Goal: Information Seeking & Learning: Check status

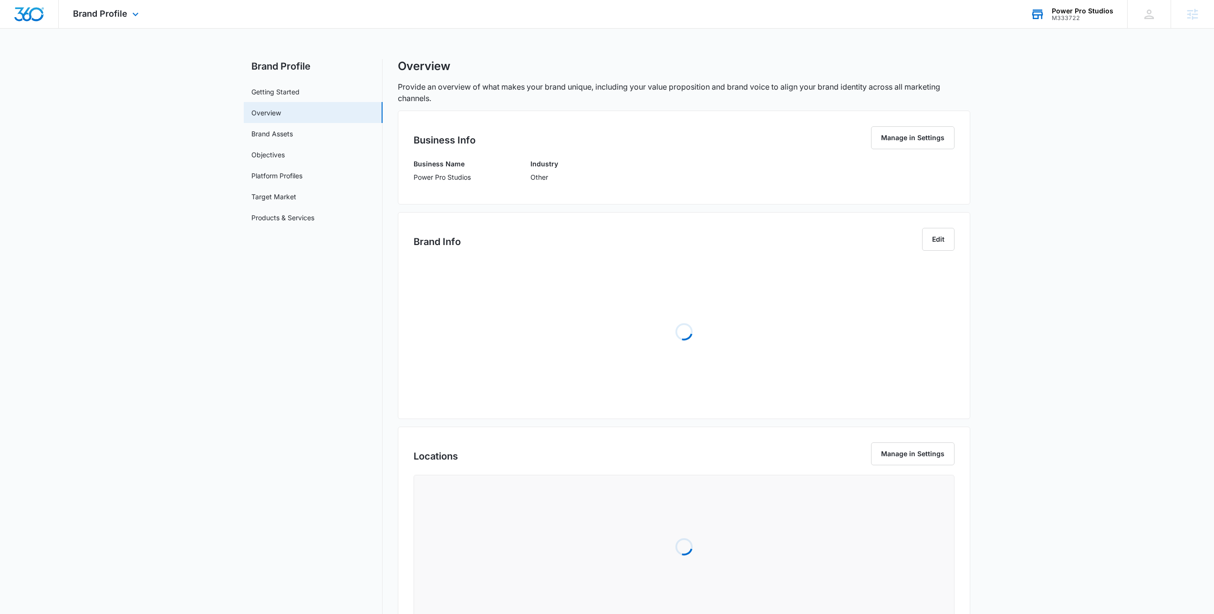
click at [1097, 17] on div "M333722" at bounding box center [1083, 18] width 62 height 7
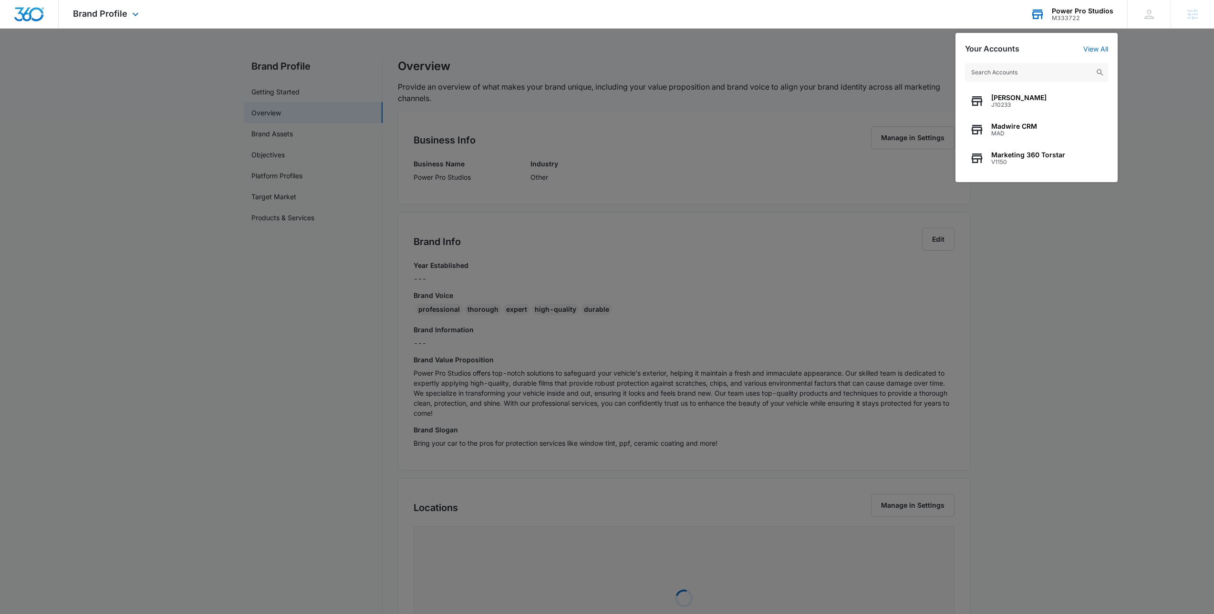
click at [1013, 71] on input "text" at bounding box center [1036, 72] width 143 height 19
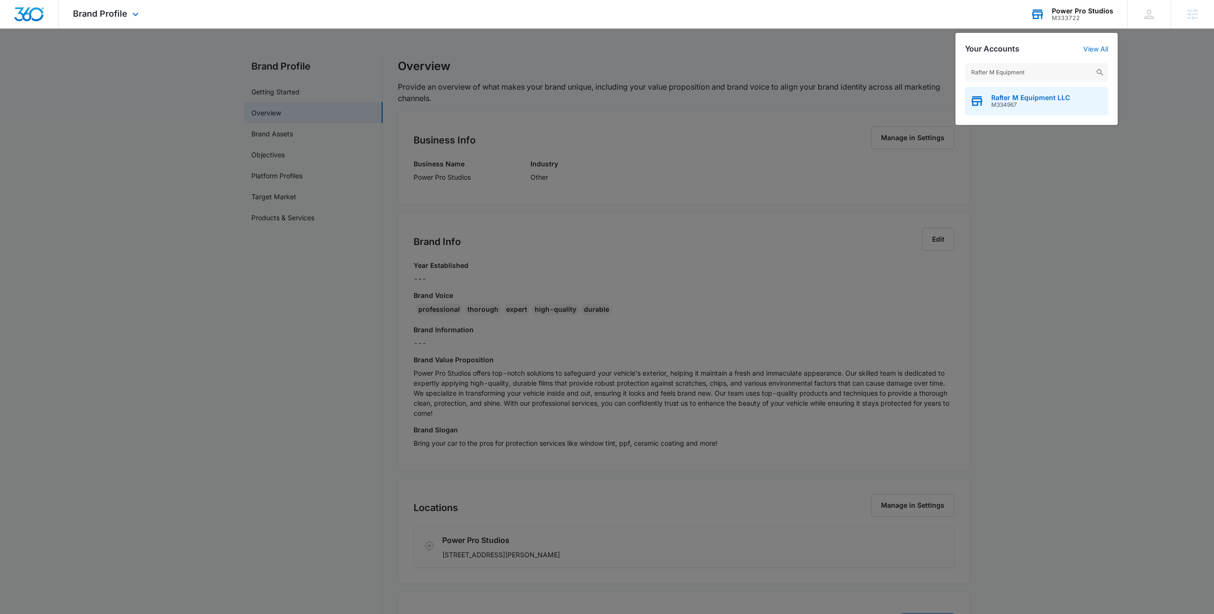
type input "Rafter M Equipment"
click at [1037, 104] on span "M334967" at bounding box center [1030, 105] width 79 height 7
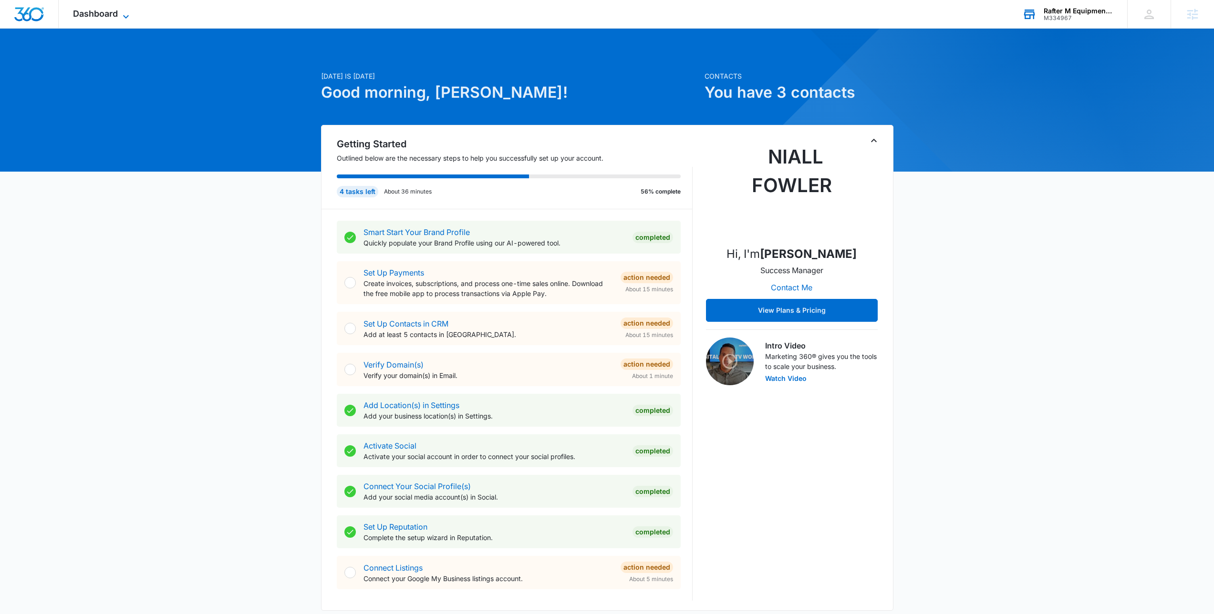
click at [86, 13] on span "Dashboard" at bounding box center [95, 14] width 45 height 10
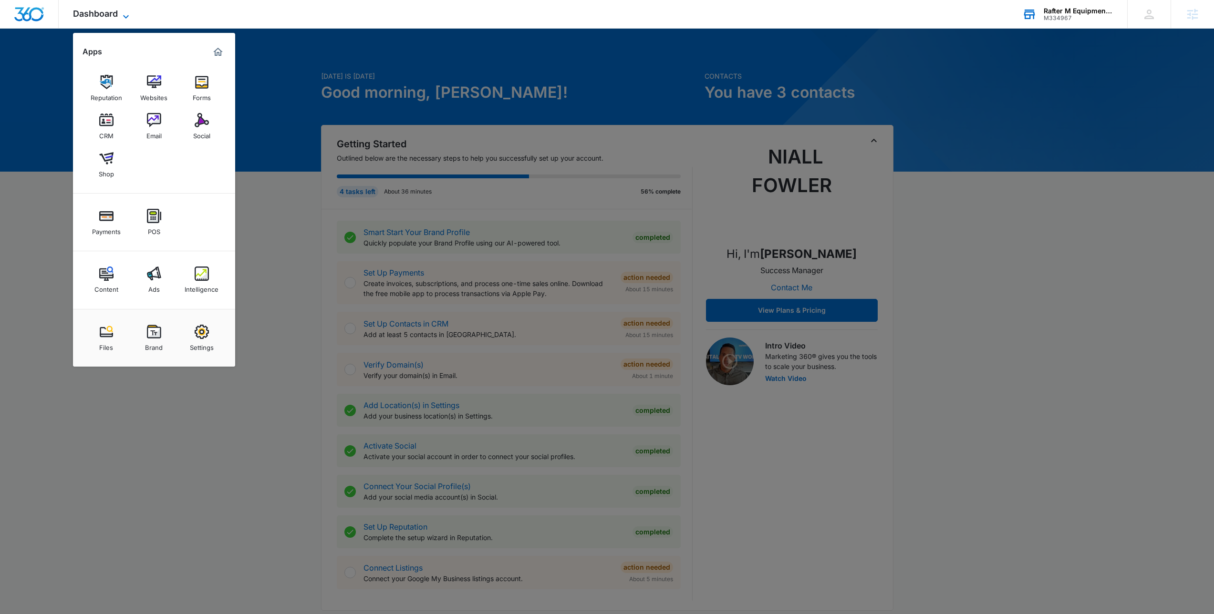
click at [90, 11] on span "Dashboard" at bounding box center [95, 14] width 45 height 10
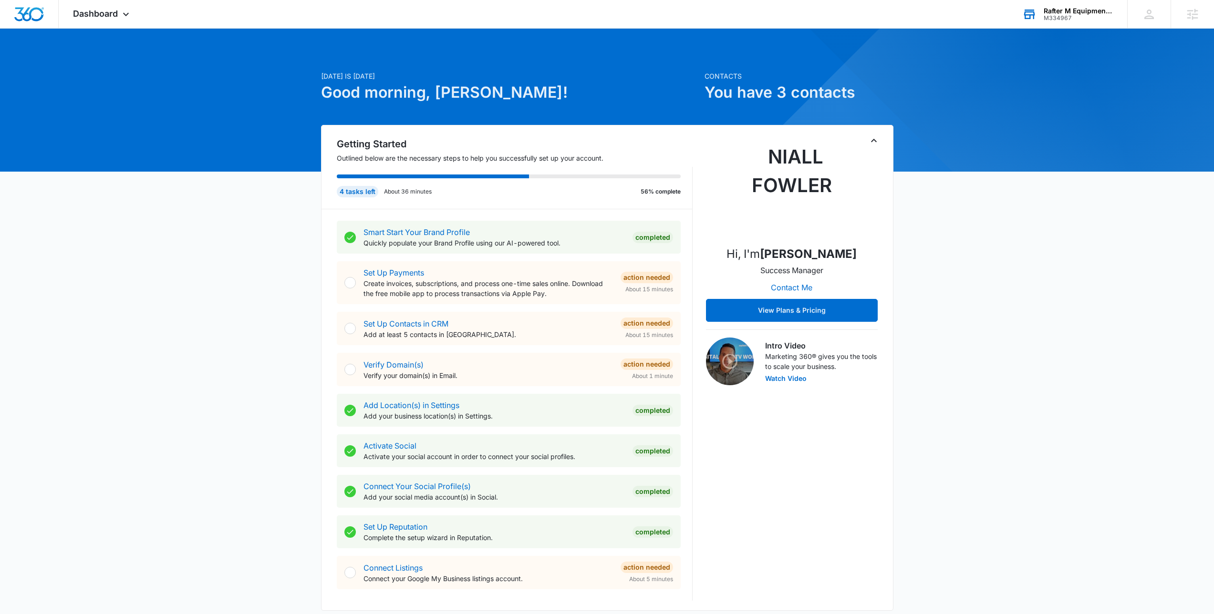
click at [126, 70] on div "Today is Wednesday, October 15th Good morning, Niall! Contacts You have 3 conta…" at bounding box center [607, 556] width 1214 height 1031
click at [116, 18] on span "Dashboard" at bounding box center [95, 14] width 45 height 10
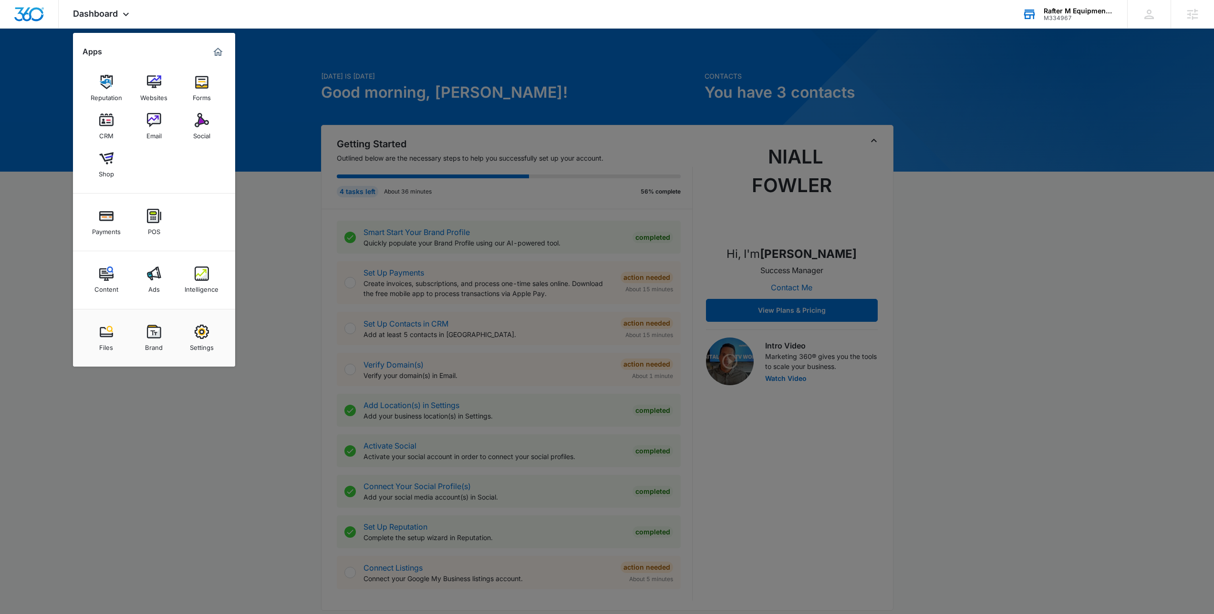
click at [267, 164] on div at bounding box center [607, 307] width 1214 height 614
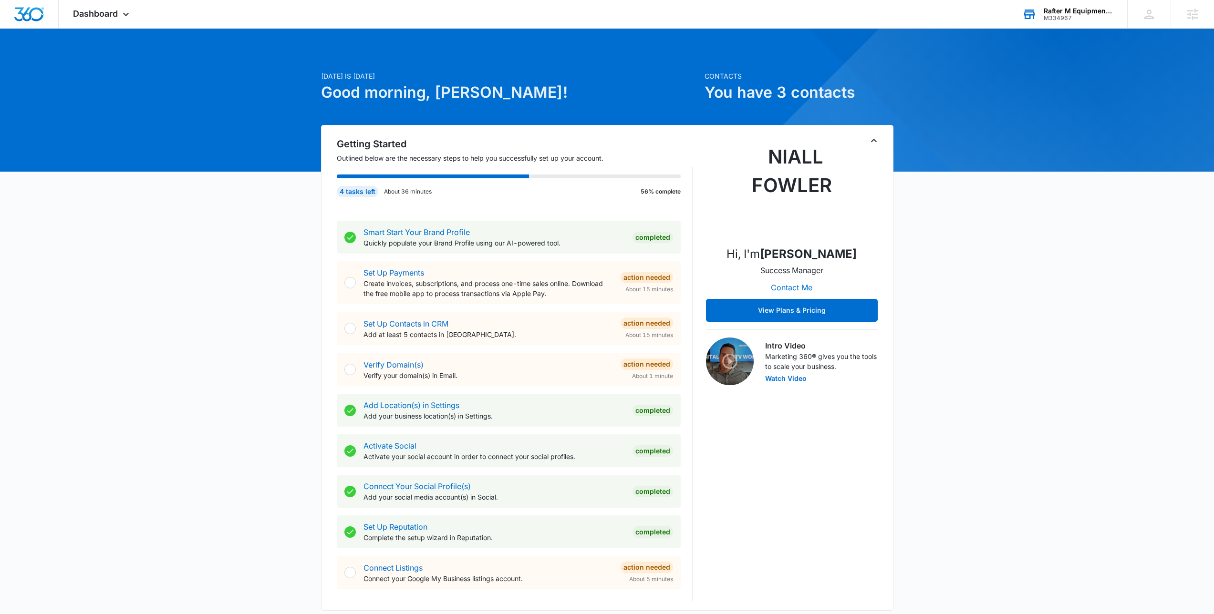
click at [267, 164] on div "Today is Wednesday, October 15th Good morning, Niall! Contacts You have 3 conta…" at bounding box center [607, 556] width 1214 height 1031
click at [114, 17] on span "Dashboard" at bounding box center [95, 14] width 45 height 10
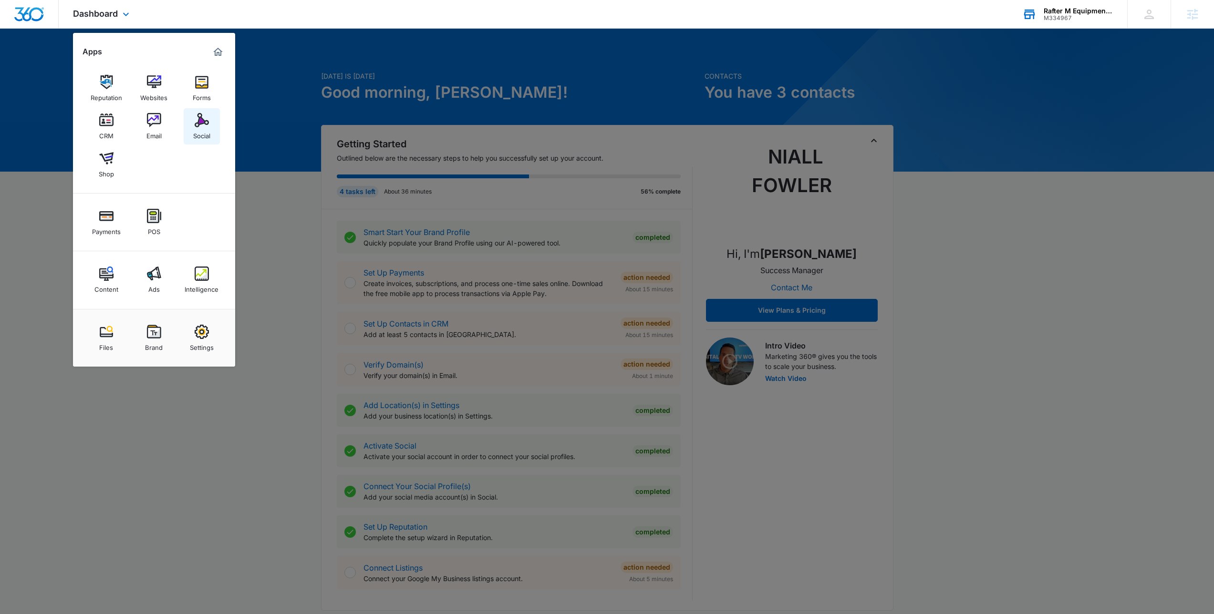
click at [187, 122] on link "Social" at bounding box center [202, 126] width 36 height 36
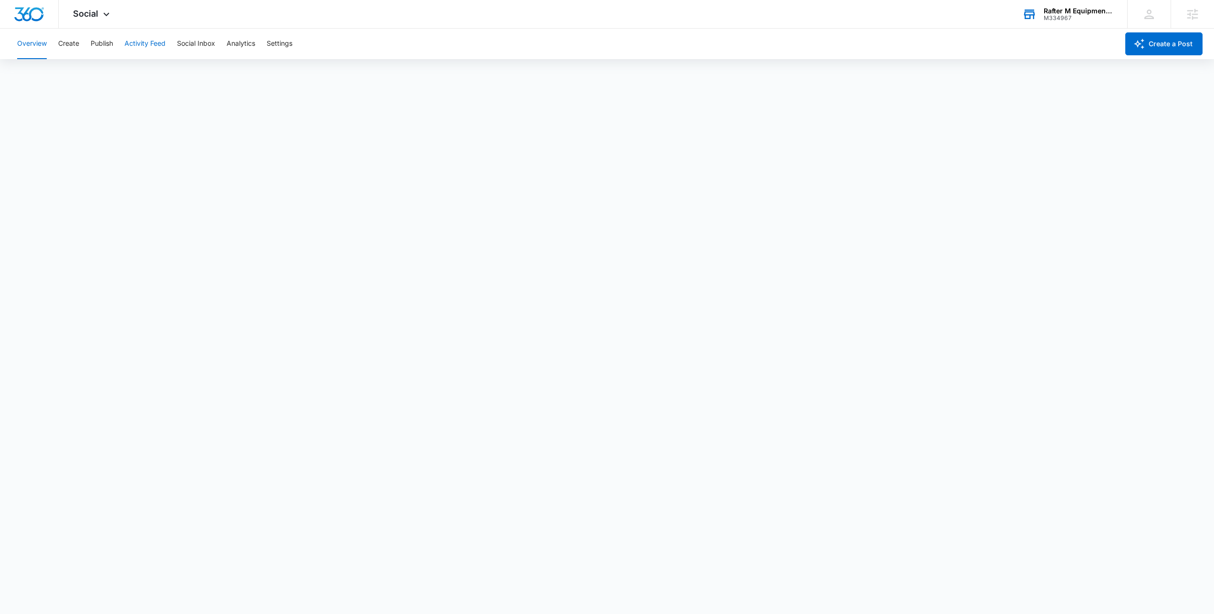
click at [136, 49] on button "Activity Feed" at bounding box center [144, 44] width 41 height 31
click at [200, 41] on button "Social Inbox" at bounding box center [196, 44] width 38 height 31
click at [42, 45] on button "Overview" at bounding box center [32, 44] width 30 height 31
click at [237, 44] on button "Analytics" at bounding box center [241, 44] width 29 height 31
click at [103, 6] on div "Social Apps Reputation Websites Forms CRM Email Social Shop Payments POS Conten…" at bounding box center [93, 14] width 68 height 28
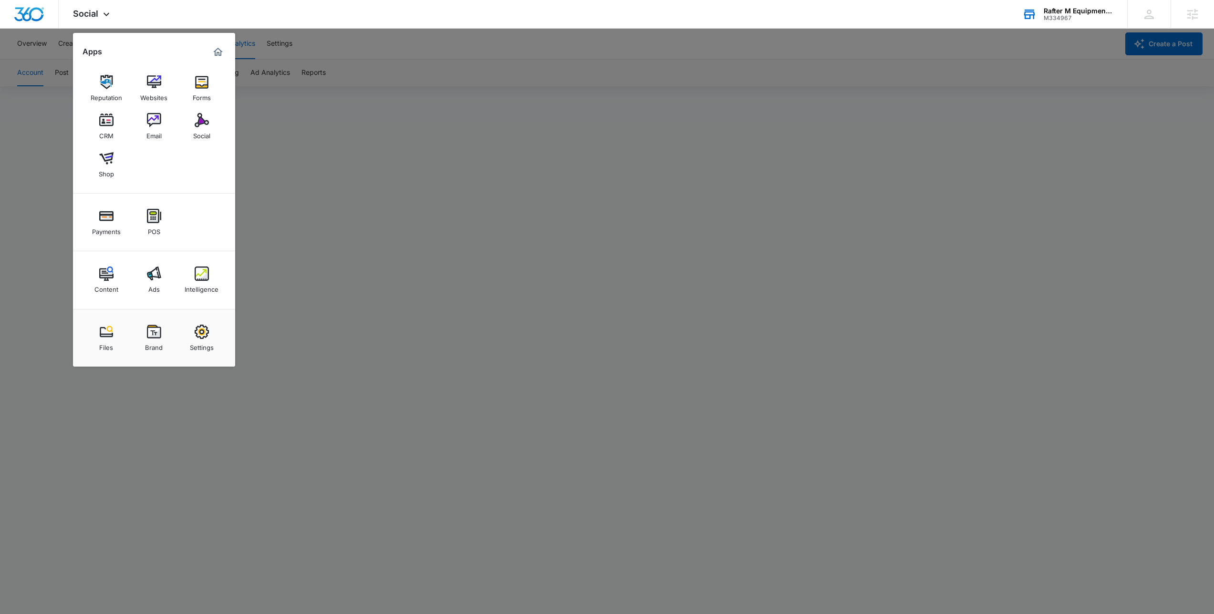
click at [351, 107] on div at bounding box center [607, 307] width 1214 height 614
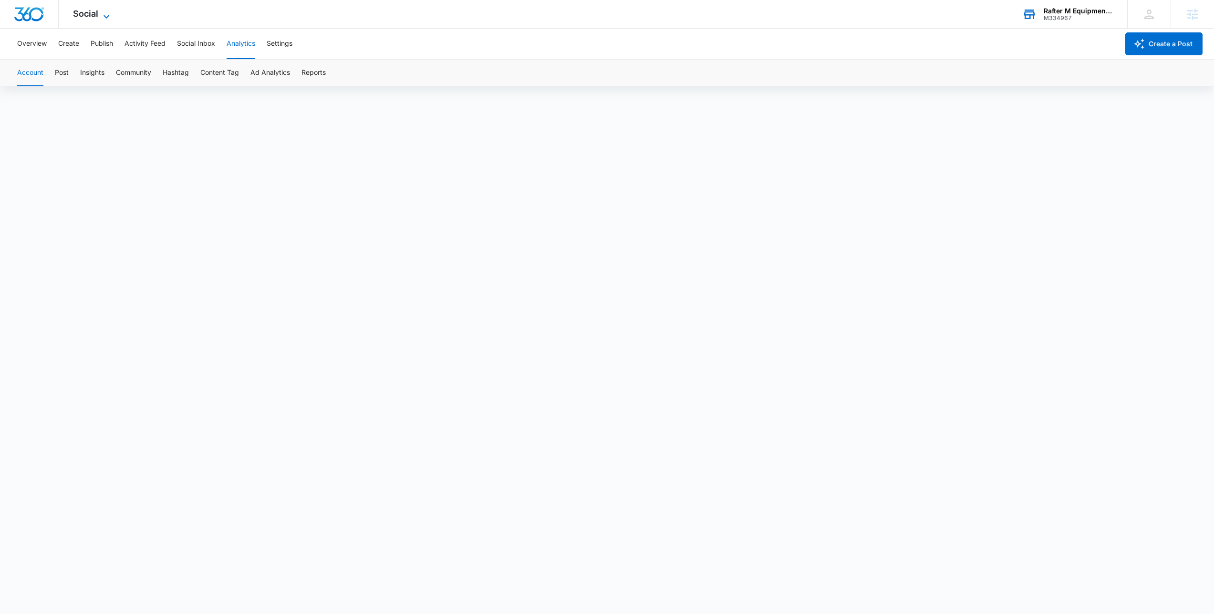
click at [105, 18] on icon at bounding box center [106, 16] width 11 height 11
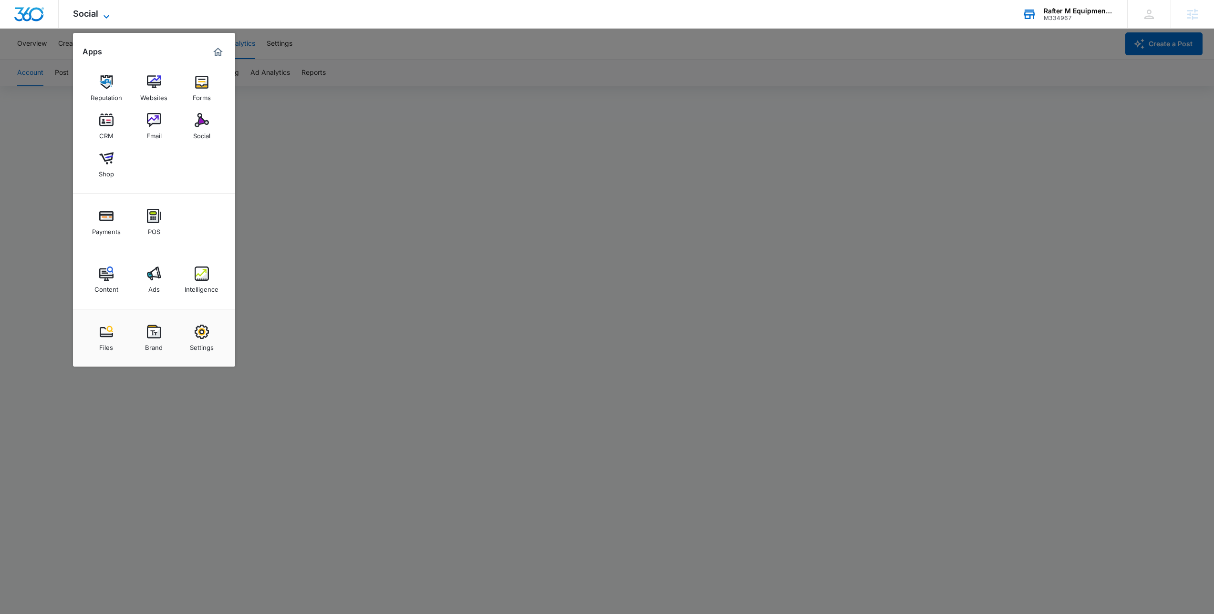
click at [105, 18] on icon at bounding box center [106, 16] width 11 height 11
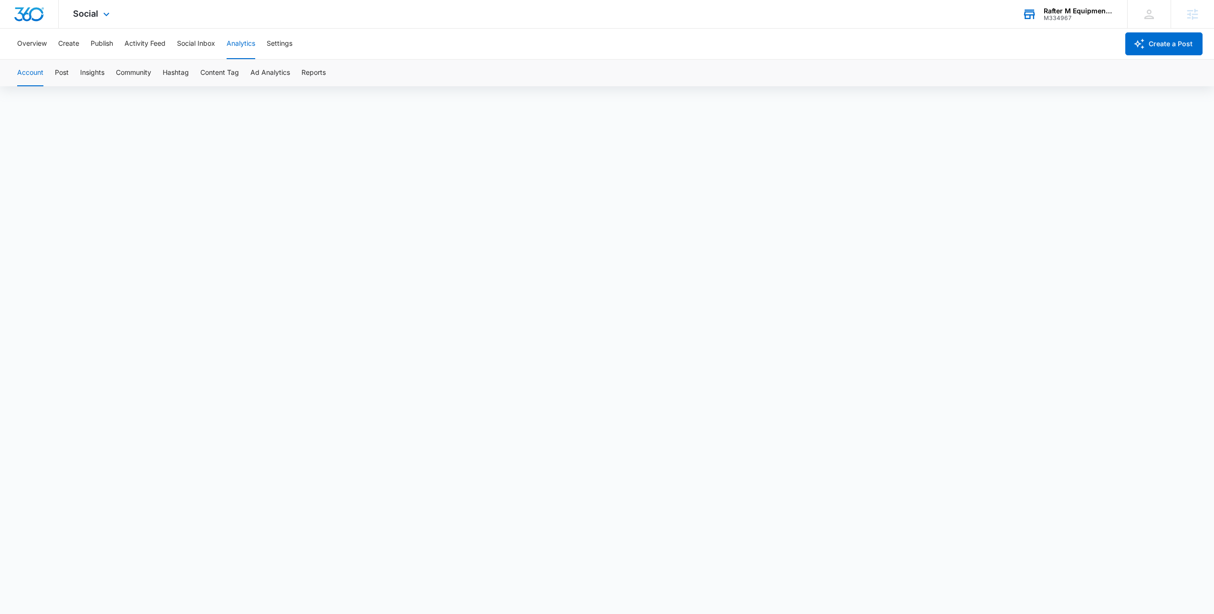
click at [187, 13] on div "Social Apps Reputation Websites Forms CRM Email Social Shop Payments POS Conten…" at bounding box center [607, 14] width 1214 height 29
click at [338, 83] on div "Account Post Insights Community Hashtag Content Tag Ad Analytics Reports" at bounding box center [606, 73] width 1191 height 27
click at [426, 28] on div "Social Apps Reputation Websites Forms CRM Email Social Shop Payments POS Conten…" at bounding box center [607, 14] width 1214 height 29
click at [103, 17] on icon at bounding box center [106, 14] width 11 height 11
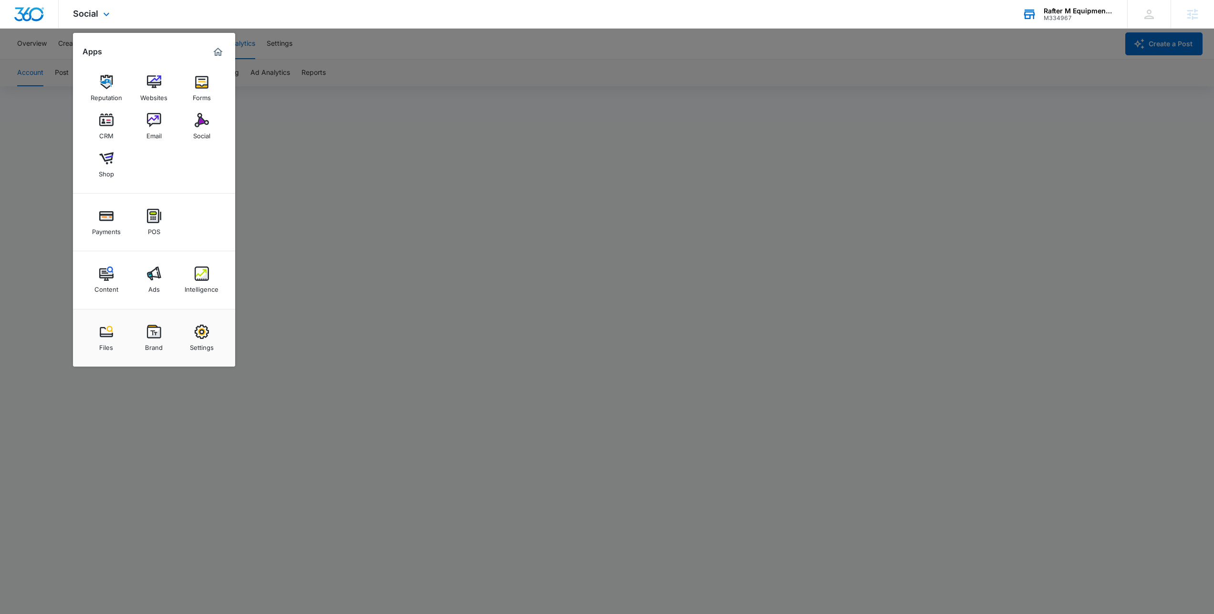
click at [165, 164] on div "Reputation Websites Forms CRM Email Social Shop" at bounding box center [154, 127] width 162 height 134
click at [106, 167] on div "Shop" at bounding box center [106, 171] width 15 height 12
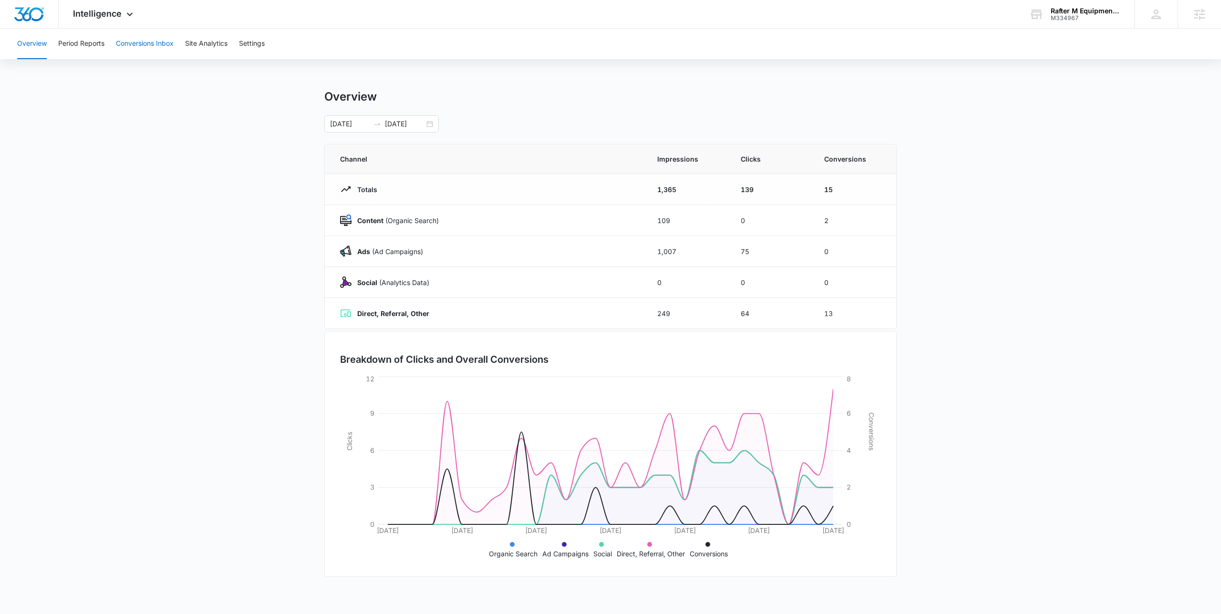
click at [141, 35] on button "Conversions Inbox" at bounding box center [145, 44] width 58 height 31
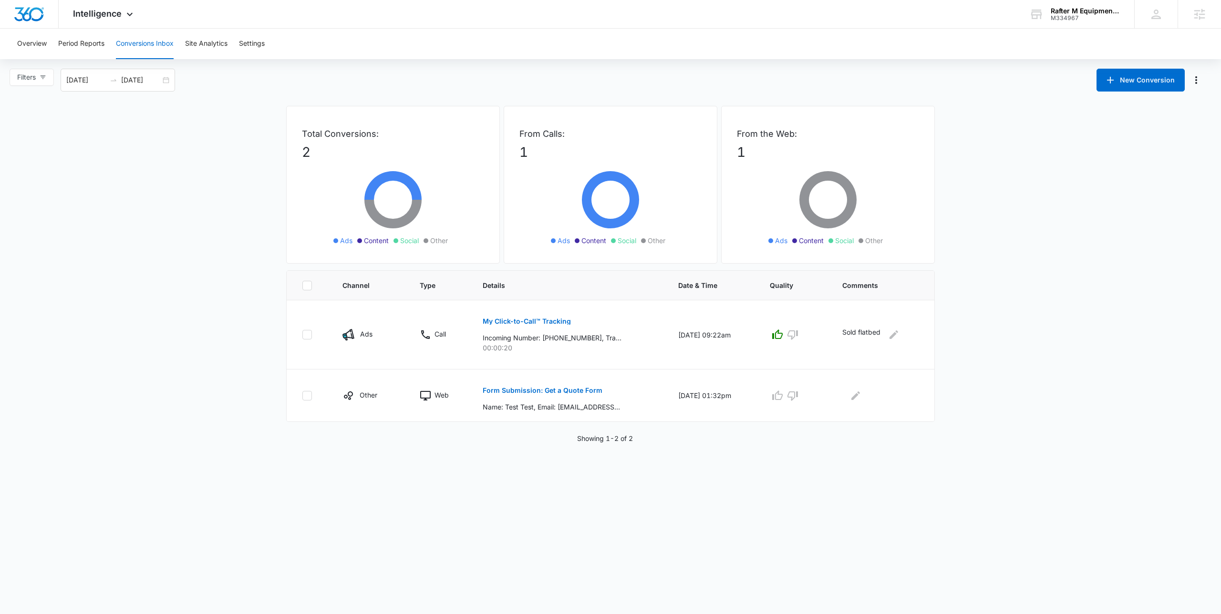
click at [160, 188] on main "Filters 09/15/2025 10/15/2025 New Conversion Total Conversions: 2 Ads Content S…" at bounding box center [610, 256] width 1221 height 375
click at [239, 11] on div "Intelligence Apps Reputation Websites Forms CRM Email Social Shop Payments POS …" at bounding box center [610, 14] width 1221 height 29
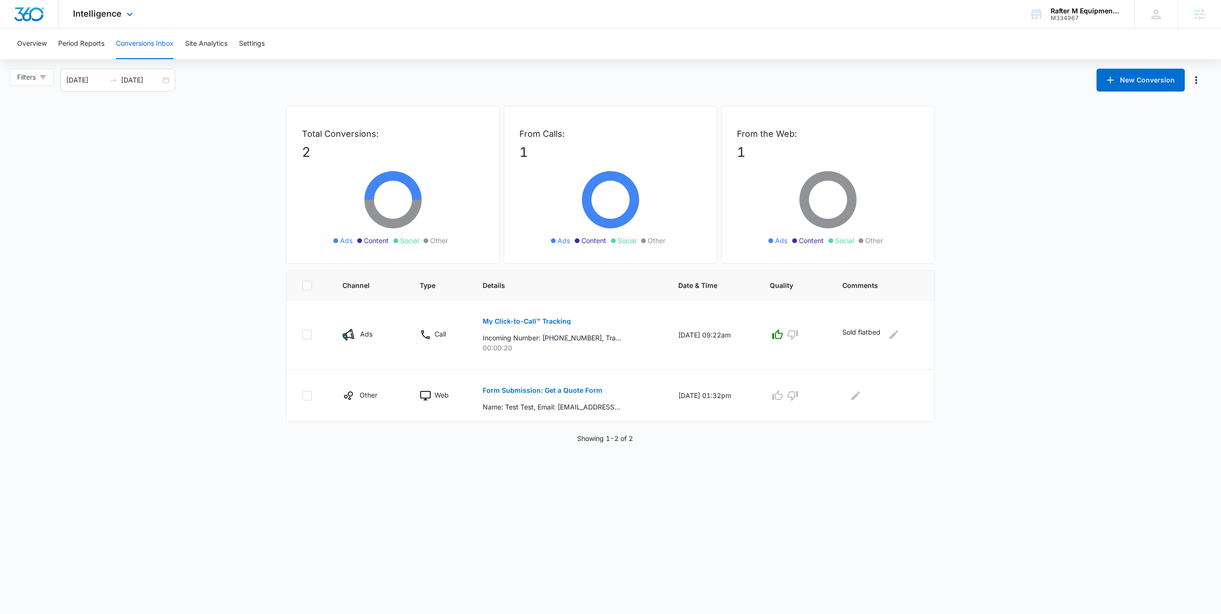
click at [298, 10] on div "Intelligence Apps Reputation Websites Forms CRM Email Social Shop Payments POS …" at bounding box center [610, 14] width 1221 height 29
click at [404, 54] on div "Overview Period Reports Conversions Inbox Site Analytics Settings" at bounding box center [610, 44] width 1198 height 31
click at [443, 48] on div "Overview Period Reports Conversions Inbox Site Analytics Settings" at bounding box center [610, 44] width 1198 height 31
drag, startPoint x: 644, startPoint y: 329, endPoint x: 725, endPoint y: 359, distance: 86.3
click at [725, 359] on tr "Ads Call My Click-to-Call™ Tracking Incoming Number: +18067898153, Tracking Num…" at bounding box center [611, 334] width 648 height 69
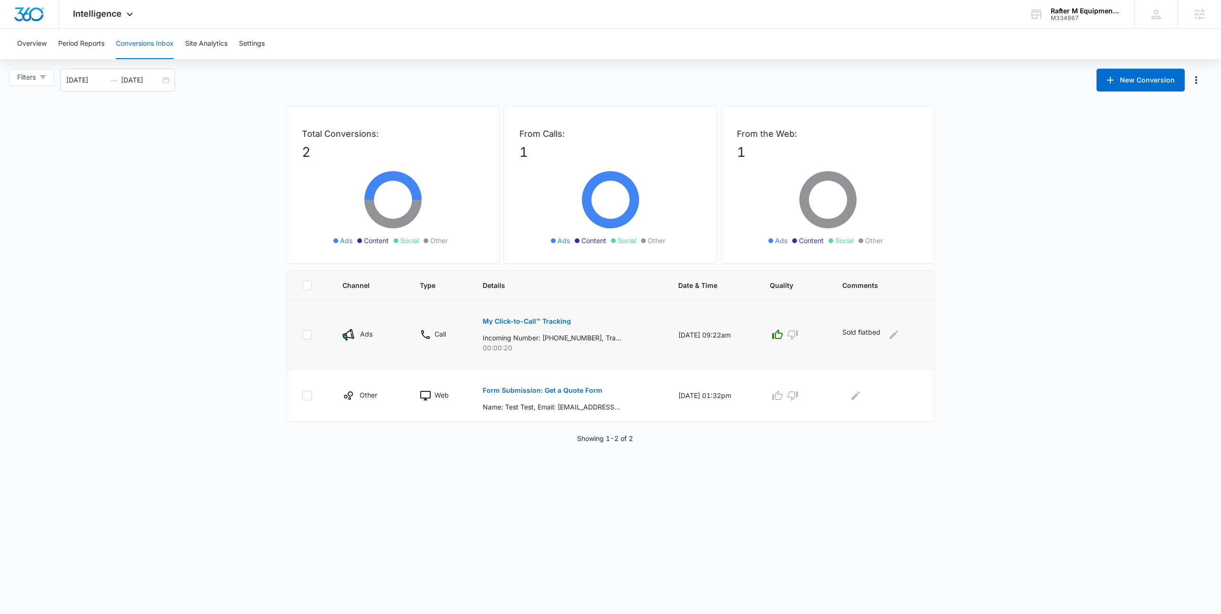
click at [725, 359] on td "09/27/25 at 09:22am" at bounding box center [713, 334] width 92 height 69
drag, startPoint x: 537, startPoint y: 356, endPoint x: 199, endPoint y: 310, distance: 340.8
click at [199, 310] on main "Filters 09/15/2025 10/15/2025 New Conversion Total Conversions: 2 Ads Content S…" at bounding box center [610, 256] width 1221 height 375
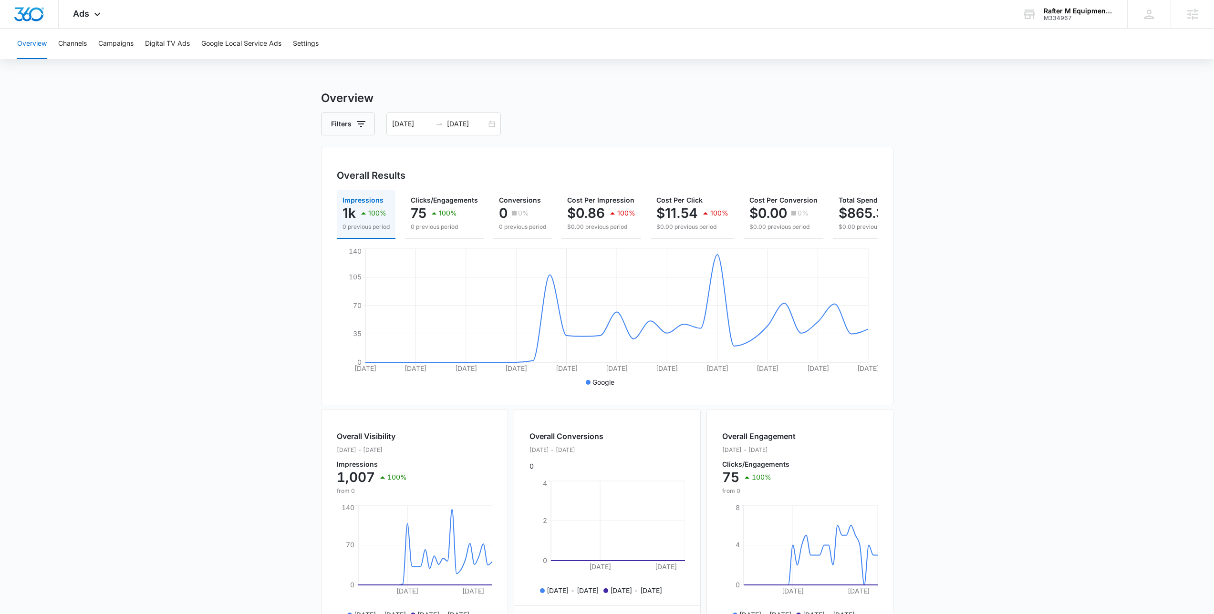
click at [192, 222] on main "Overview Filters 09/01/2025 10/01/2025 Overall Results Impressions 1k 100% 0 pr…" at bounding box center [607, 432] width 1214 height 685
click at [235, 246] on main "Overview Filters 09/01/2025 10/01/2025 Overall Results Impressions 1k 100% 0 pr…" at bounding box center [607, 432] width 1214 height 685
click at [217, 239] on main "Overview Filters 09/01/2025 10/01/2025 Overall Results Impressions 1k 100% 0 pr…" at bounding box center [607, 432] width 1214 height 685
click at [197, 232] on main "Overview Filters 09/01/2025 10/01/2025 Overall Results Impressions 1k 100% 0 pr…" at bounding box center [607, 432] width 1214 height 685
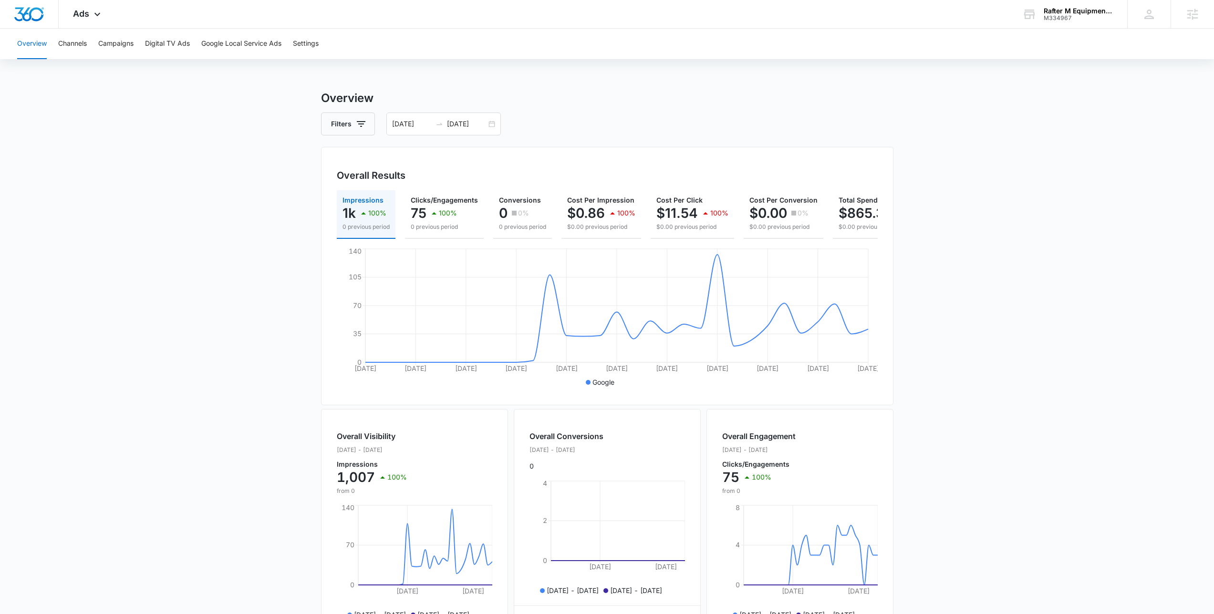
click at [875, 112] on div "Overview Filters 09/01/2025 10/01/2025 Overall Results Impressions 1k 100% 0 pr…" at bounding box center [607, 432] width 572 height 685
click at [262, 234] on main "Overview Filters 09/01/2025 10/01/2025 Overall Results Impressions 1k 100% 0 pr…" at bounding box center [607, 432] width 1214 height 685
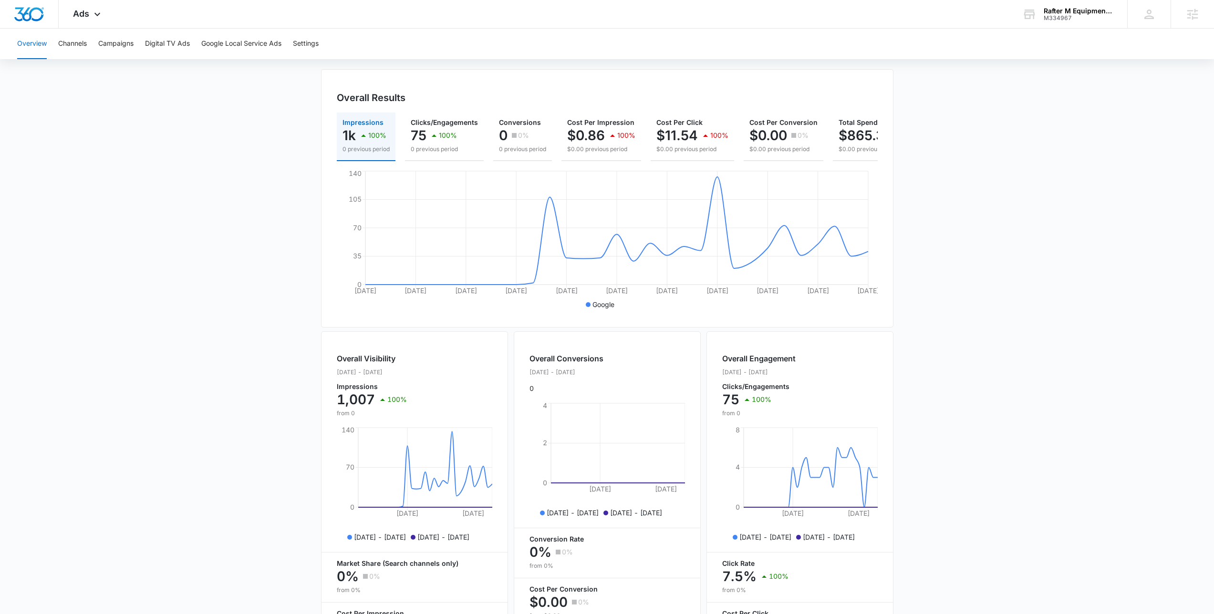
scroll to position [167, 0]
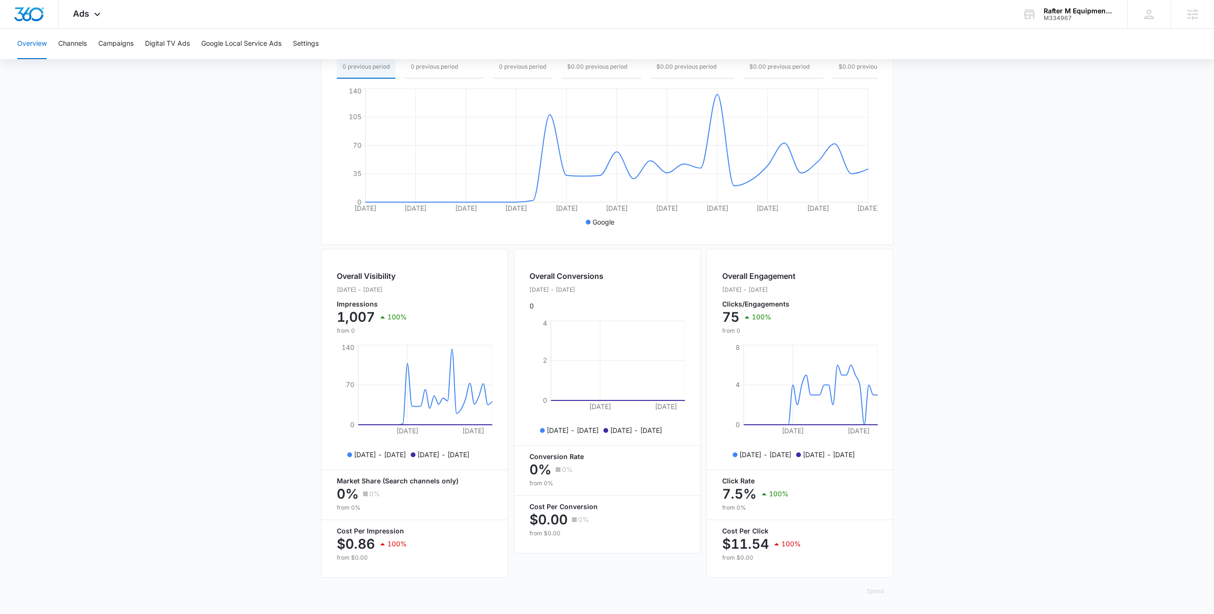
drag, startPoint x: 763, startPoint y: 503, endPoint x: 699, endPoint y: 470, distance: 72.3
click at [699, 470] on div "Overall Visibility Sep. 01 - Oct. 01, 2025 Impressions 1,007 100% from 0 Sep 12…" at bounding box center [607, 413] width 572 height 333
click at [702, 469] on div "Overall Visibility Sep. 01 - Oct. 01, 2025 Impressions 1,007 100% from 0 Sep 12…" at bounding box center [607, 413] width 572 height 333
drag, startPoint x: 715, startPoint y: 280, endPoint x: 808, endPoint y: 545, distance: 280.7
click at [808, 545] on div "Overall Engagement Sep. 01 - Oct. 01, 2025 Clicks/Engagements 75 100% from 0 Se…" at bounding box center [799, 413] width 187 height 329
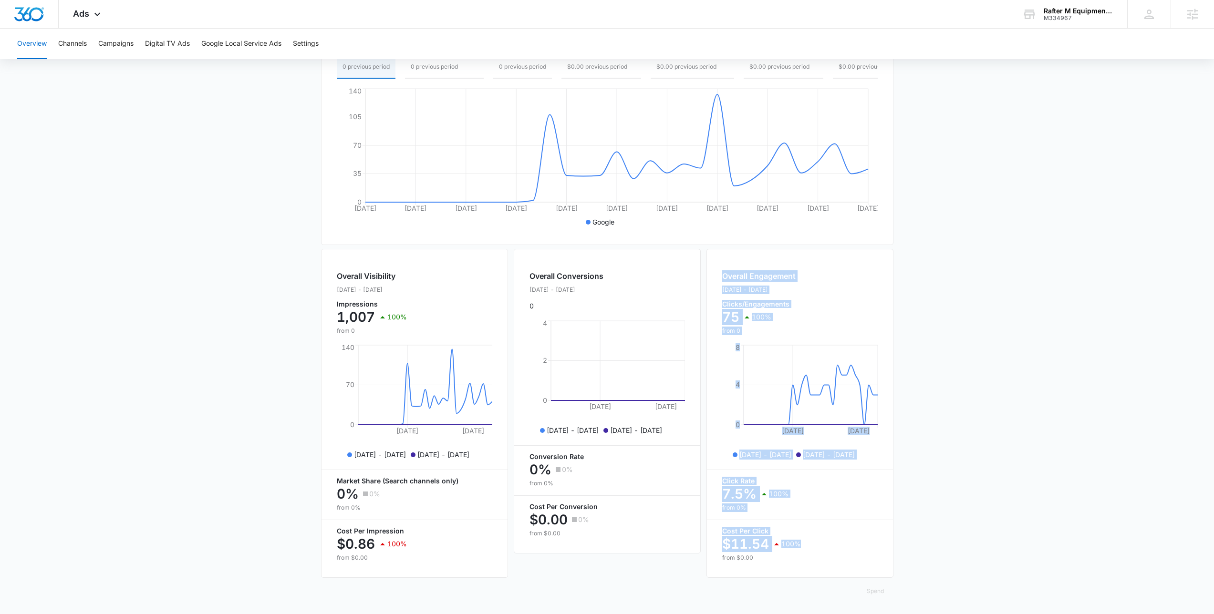
click at [808, 545] on div "$11.54 100%" at bounding box center [799, 544] width 155 height 19
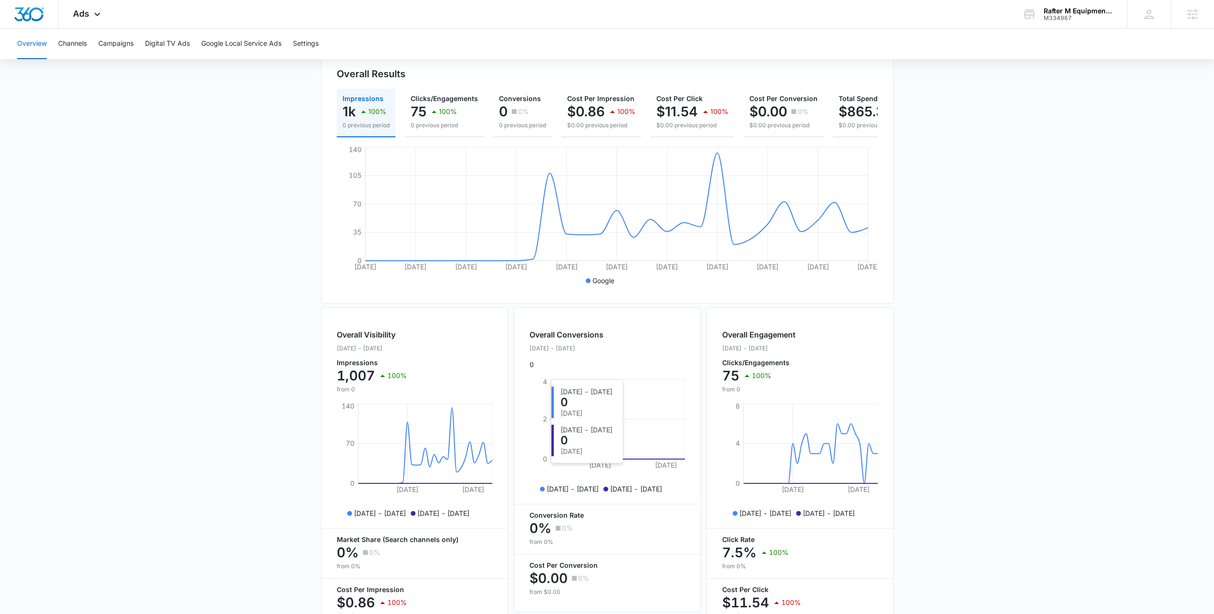
scroll to position [0, 0]
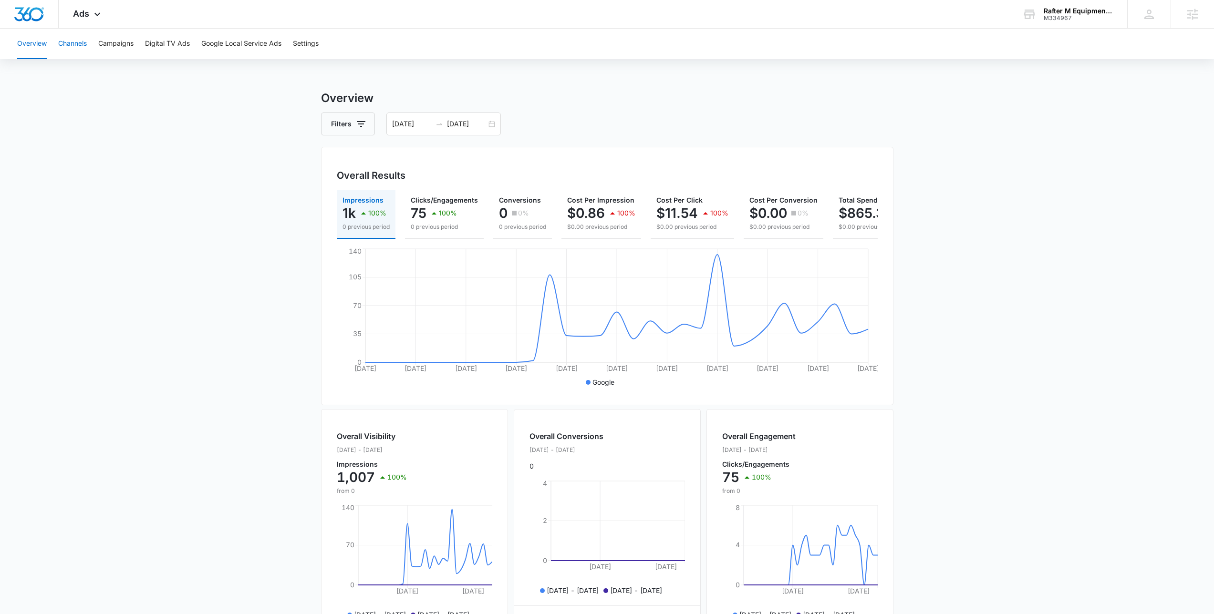
click at [69, 37] on button "Channels" at bounding box center [72, 44] width 29 height 31
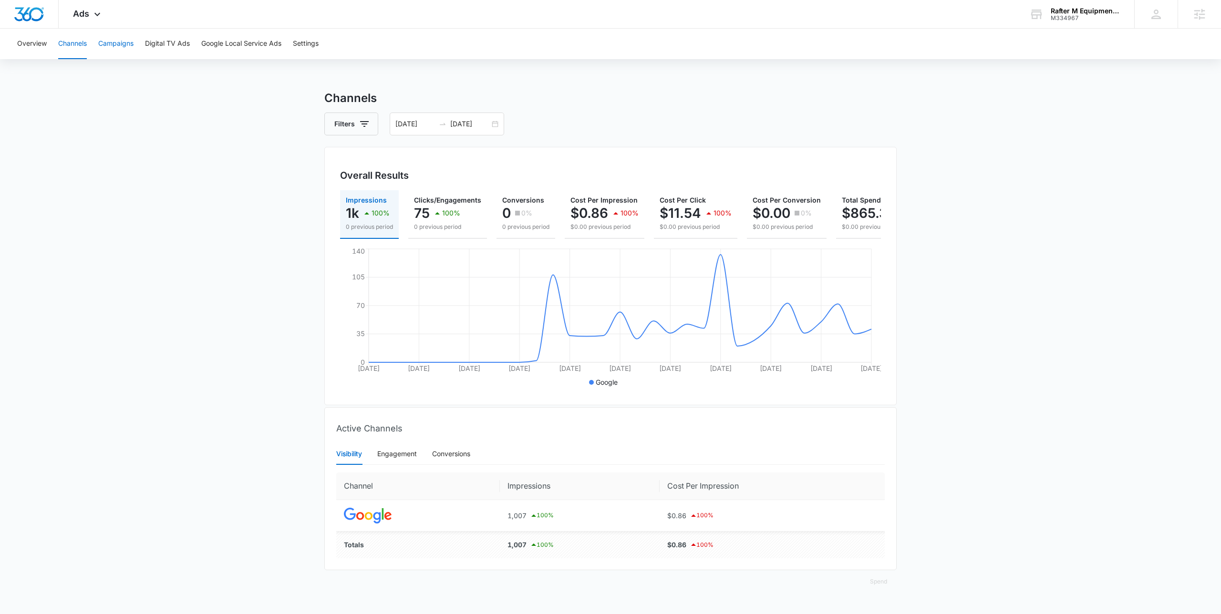
click at [131, 46] on button "Campaigns" at bounding box center [115, 44] width 35 height 31
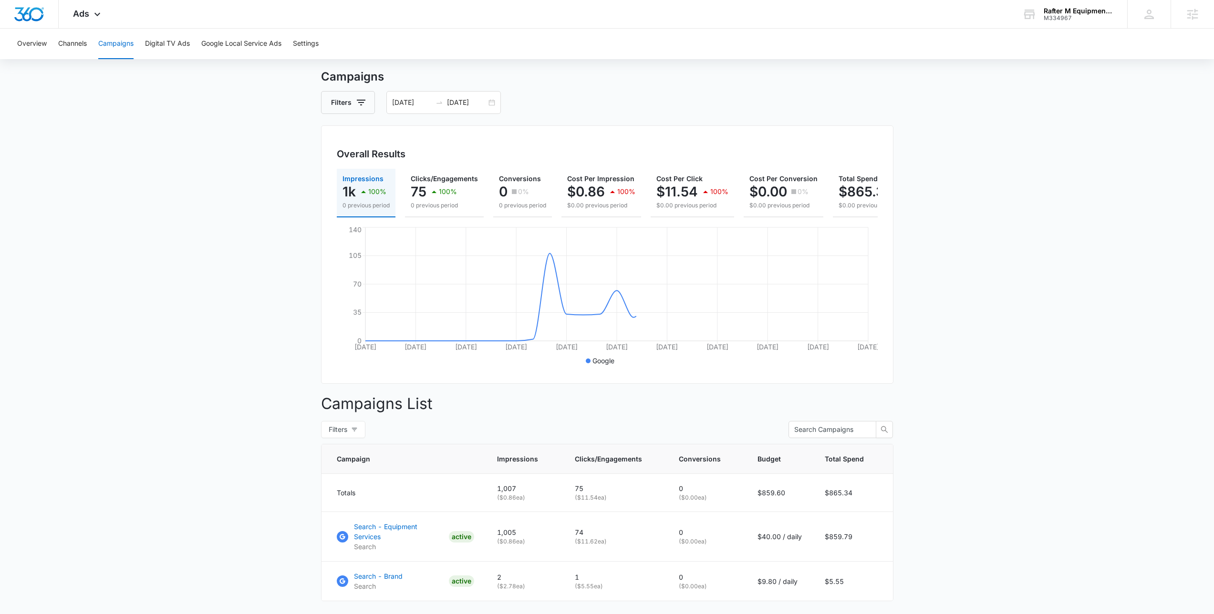
scroll to position [73, 0]
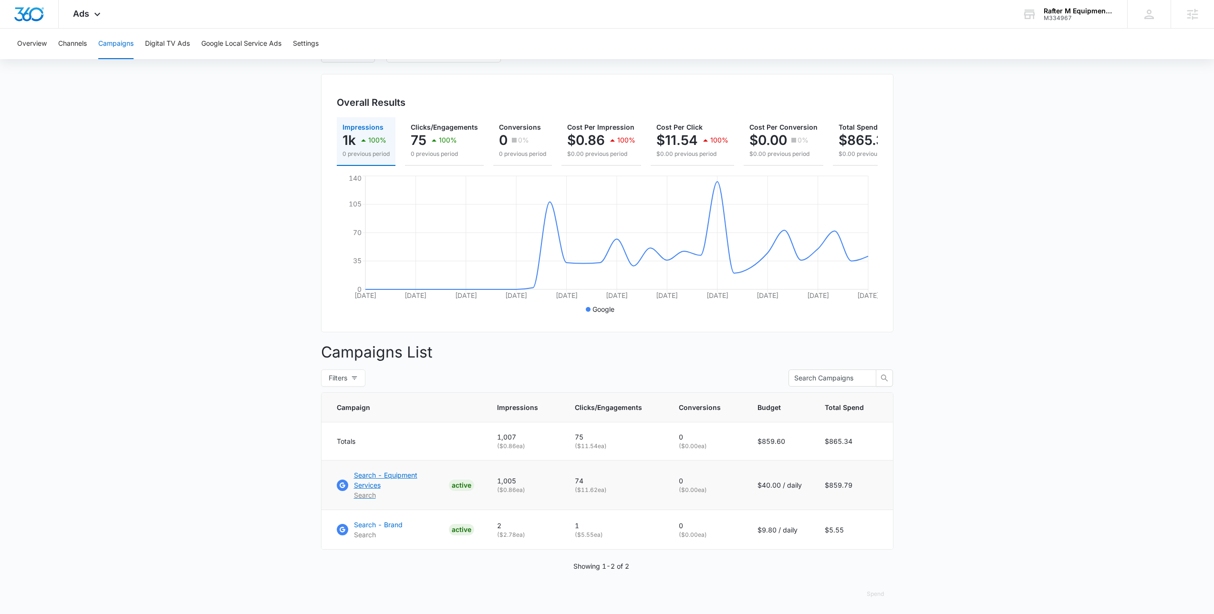
click at [424, 484] on p "Search - Equipment Services" at bounding box center [399, 480] width 91 height 20
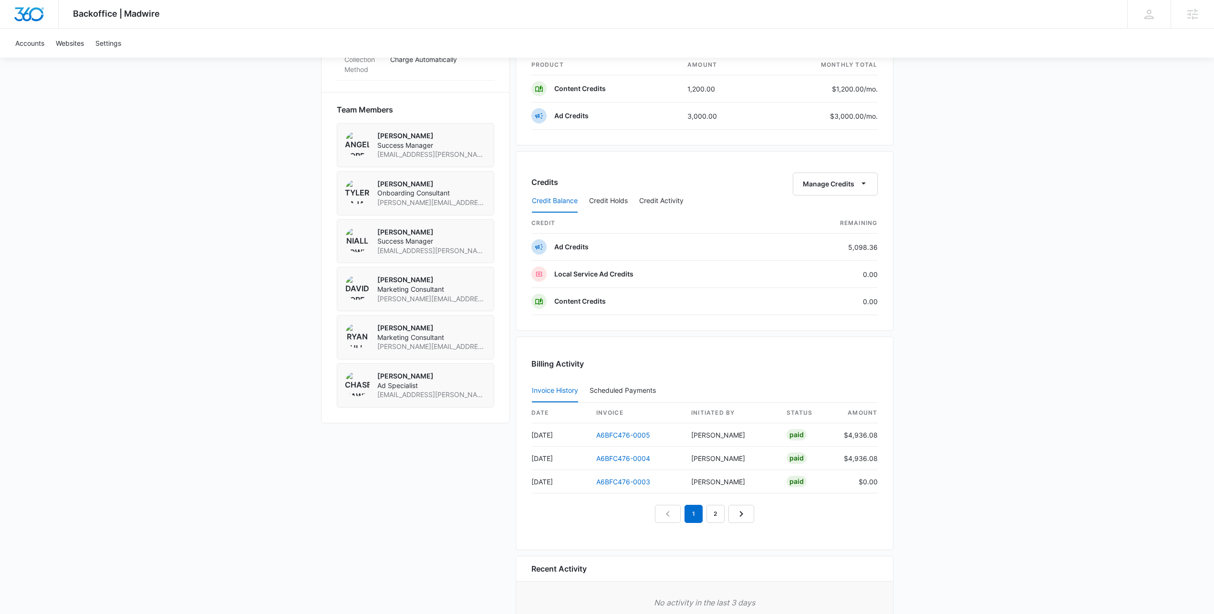
scroll to position [720, 0]
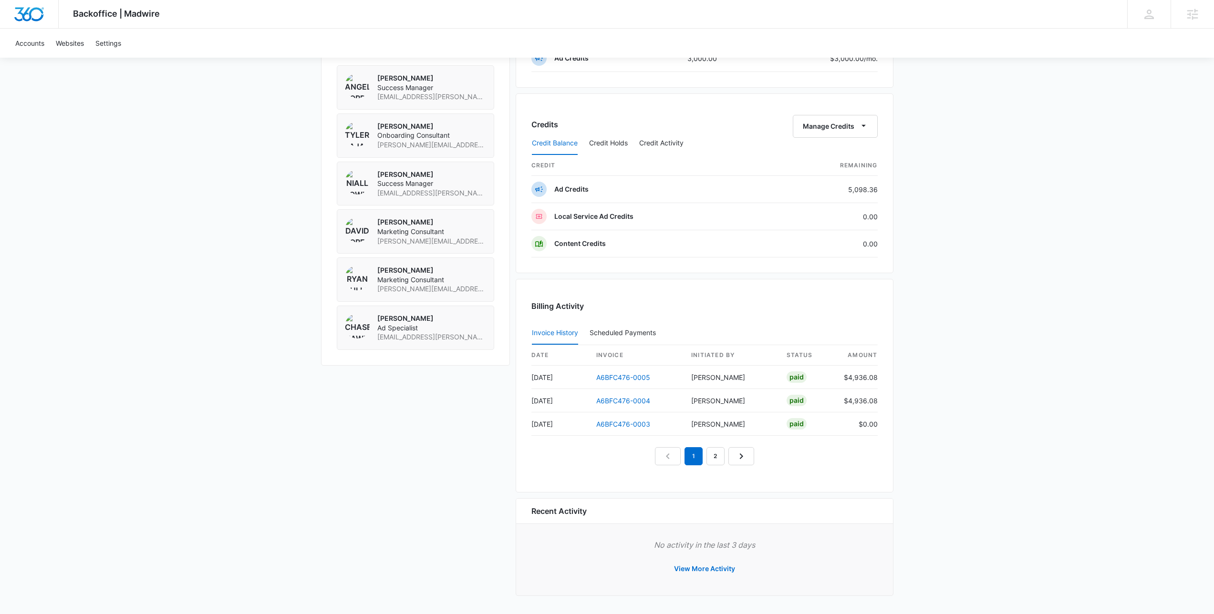
click at [608, 139] on button "Credit Holds" at bounding box center [608, 143] width 39 height 23
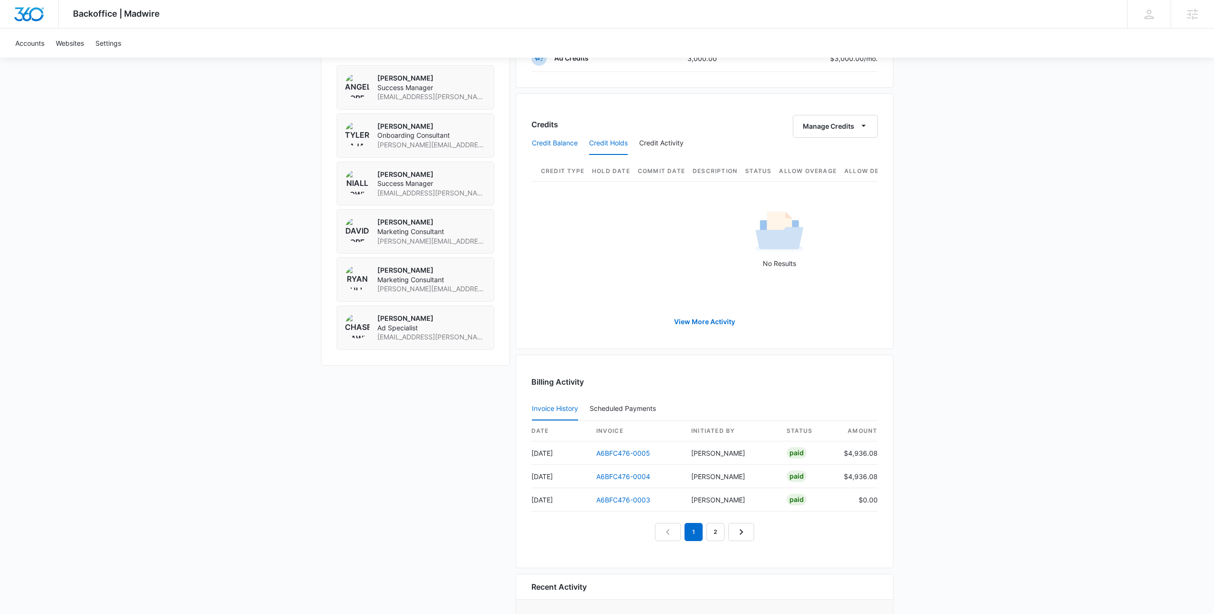
click at [553, 145] on button "Credit Balance" at bounding box center [555, 143] width 46 height 23
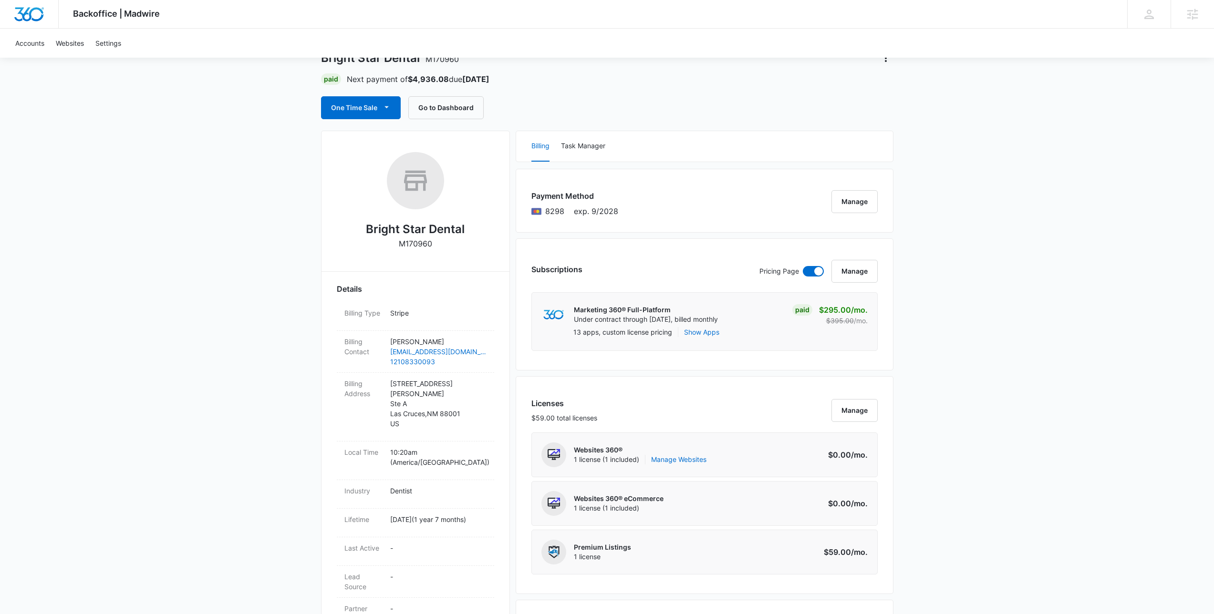
scroll to position [0, 0]
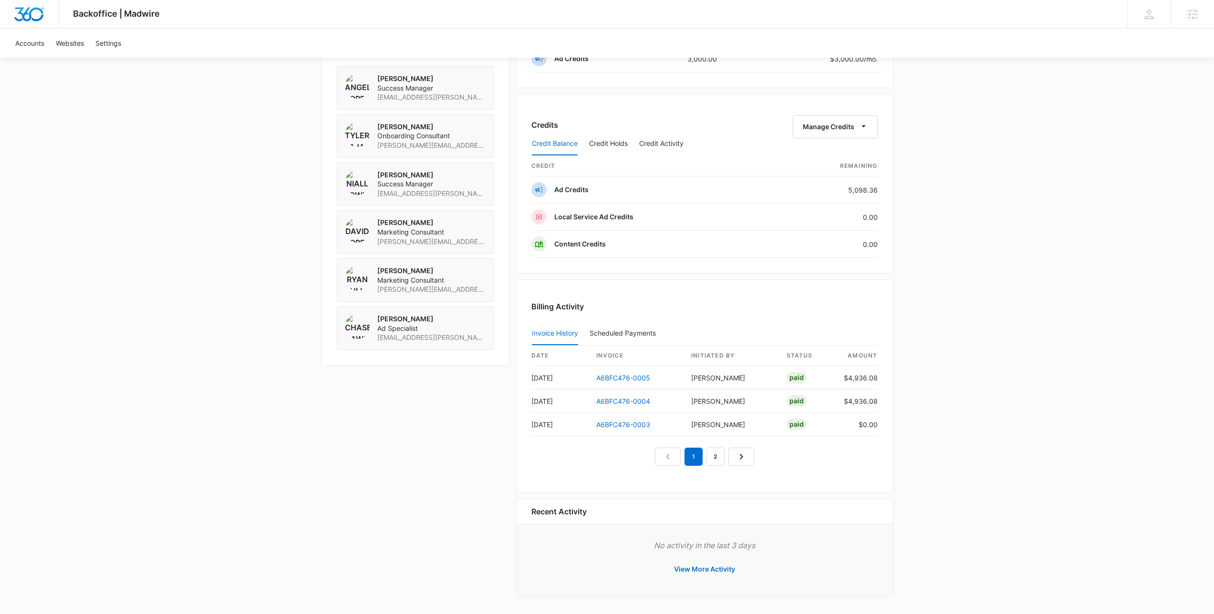
scroll to position [720, 0]
click at [724, 456] on nav "1 2" at bounding box center [704, 456] width 99 height 18
click at [708, 459] on link "2" at bounding box center [715, 456] width 18 height 18
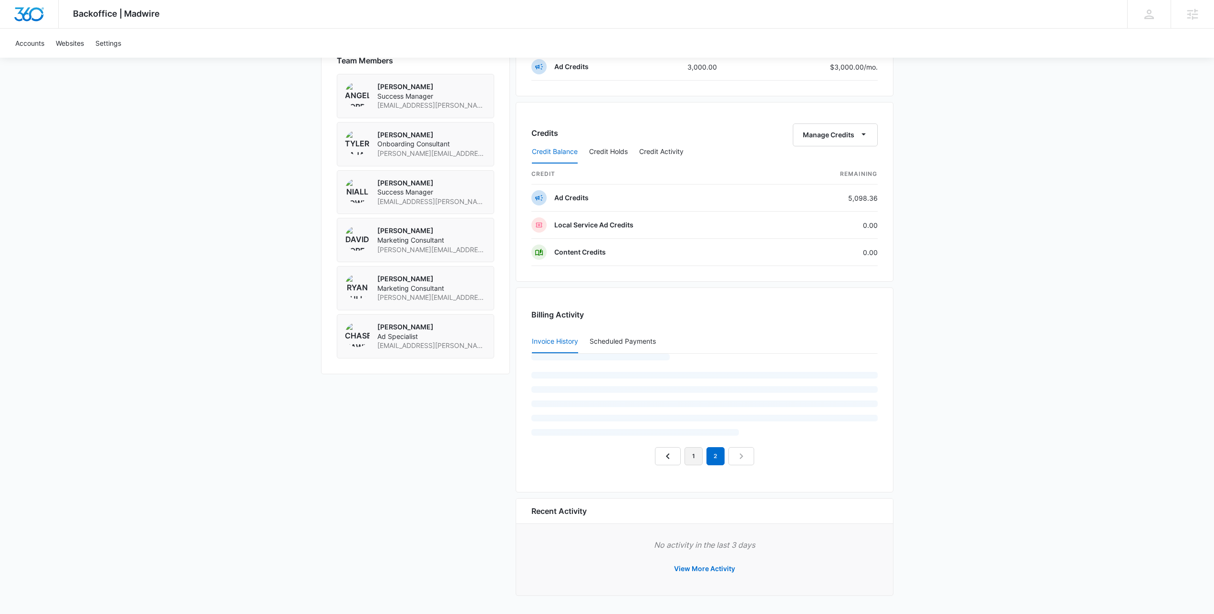
scroll to position [696, 0]
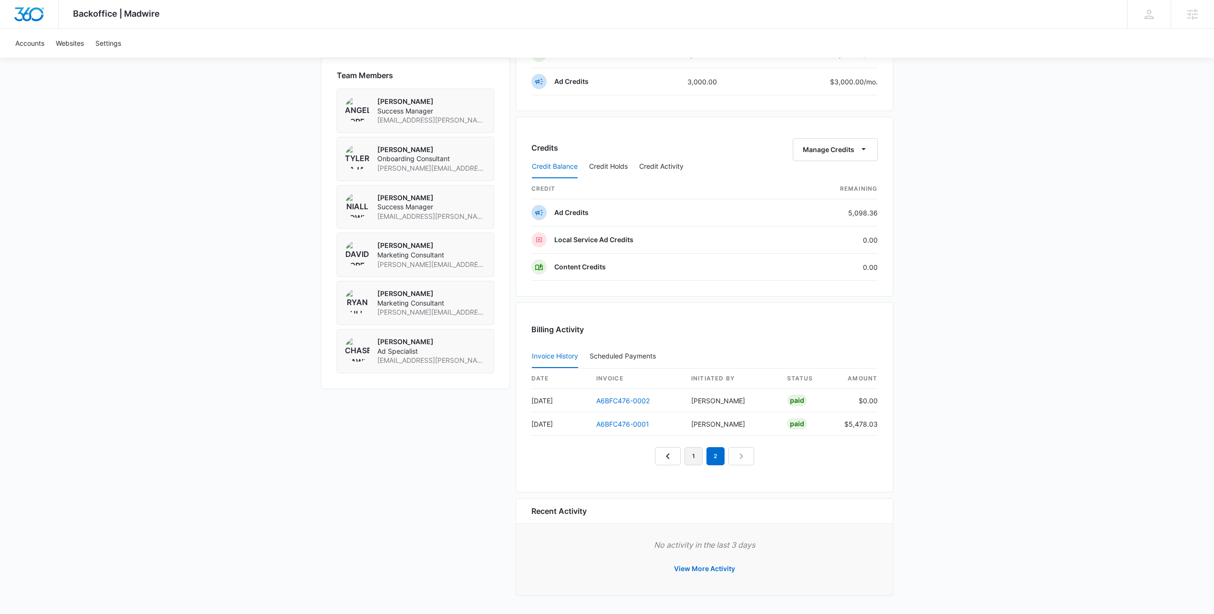
click at [691, 459] on link "1" at bounding box center [693, 456] width 18 height 18
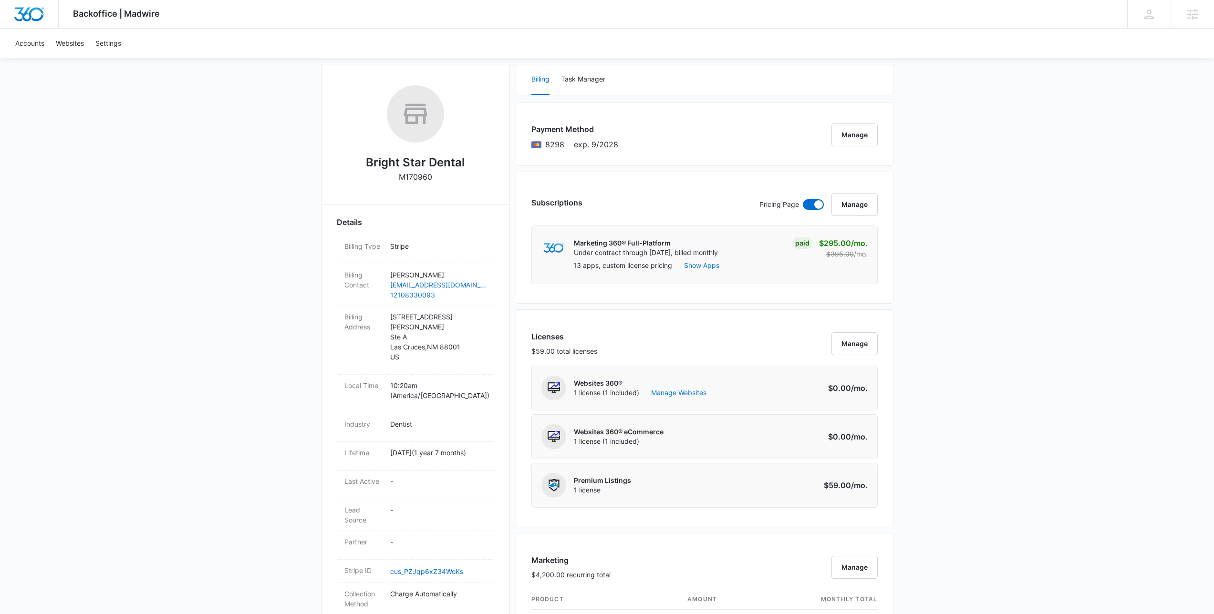
scroll to position [0, 0]
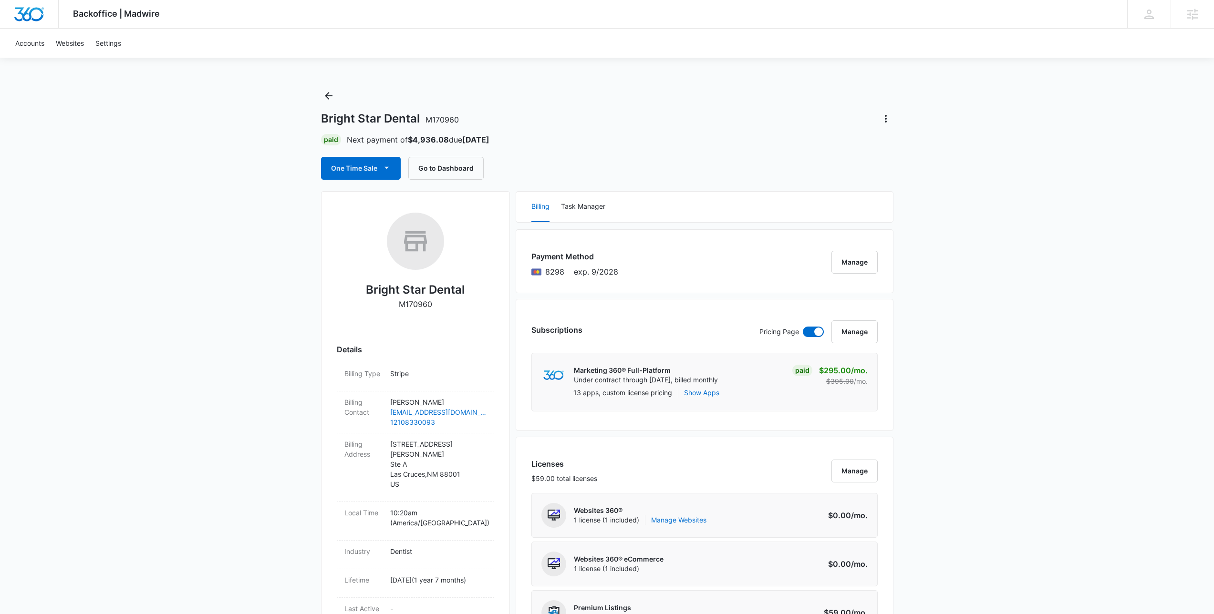
click at [687, 137] on div "Paid Next payment of $4,936.08 due Oct 25" at bounding box center [607, 139] width 572 height 11
click at [686, 133] on div "Bright Star Dental M170960 Paid Next payment of $4,936.08 due Oct 25 One Time S…" at bounding box center [607, 134] width 572 height 92
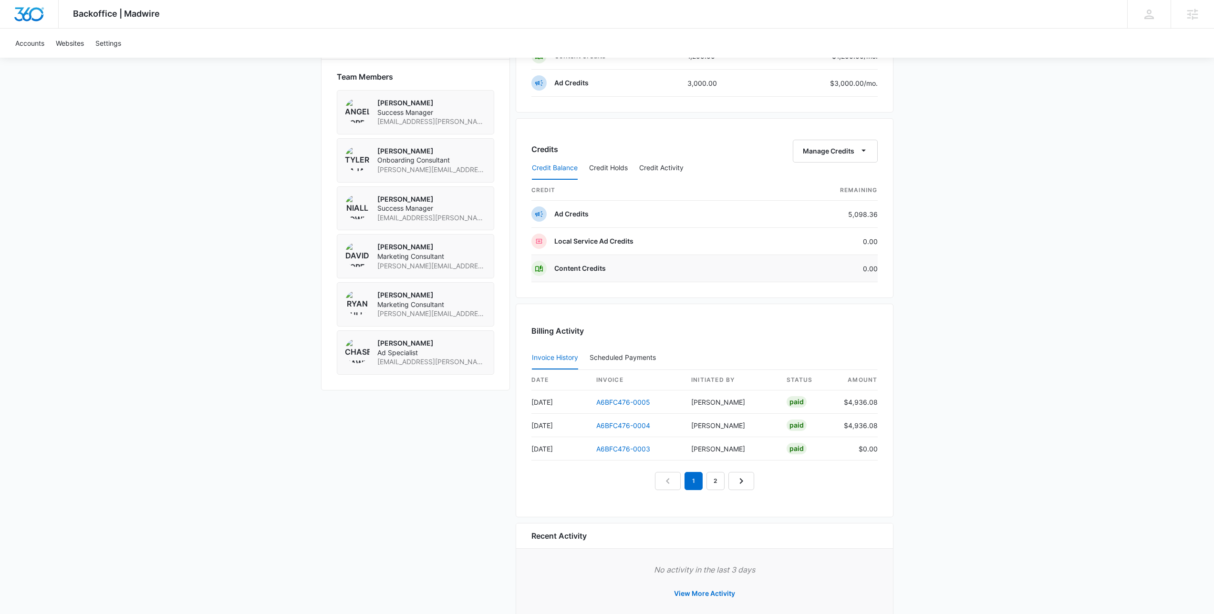
scroll to position [640, 0]
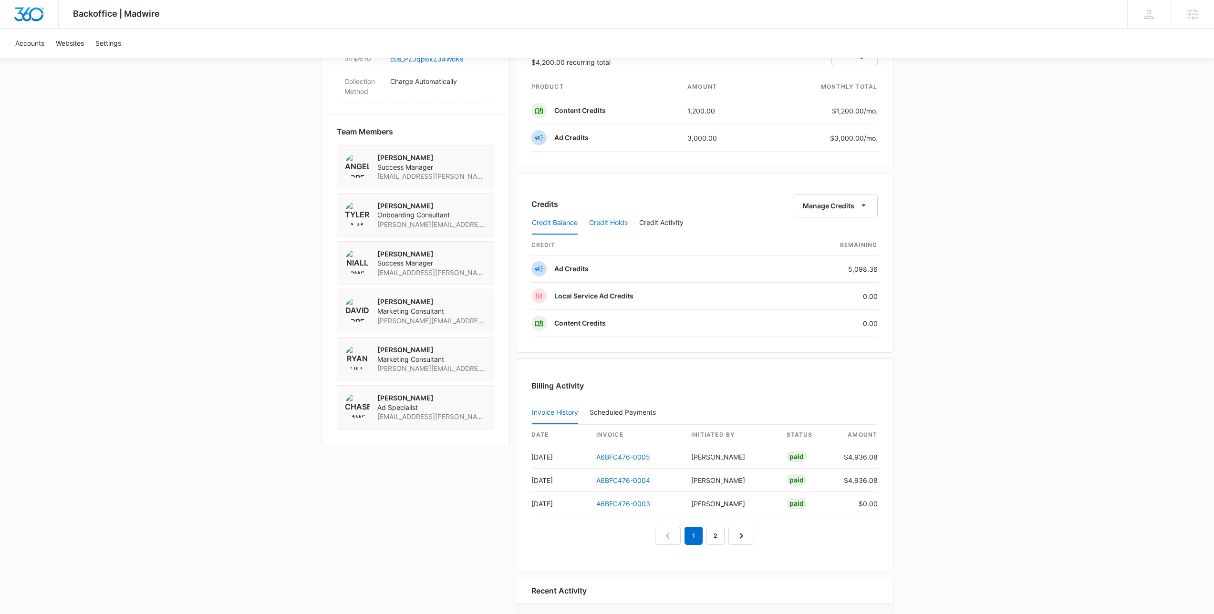
click at [616, 224] on button "Credit Holds" at bounding box center [608, 223] width 39 height 23
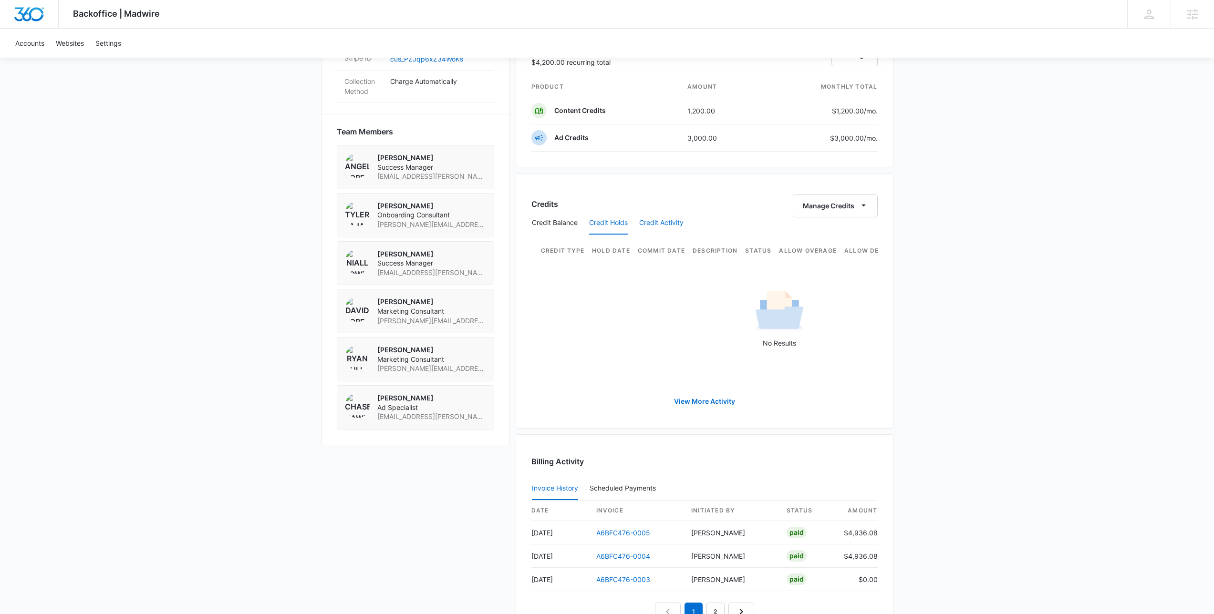
click at [669, 215] on button "Credit Activity" at bounding box center [661, 223] width 44 height 23
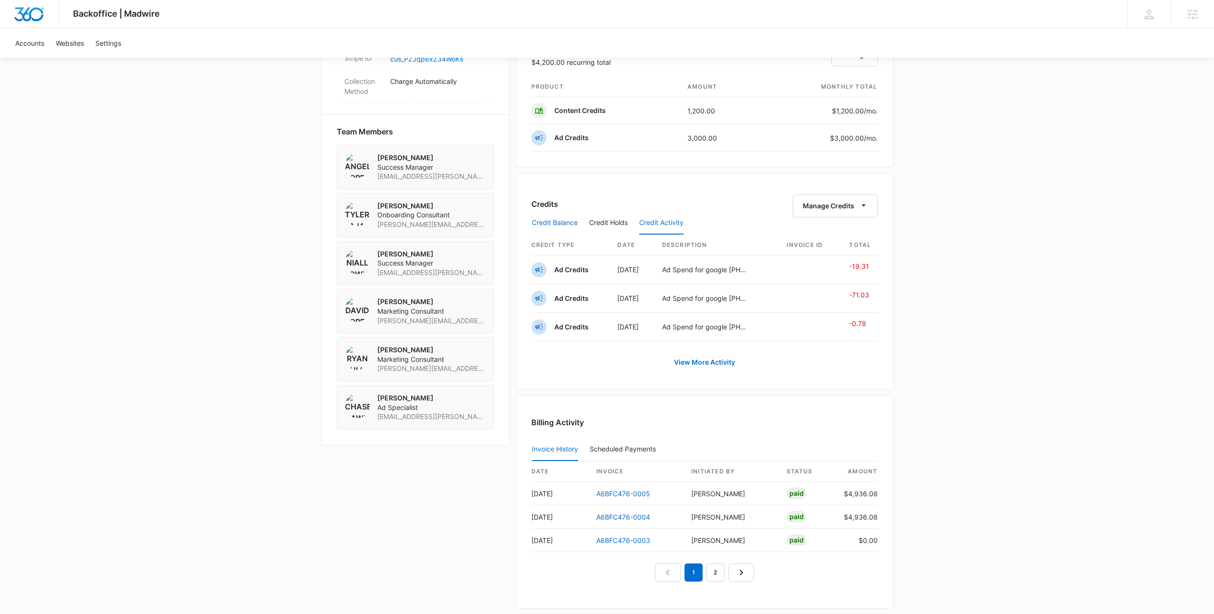
click at [556, 227] on button "Credit Balance" at bounding box center [555, 223] width 46 height 23
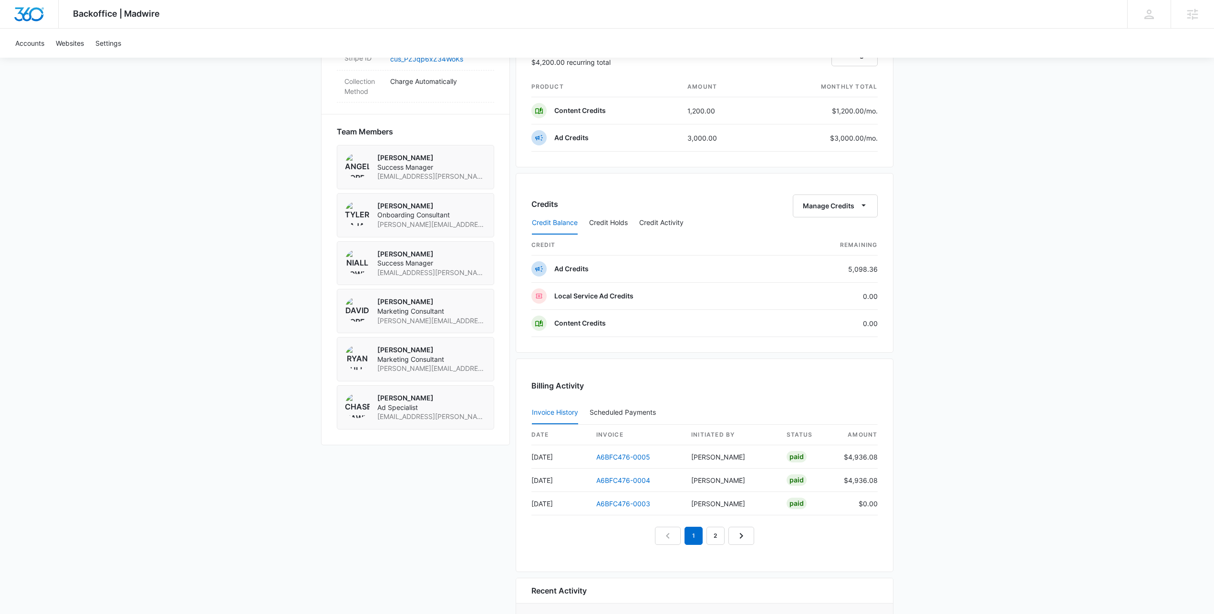
click at [1053, 283] on div "Backoffice | Madwire Apps Settings NF Niall Fowler niall.fowler@madwire.com My …" at bounding box center [607, 27] width 1214 height 1334
click at [972, 297] on div "Backoffice | Madwire Apps Settings NF Niall Fowler niall.fowler@madwire.com My …" at bounding box center [607, 27] width 1214 height 1334
click at [967, 299] on div "Backoffice | Madwire Apps Settings NF Niall Fowler niall.fowler@madwire.com My …" at bounding box center [607, 27] width 1214 height 1334
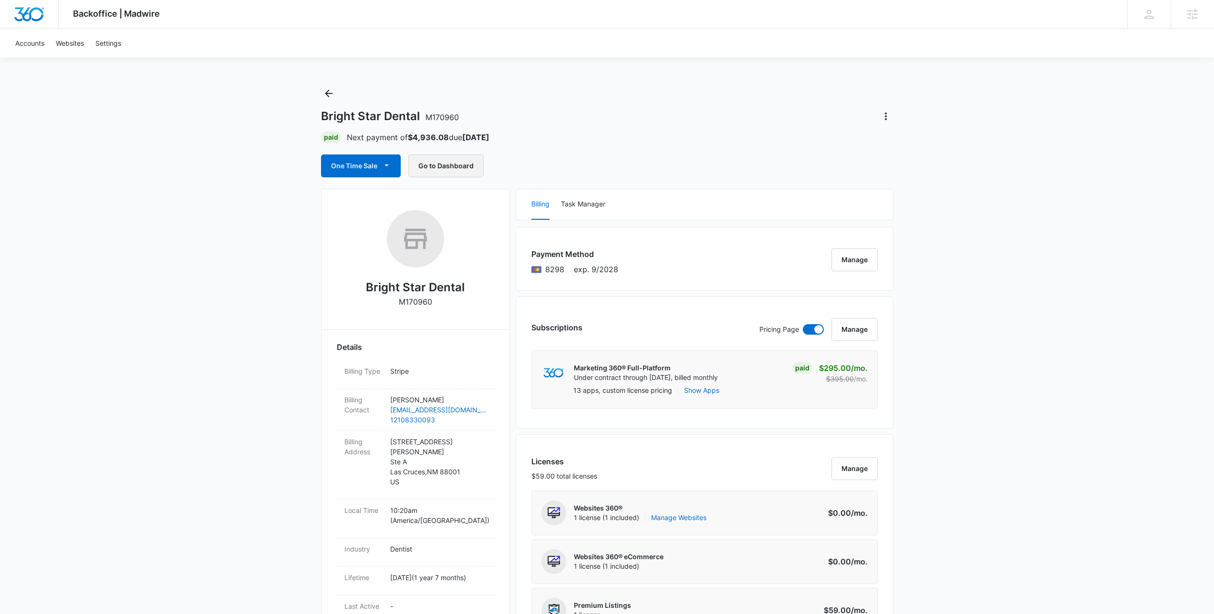
scroll to position [0, 0]
click at [712, 105] on div "Bright Star Dental M170960 Paid Next payment of $4,936.08 due Oct 25 One Time S…" at bounding box center [607, 134] width 572 height 92
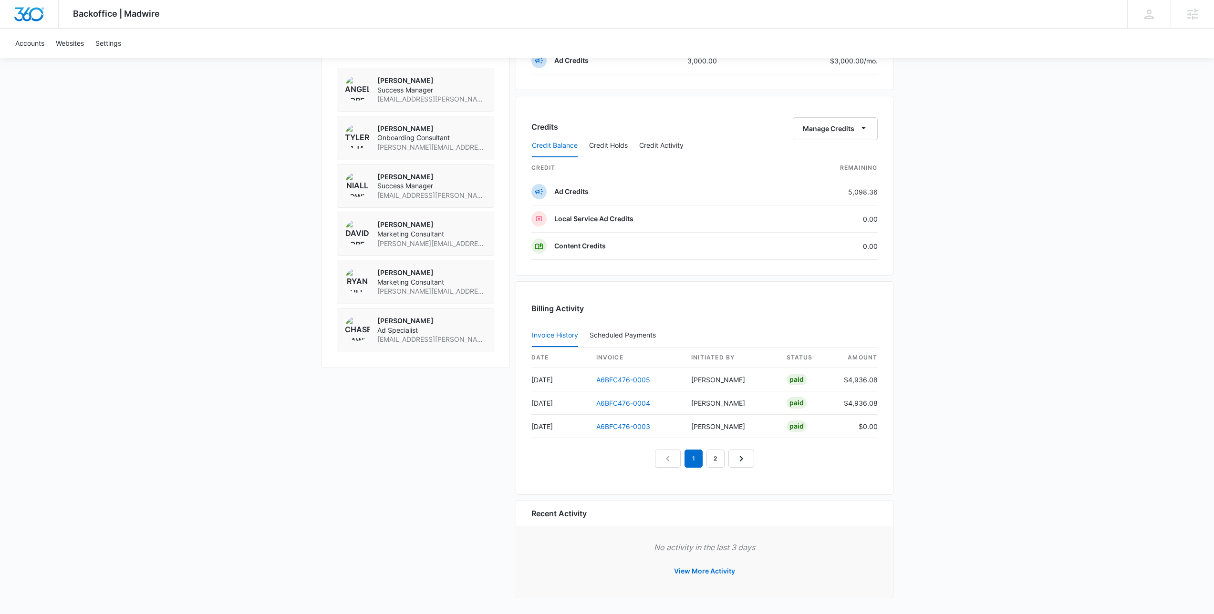
scroll to position [720, 0]
drag, startPoint x: 842, startPoint y: 374, endPoint x: 890, endPoint y: 409, distance: 59.8
click at [890, 409] on div "Billing Activity Invoice History Scheduled Payments 0 date invoice Initiated By…" at bounding box center [705, 386] width 378 height 214
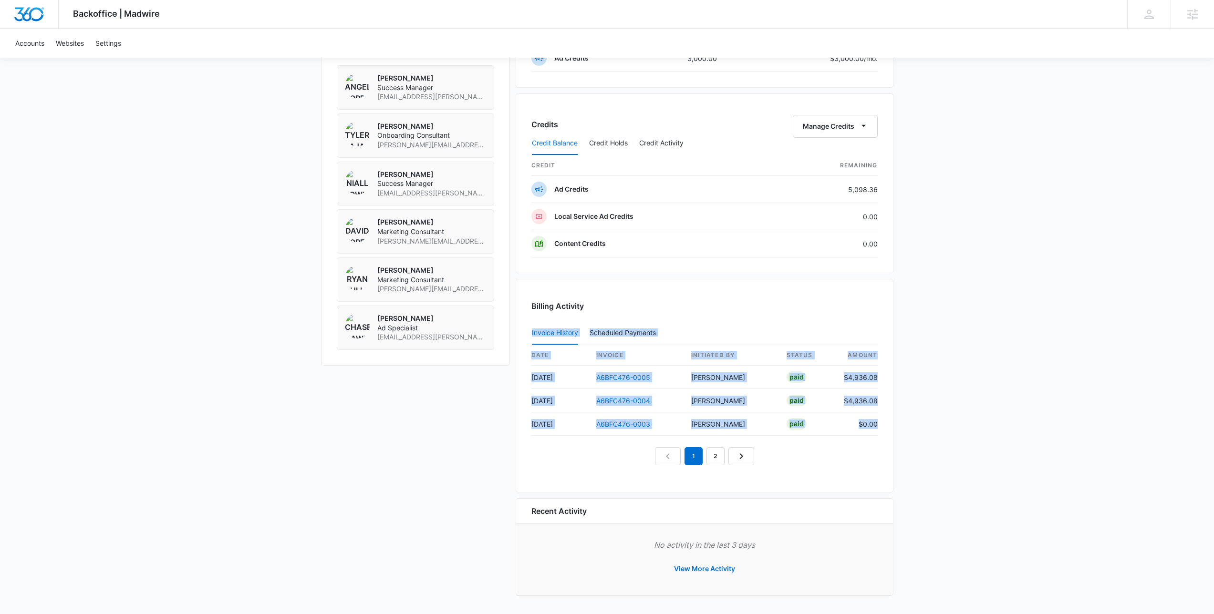
drag, startPoint x: 890, startPoint y: 409, endPoint x: 742, endPoint y: 320, distance: 173.7
click at [742, 320] on div "Billing Activity Invoice History Scheduled Payments 0 date invoice Initiated By…" at bounding box center [705, 386] width 378 height 214
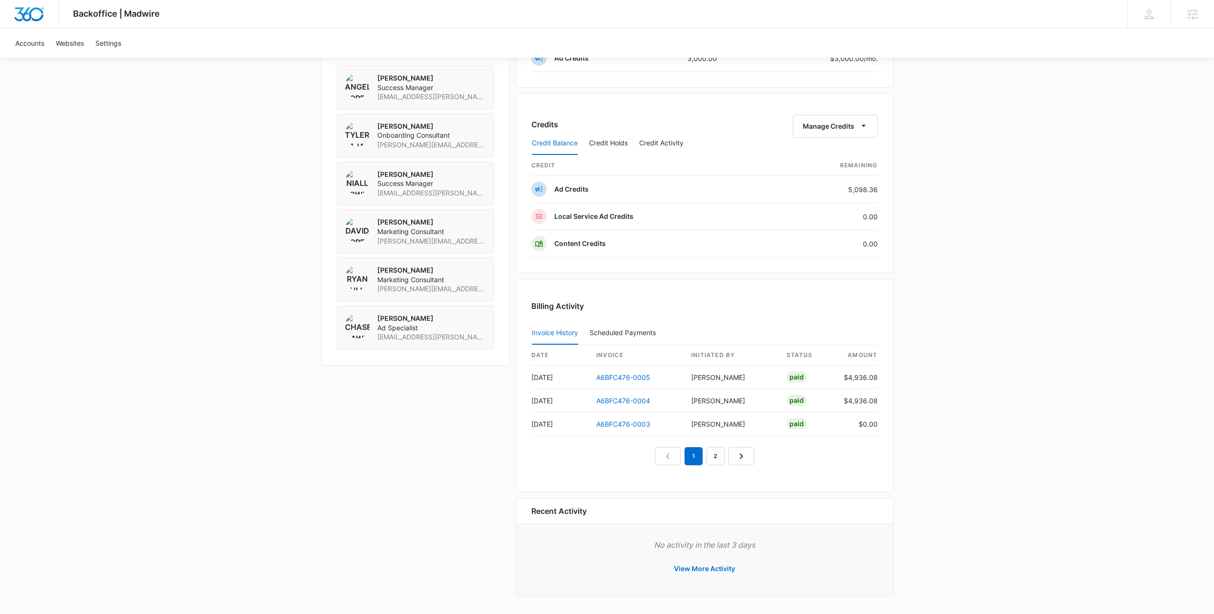
click at [742, 320] on div "Billing Activity Invoice History Scheduled Payments 0 date invoice Initiated By…" at bounding box center [705, 386] width 378 height 214
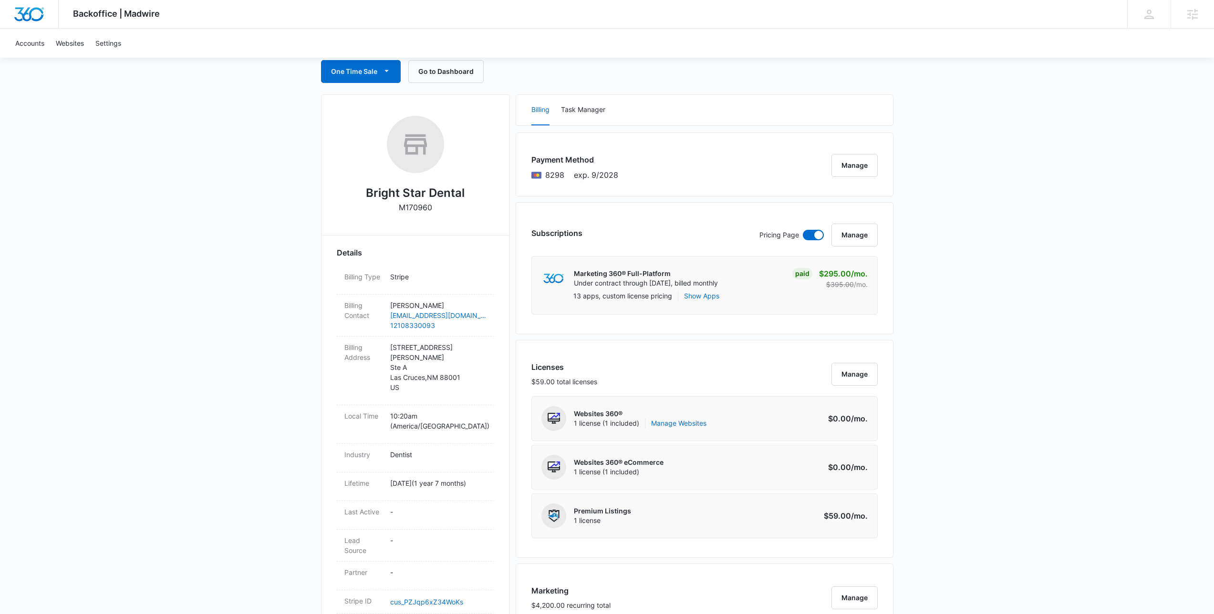
scroll to position [0, 0]
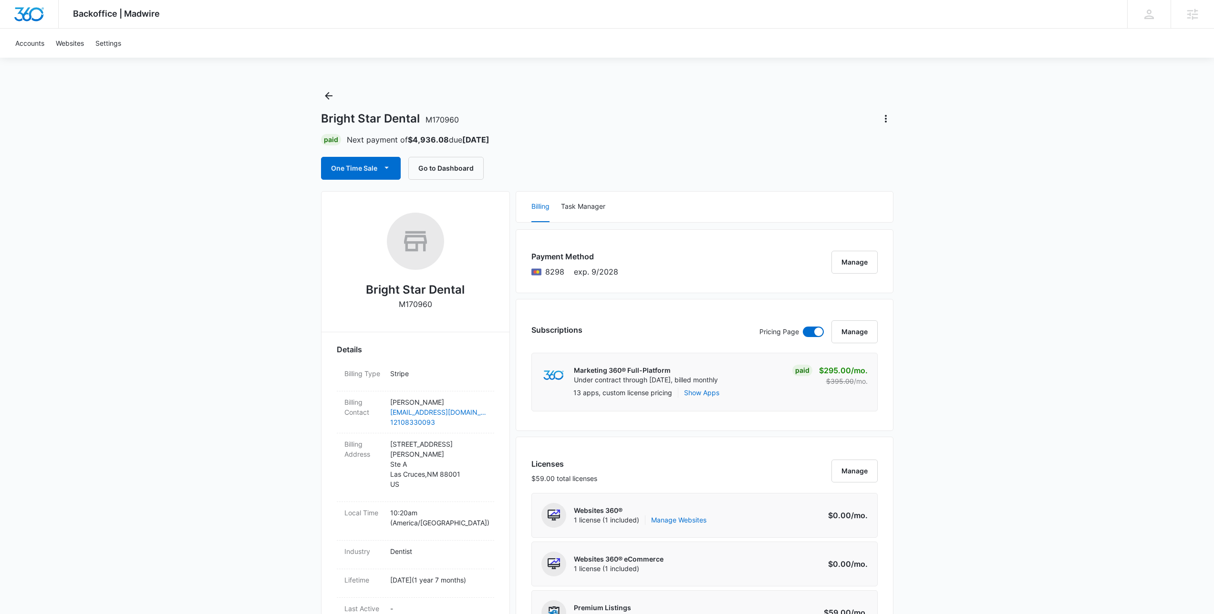
click at [651, 135] on div "Paid Next payment of $4,936.08 due Oct 25" at bounding box center [607, 139] width 572 height 11
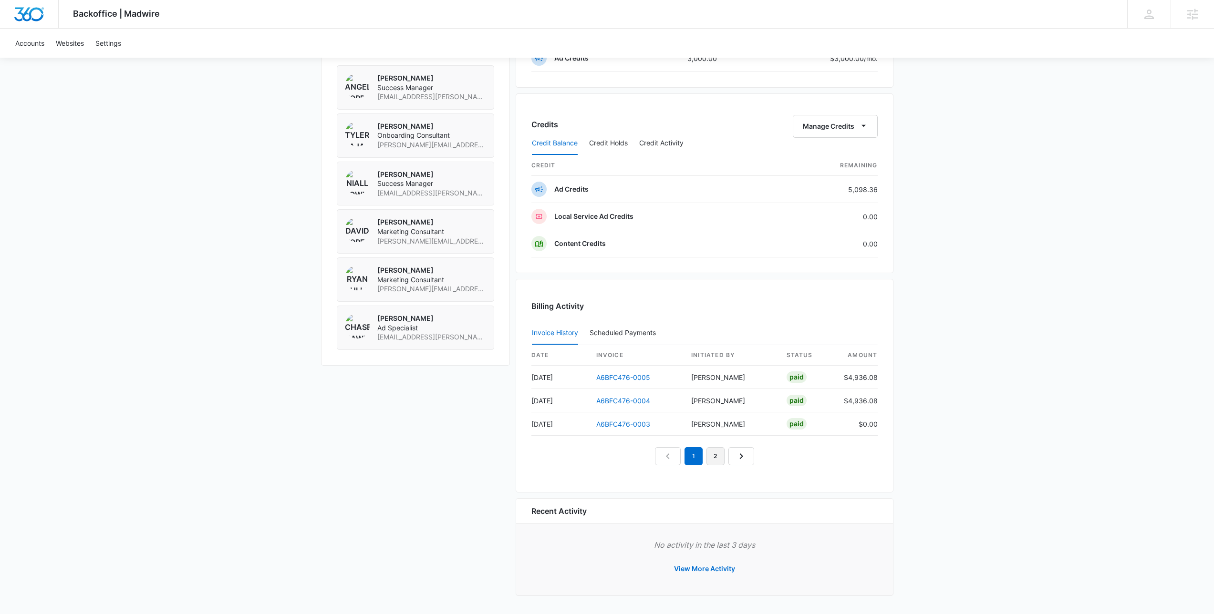
click at [716, 458] on link "2" at bounding box center [715, 456] width 18 height 18
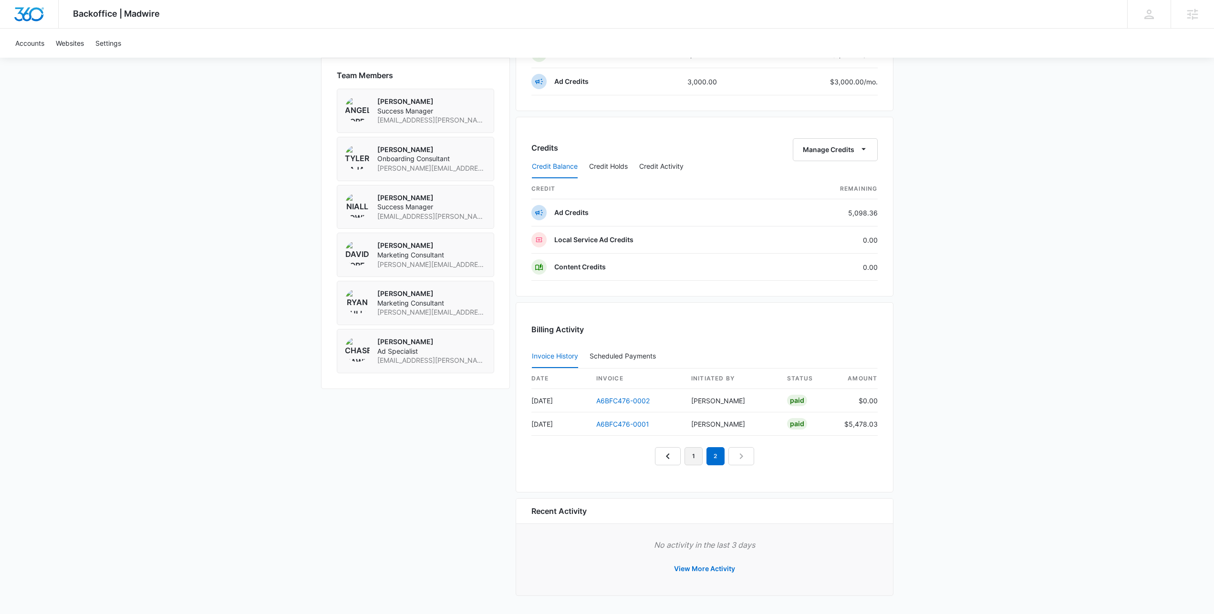
click at [691, 460] on link "1" at bounding box center [693, 456] width 18 height 18
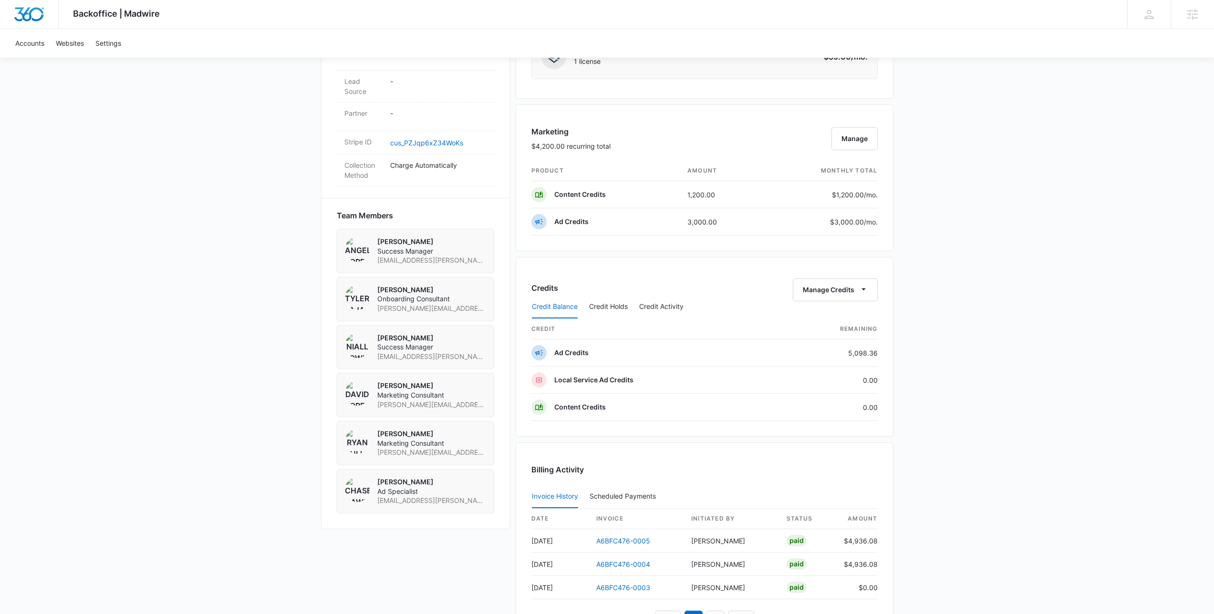
scroll to position [554, 0]
click at [936, 359] on div "Backoffice | Madwire Apps Settings NF Niall Fowler niall.fowler@madwire.com My …" at bounding box center [607, 113] width 1214 height 1334
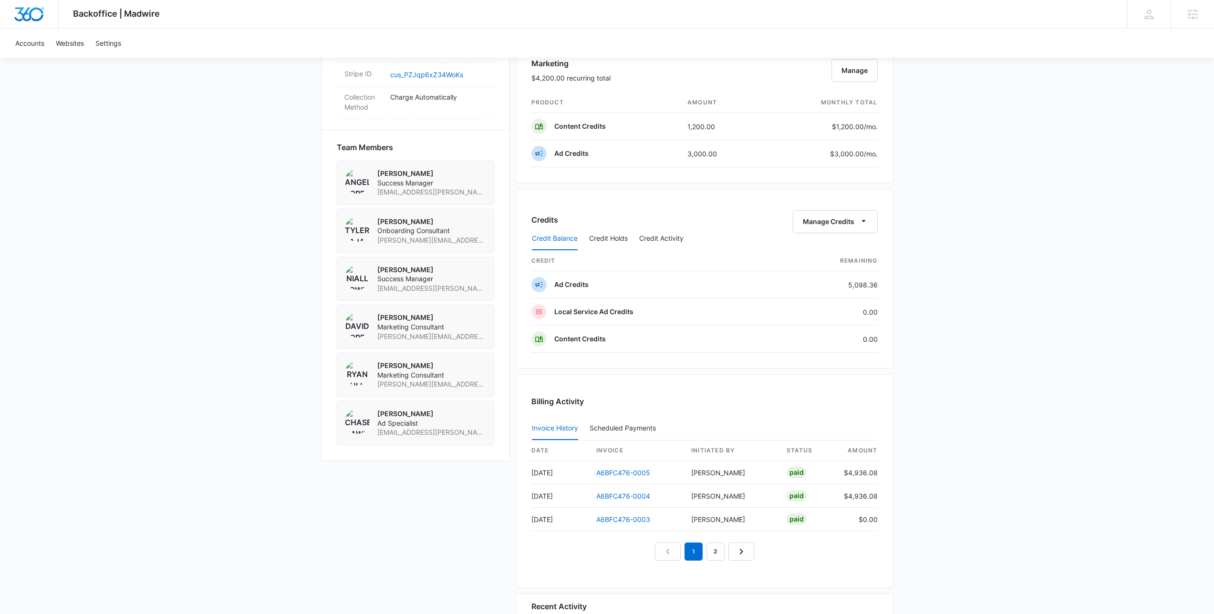
scroll to position [633, 0]
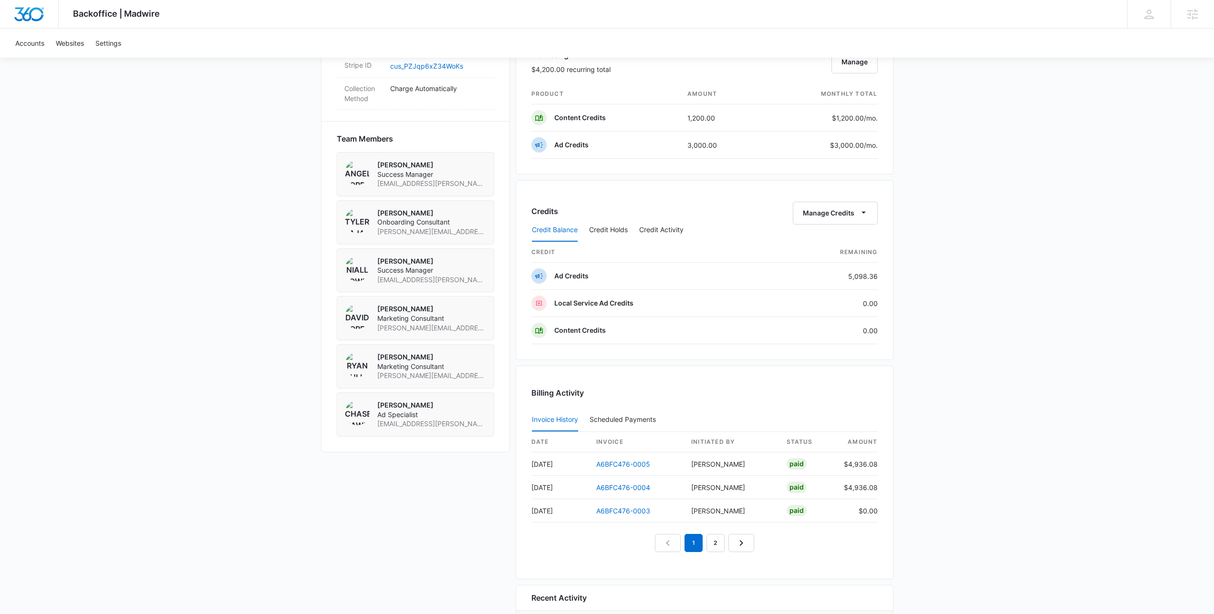
click at [936, 359] on div "Backoffice | Madwire Apps Settings NF Niall Fowler niall.fowler@madwire.com My …" at bounding box center [607, 34] width 1214 height 1334
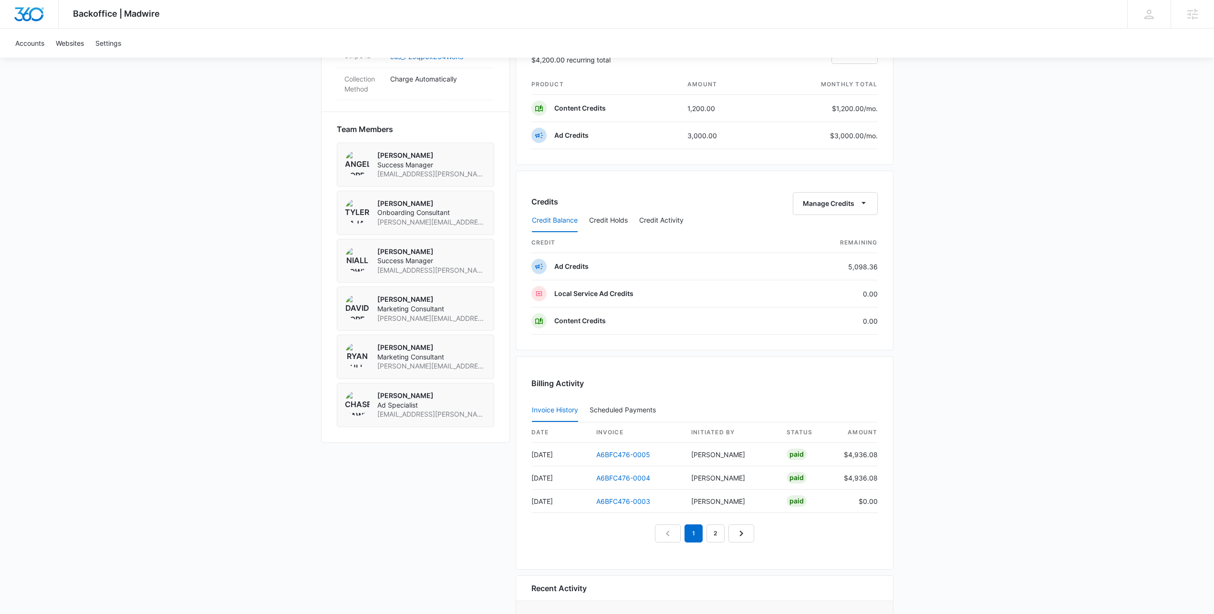
scroll to position [679, 0]
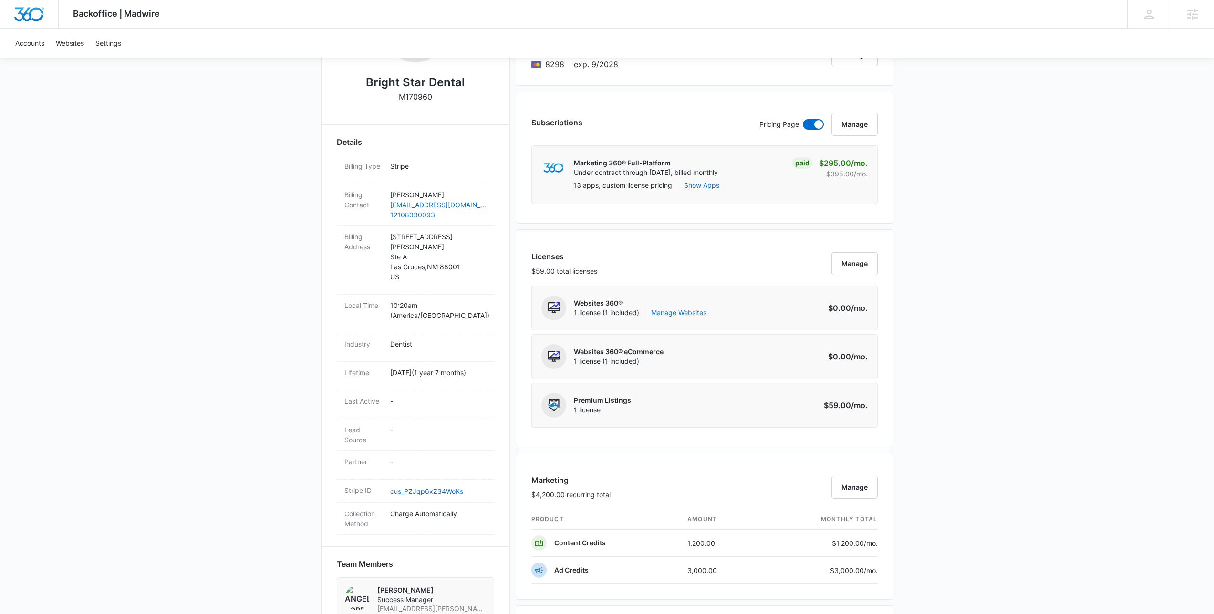
scroll to position [11, 0]
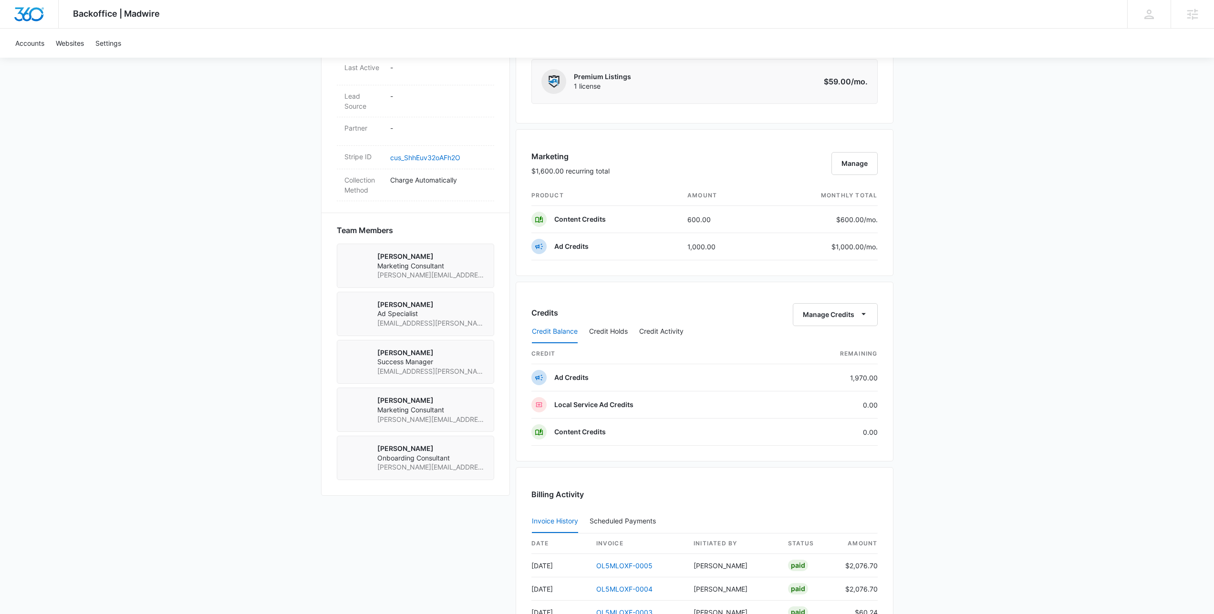
scroll to position [598, 0]
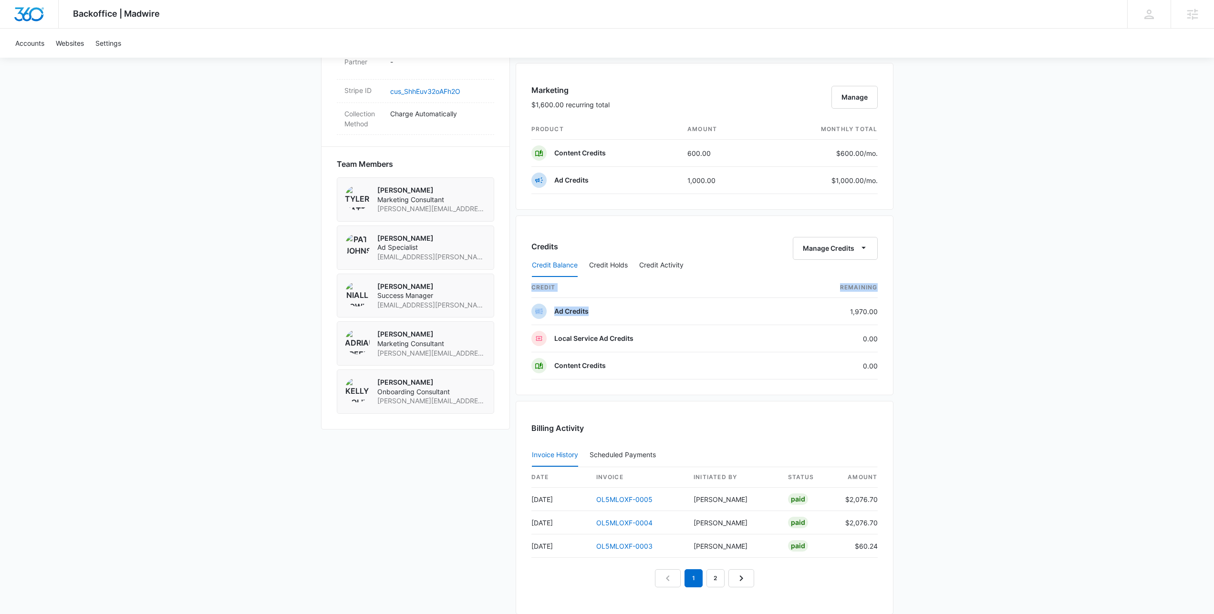
drag, startPoint x: 851, startPoint y: 315, endPoint x: 909, endPoint y: 317, distance: 57.3
click at [909, 317] on div "Backoffice | Madwire Apps Settings NF [PERSON_NAME] [EMAIL_ADDRESS][PERSON_NAME…" at bounding box center [607, 69] width 1214 height 1334
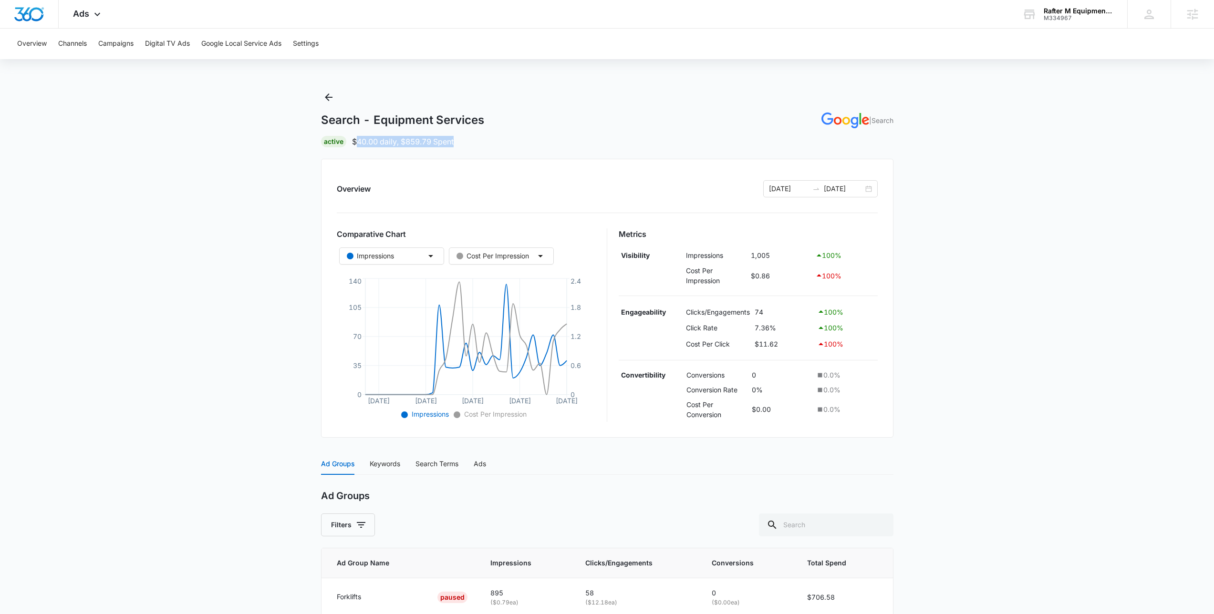
drag, startPoint x: 354, startPoint y: 139, endPoint x: 518, endPoint y: 140, distance: 163.6
click at [518, 140] on div "Active $40.00 daily , $859.79 Spent" at bounding box center [607, 141] width 572 height 11
click at [333, 95] on icon "Back" at bounding box center [328, 97] width 11 height 11
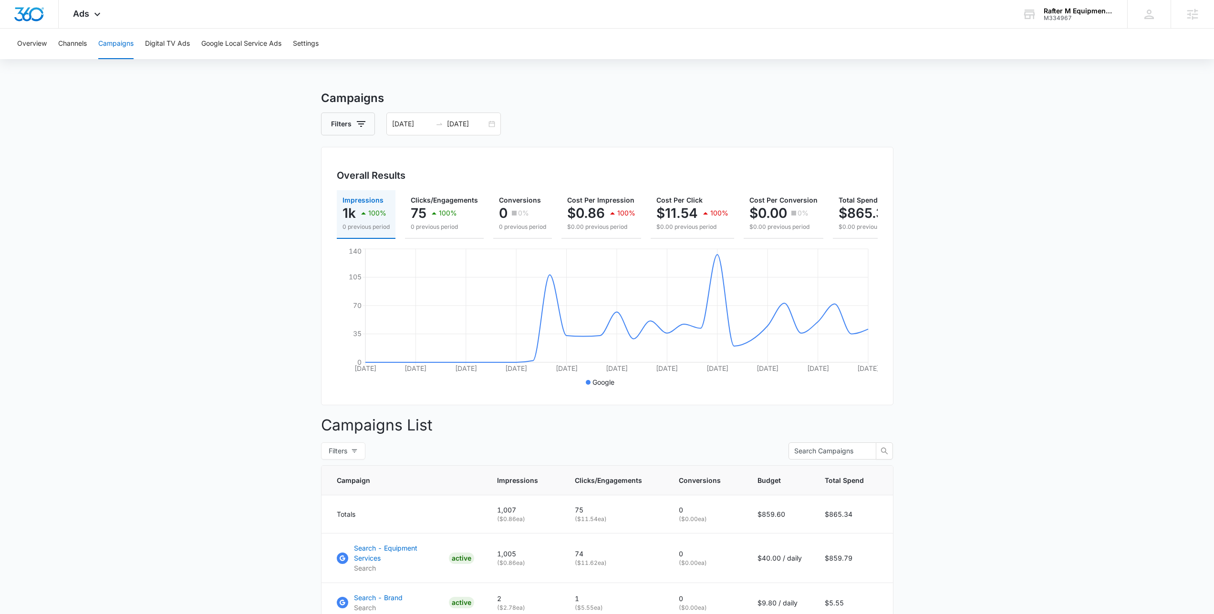
click at [1004, 128] on main "Campaigns Filters [DATE] [DATE] Overall Results Impressions 1k 100% 0 previous …" at bounding box center [607, 390] width 1214 height 600
click at [61, 229] on main "Campaigns Filters [DATE] [DATE] Overall Results Impressions 1k 100% 0 previous …" at bounding box center [607, 390] width 1214 height 600
click at [567, 93] on h3 "Campaigns" at bounding box center [607, 98] width 572 height 17
click at [739, 104] on h3 "Campaigns" at bounding box center [607, 98] width 572 height 17
click at [603, 47] on div "Overview Channels Campaigns Digital TV Ads Google Local Service Ads Settings" at bounding box center [606, 44] width 1191 height 31
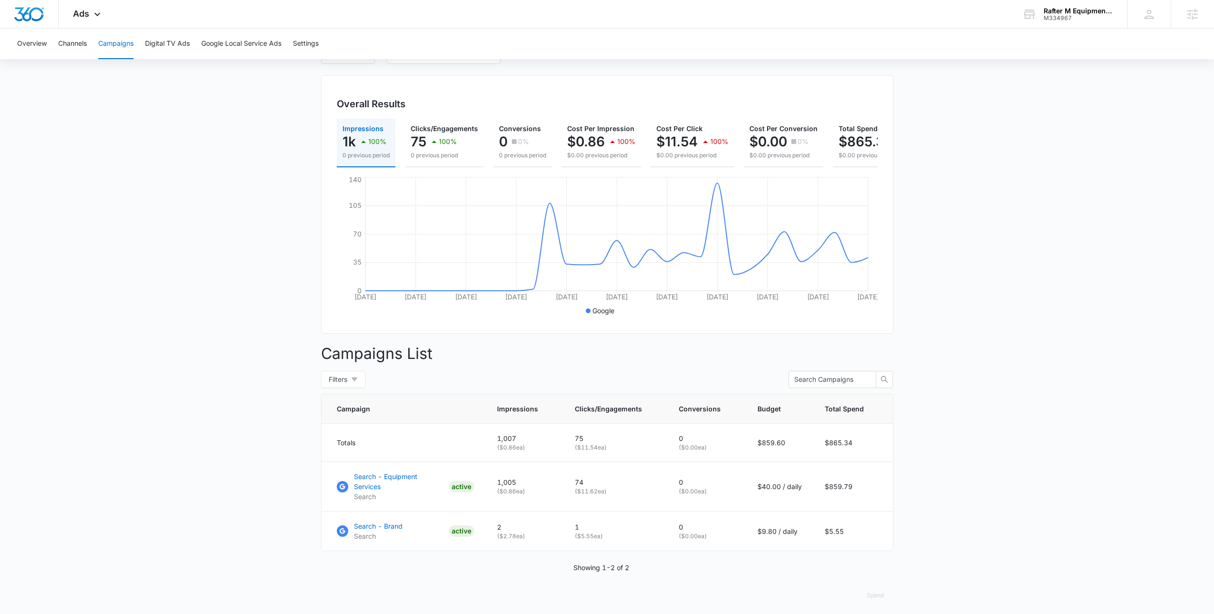
scroll to position [73, 0]
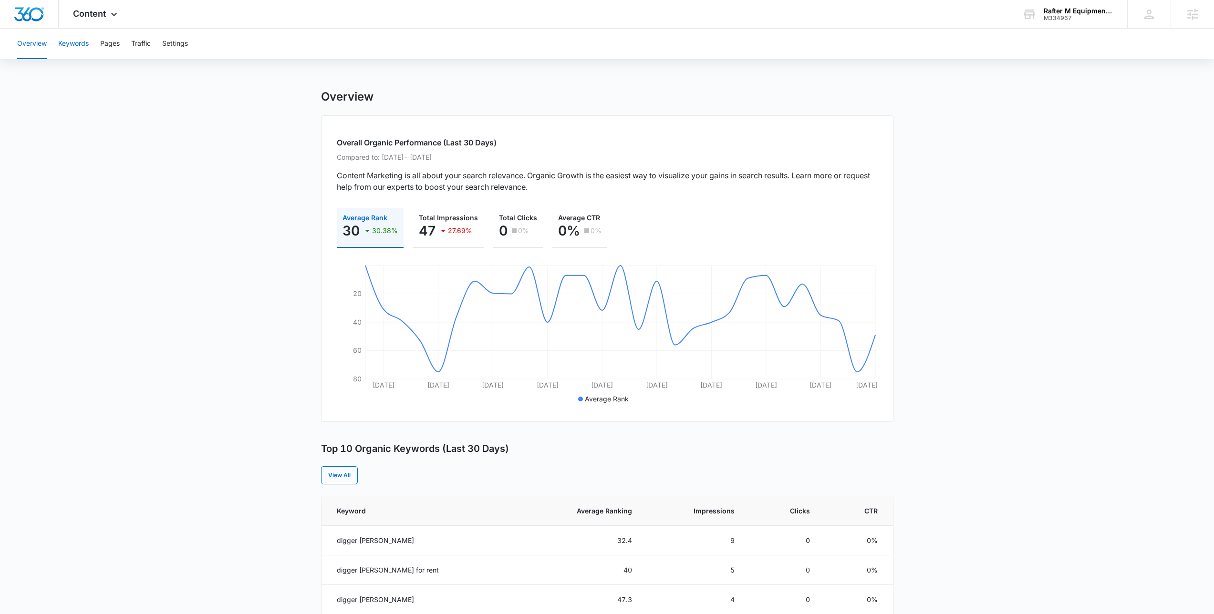
click at [73, 50] on button "Keywords" at bounding box center [73, 44] width 31 height 31
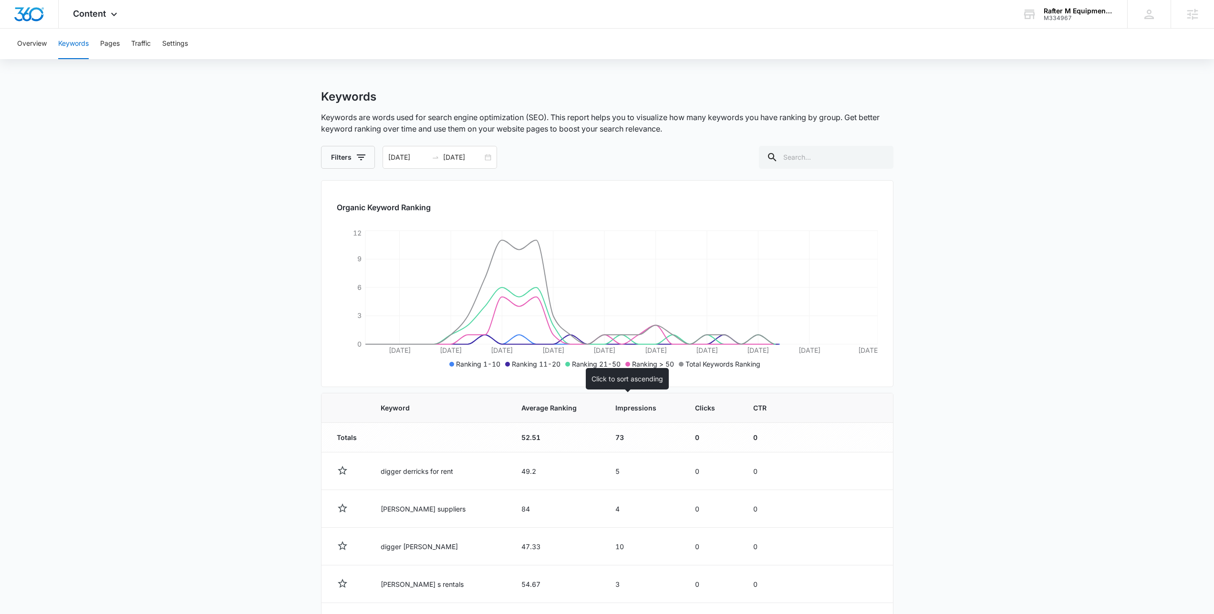
click at [628, 409] on span "Impressions" at bounding box center [636, 408] width 43 height 10
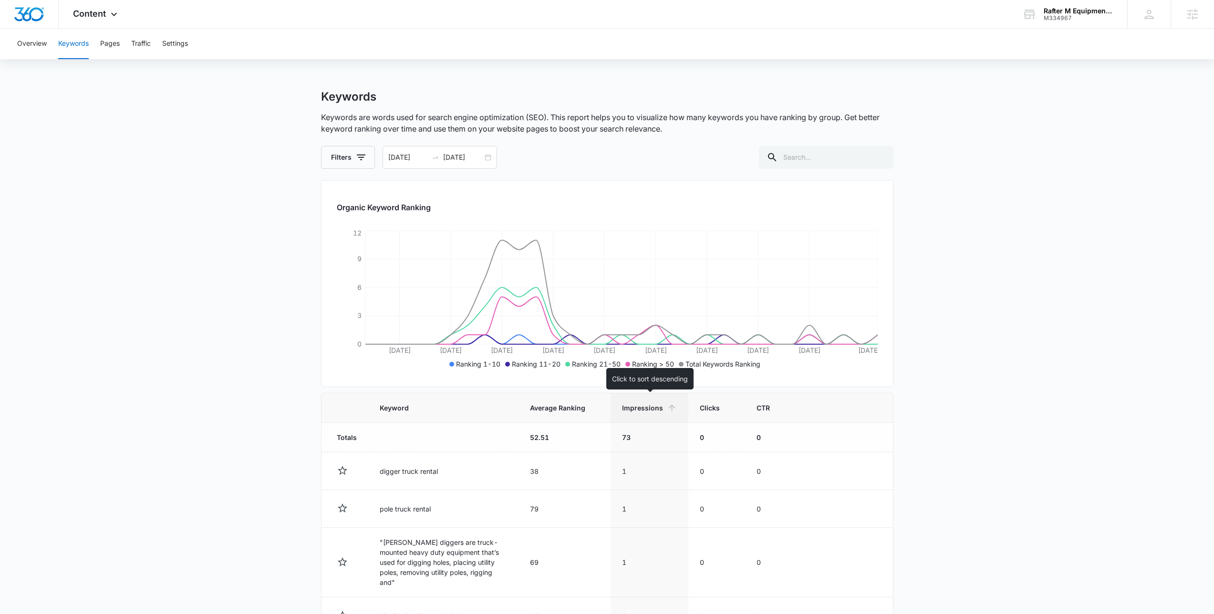
click at [619, 412] on th "Impressions" at bounding box center [649, 408] width 78 height 30
click at [490, 158] on div "[DATE] [DATE]" at bounding box center [440, 157] width 114 height 23
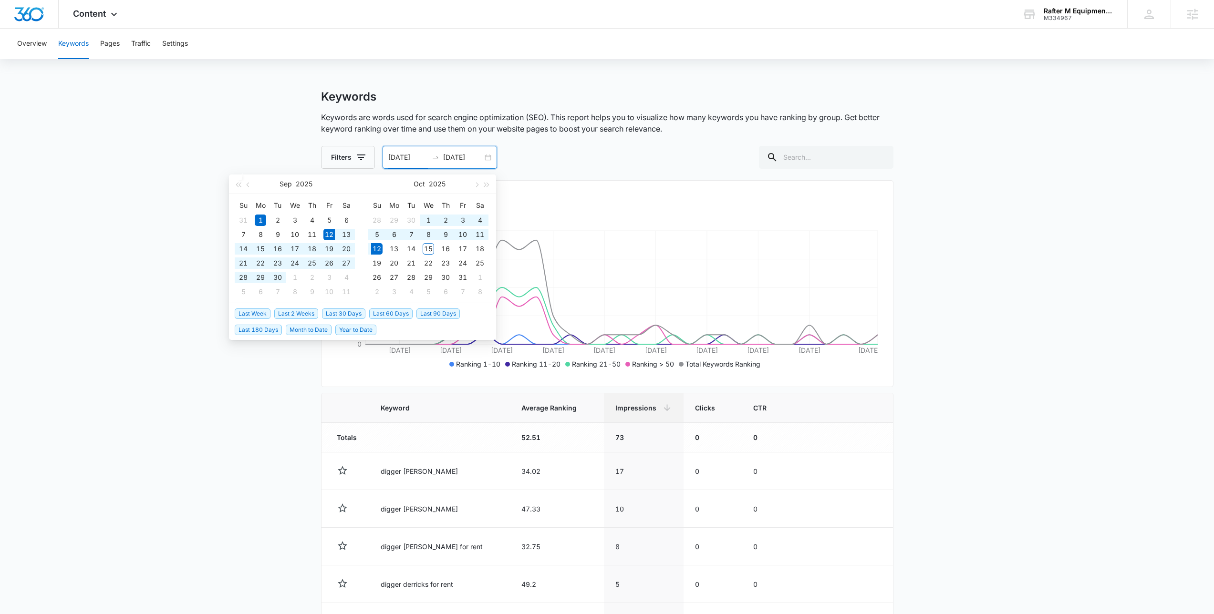
click at [352, 315] on span "Last 30 Days" at bounding box center [343, 314] width 43 height 10
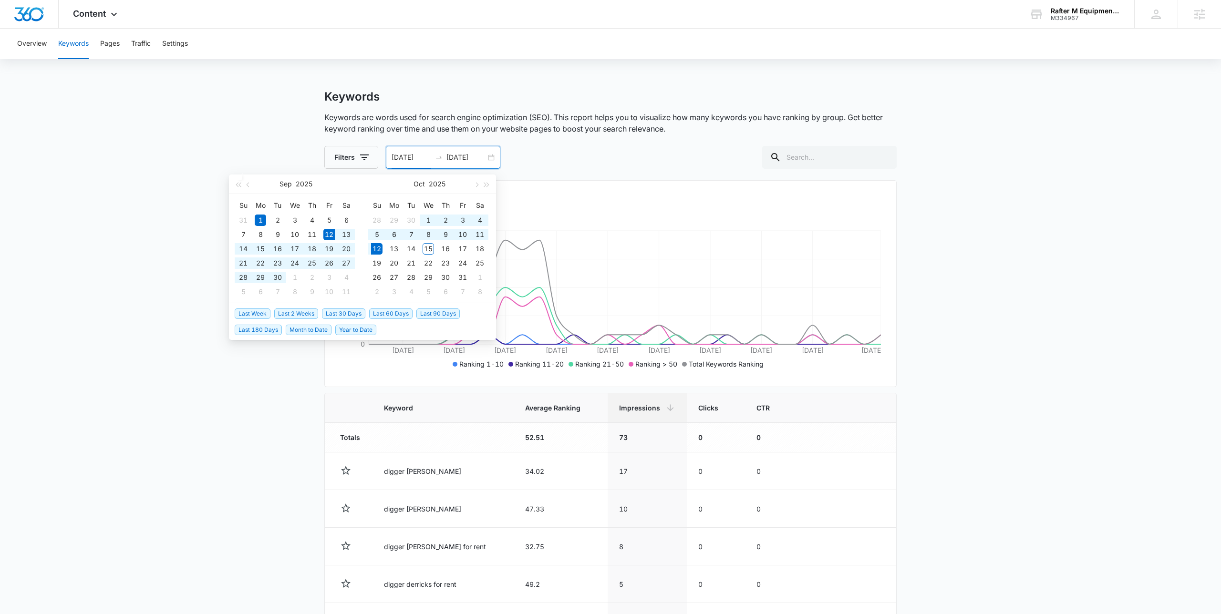
type input "09/12/2025"
type input "10/12/2025"
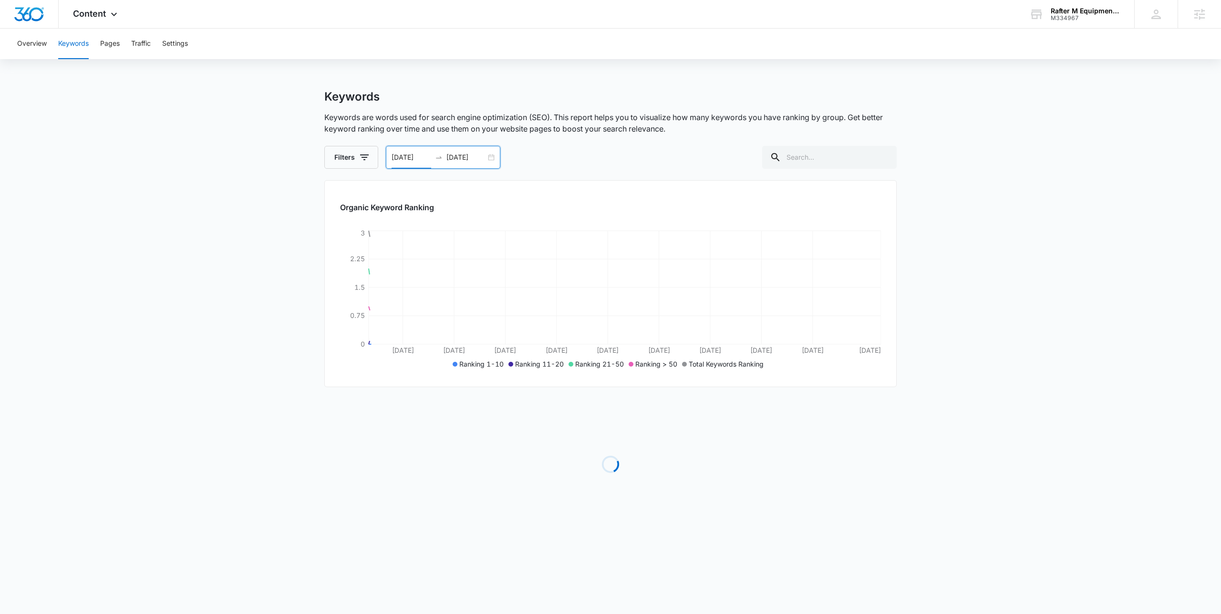
click at [618, 154] on div "Filters 09/12/2025 10/12/2025 Sep 2025 Su Mo Tu We Th Fr Sa 31 1 2 3 4 5 6 7 8 …" at bounding box center [610, 157] width 572 height 23
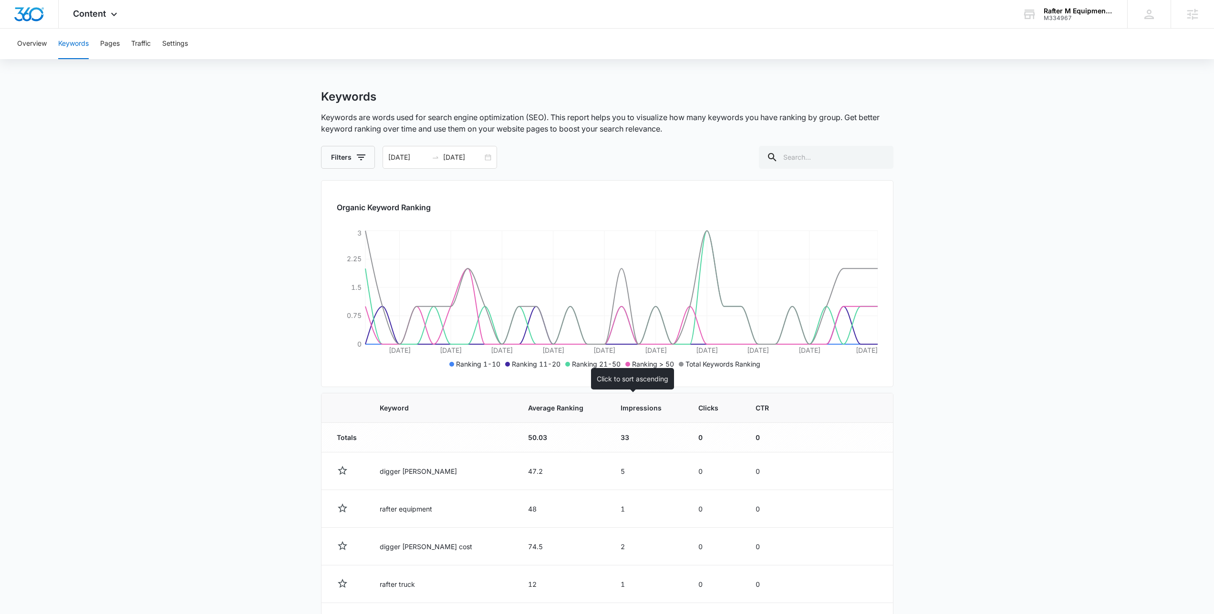
click at [621, 408] on span "Impressions" at bounding box center [641, 408] width 41 height 10
click at [623, 412] on span "Impressions" at bounding box center [641, 408] width 41 height 10
click at [276, 432] on main "Keywords Keywords are words used for search engine optimization (SEO). This rep…" at bounding box center [607, 482] width 1214 height 784
click at [475, 72] on div "Overview Keywords Pages Traffic Settings Keywords Keywords are words used for s…" at bounding box center [607, 451] width 1214 height 845
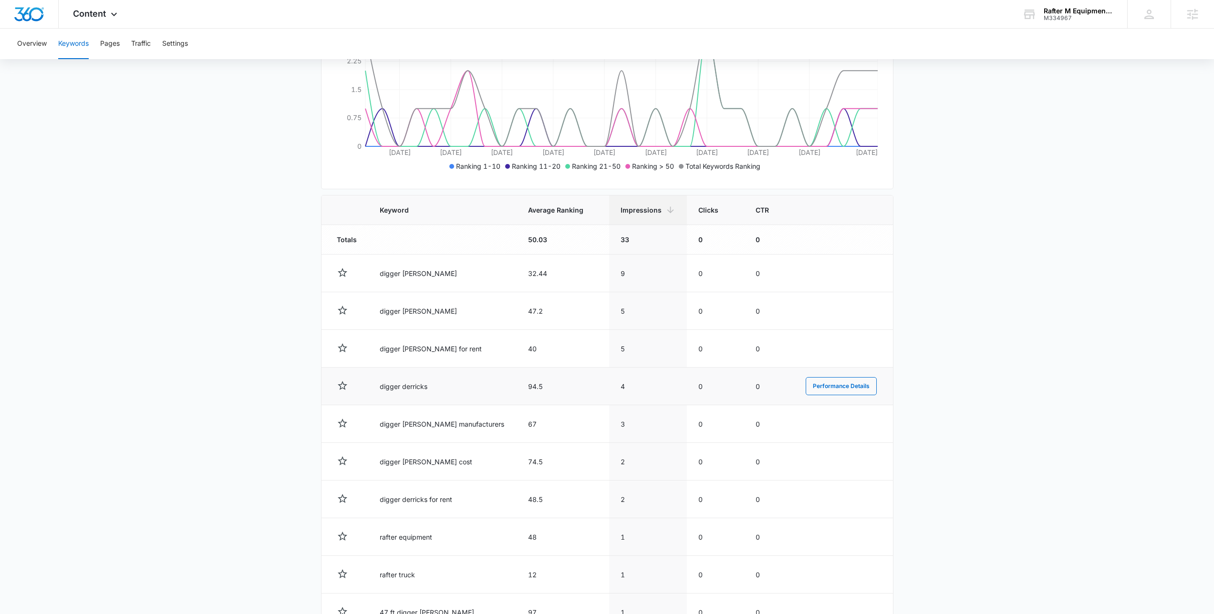
scroll to position [248, 0]
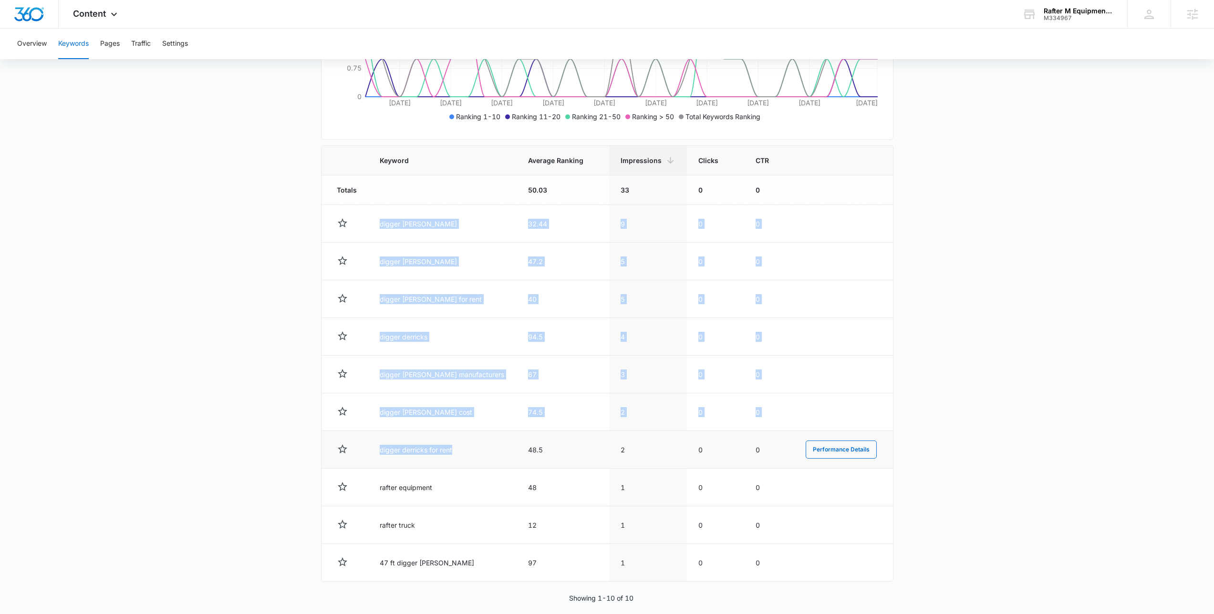
drag, startPoint x: 380, startPoint y: 217, endPoint x: 475, endPoint y: 460, distance: 261.1
click at [475, 460] on tbody "Totals 50.03 33 0 0 digger derrick rental 32.44 9 0 0 Performance Details digge…" at bounding box center [606, 379] width 571 height 406
click at [475, 460] on td "digger derricks for rent" at bounding box center [442, 450] width 148 height 38
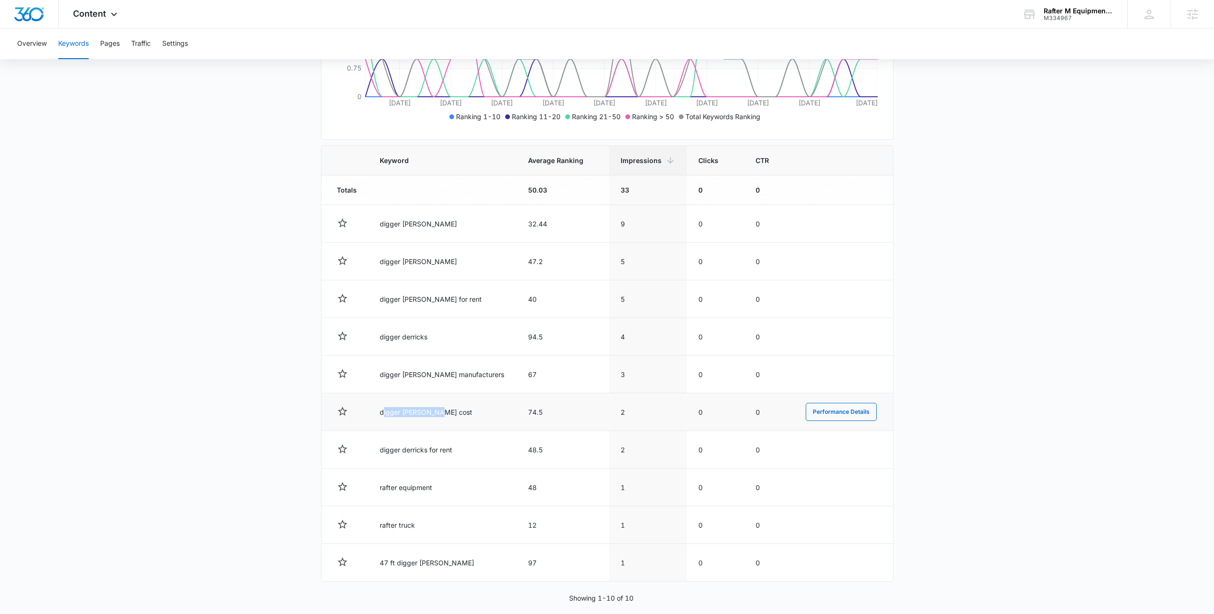
drag, startPoint x: 385, startPoint y: 415, endPoint x: 435, endPoint y: 416, distance: 50.6
click at [435, 416] on td "digger derrick rental cost" at bounding box center [442, 412] width 148 height 38
drag, startPoint x: 430, startPoint y: 455, endPoint x: 486, endPoint y: 465, distance: 57.2
click at [486, 465] on td "digger derricks for rent" at bounding box center [442, 450] width 148 height 38
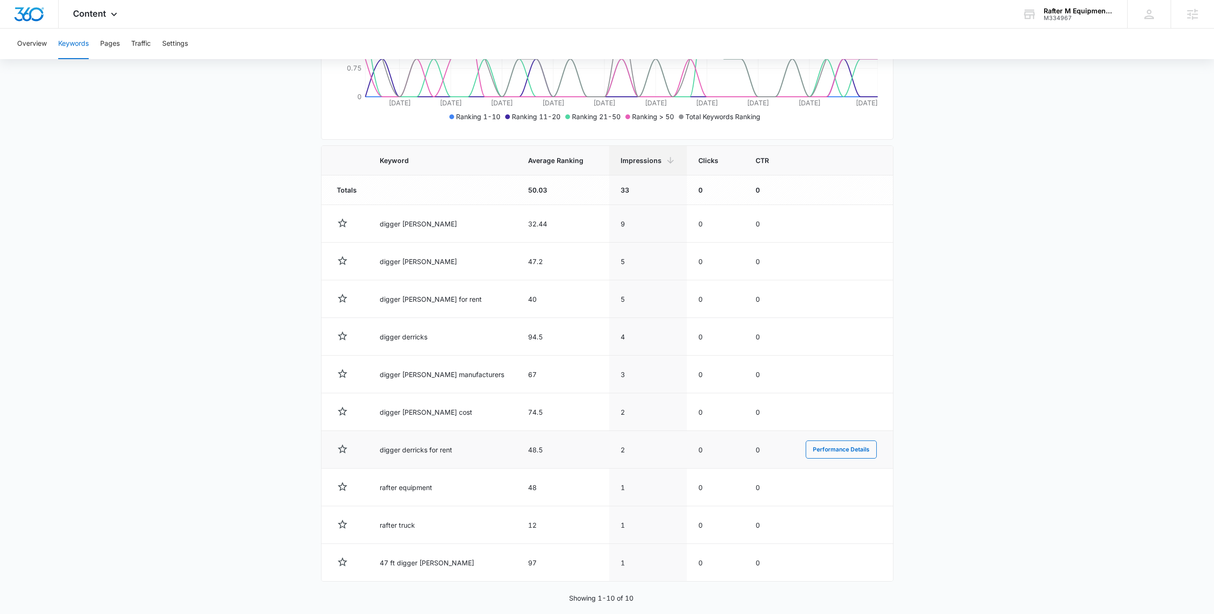
drag, startPoint x: 486, startPoint y: 465, endPoint x: 432, endPoint y: 465, distance: 53.9
click at [486, 465] on td "digger derricks for rent" at bounding box center [442, 450] width 148 height 38
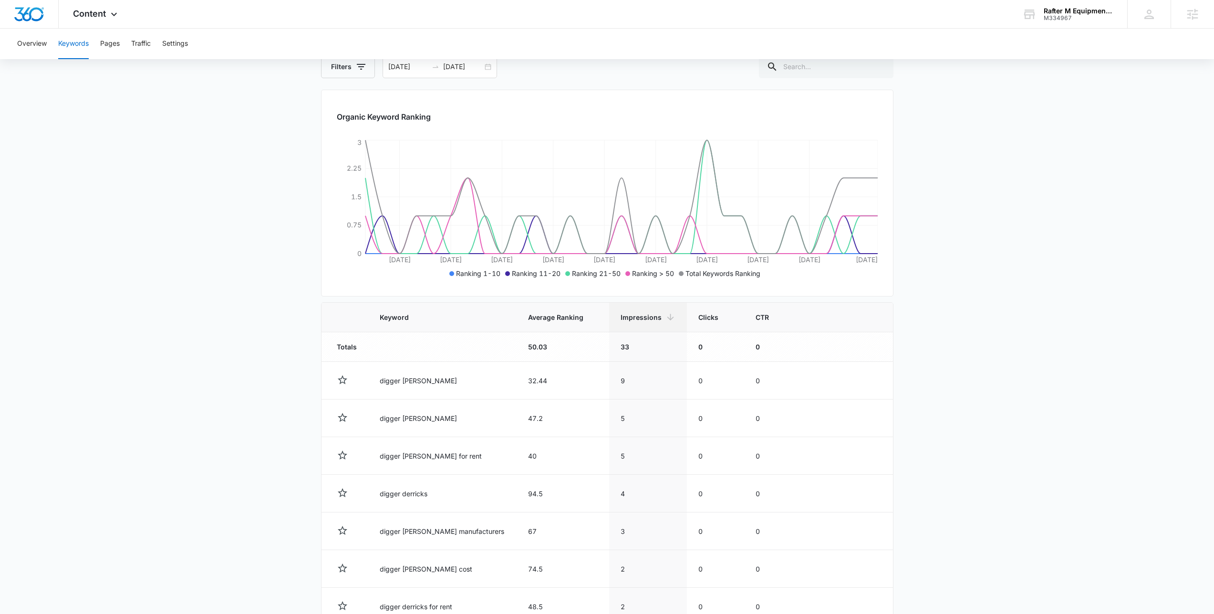
scroll to position [0, 0]
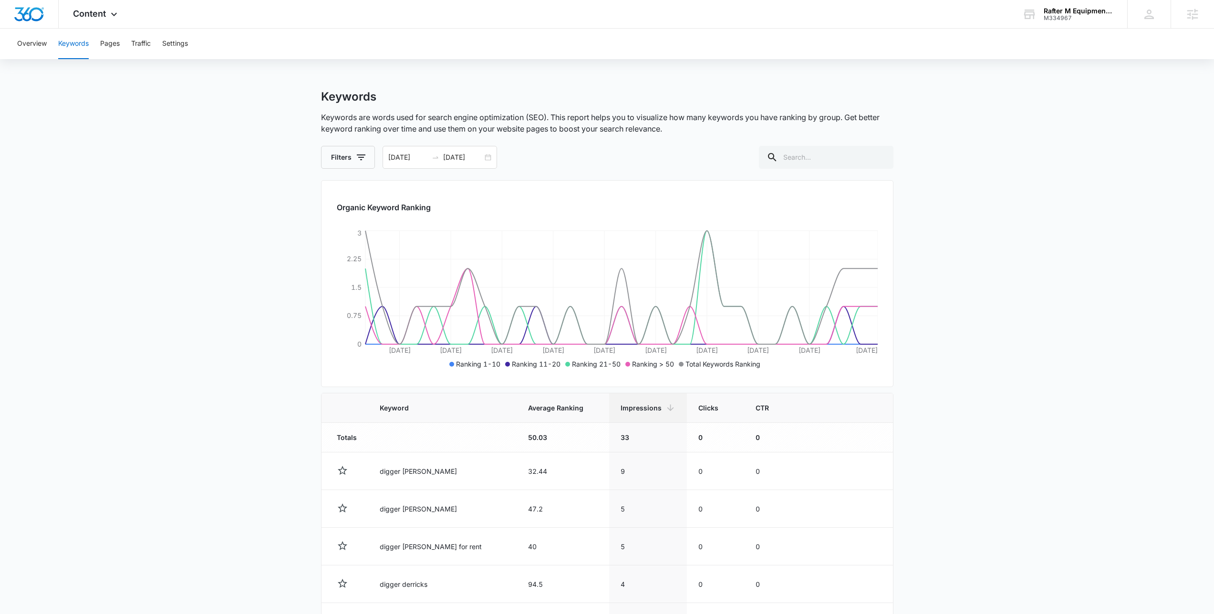
click at [744, 113] on p "Keywords are words used for search engine optimization (SEO). This report helps…" at bounding box center [607, 123] width 572 height 23
click at [732, 99] on div "Keywords" at bounding box center [607, 97] width 572 height 14
click at [913, 152] on main "Keywords Keywords are words used for search engine optimization (SEO). This rep…" at bounding box center [607, 482] width 1214 height 784
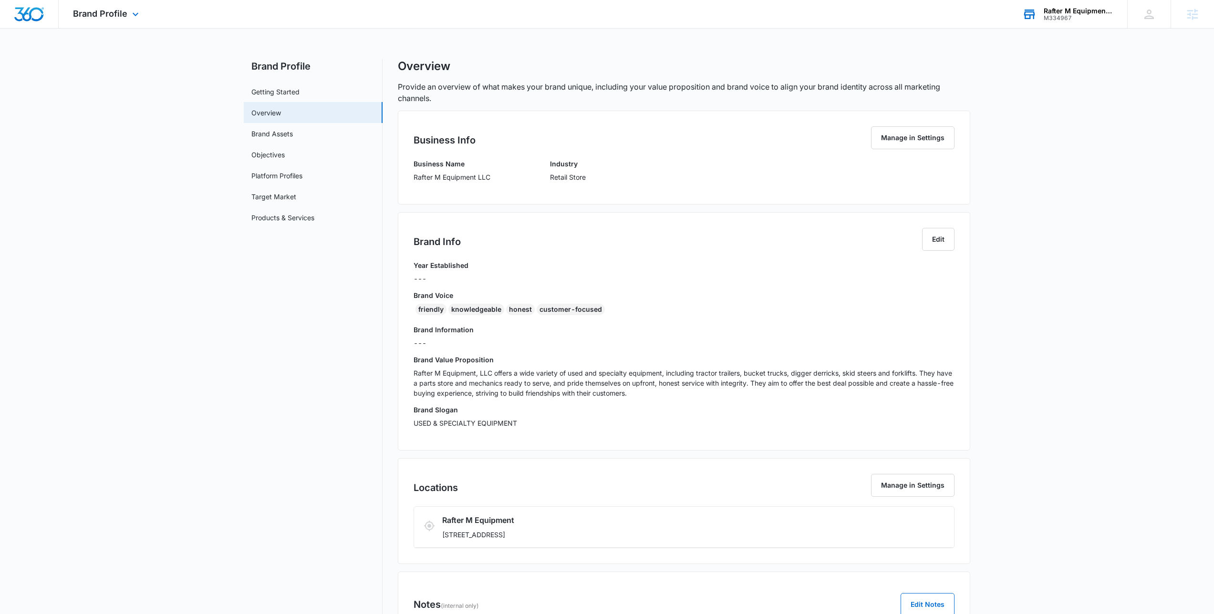
click at [1082, 10] on div "Rafter M Equipment LLC" at bounding box center [1079, 11] width 70 height 8
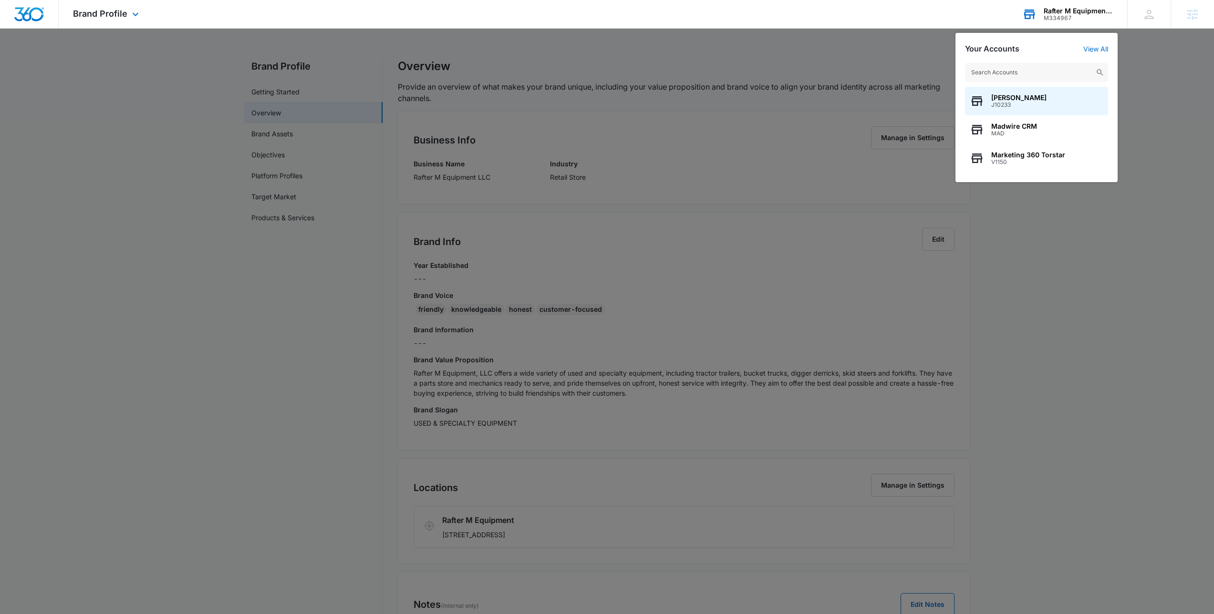
click at [1039, 71] on input "text" at bounding box center [1036, 72] width 143 height 19
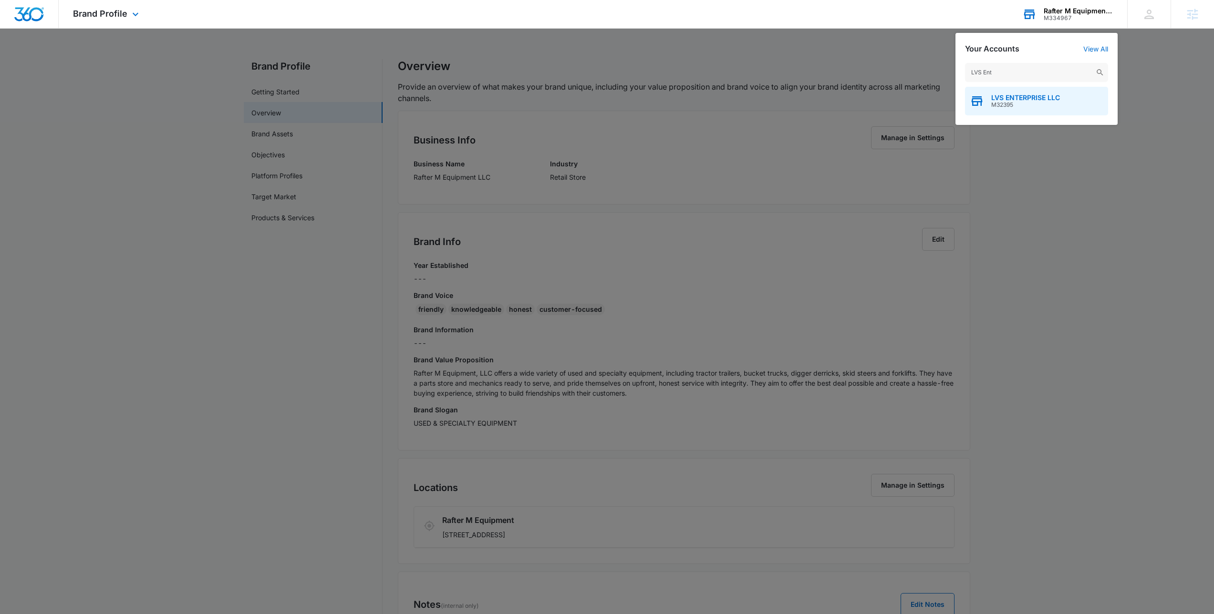
type input "LVS Ent"
click at [1045, 98] on span "LVS ENTERPRISE LLC" at bounding box center [1025, 98] width 69 height 8
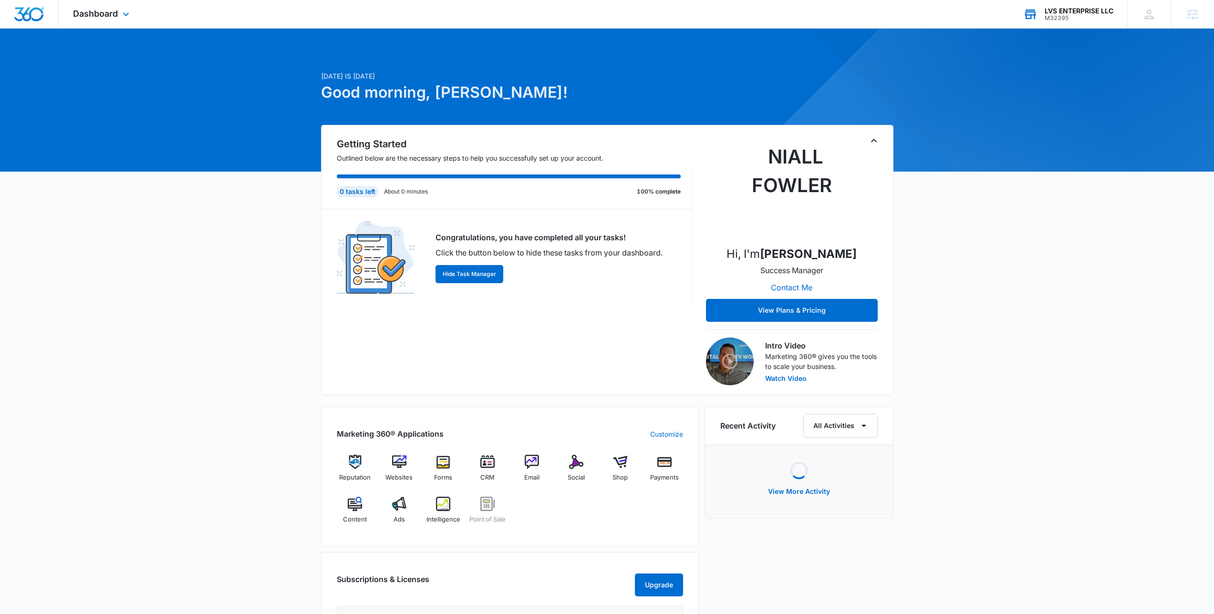
click at [91, 4] on div "Dashboard Apps Reputation Websites Forms CRM Email Social Shop Payments POS Con…" at bounding box center [102, 14] width 87 height 28
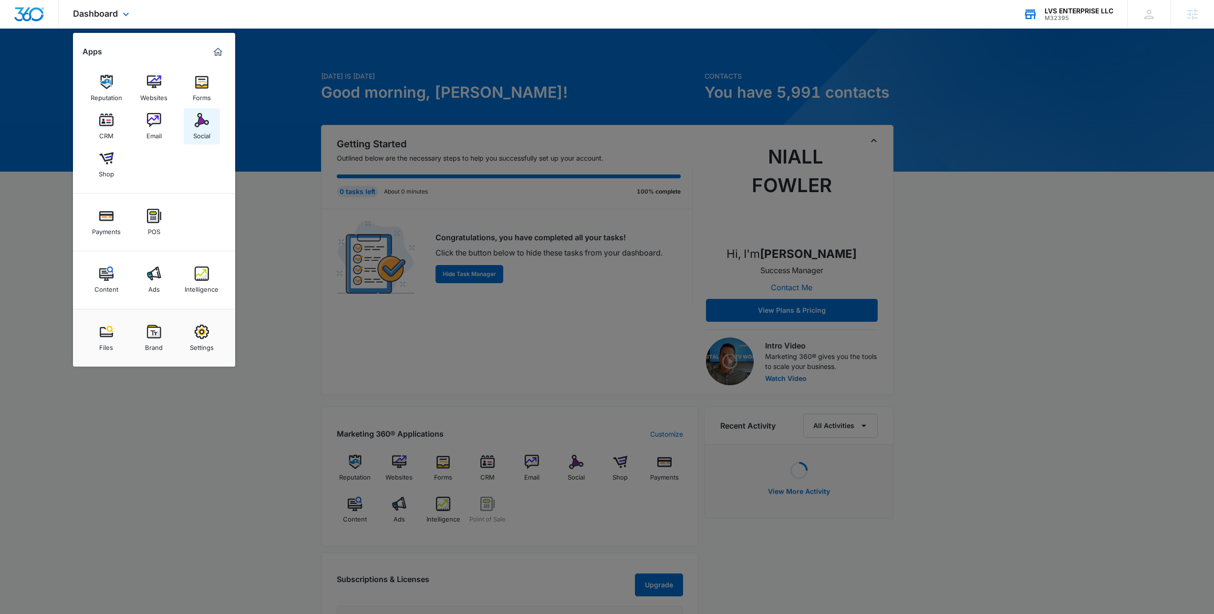
click at [213, 122] on link "Social" at bounding box center [202, 126] width 36 height 36
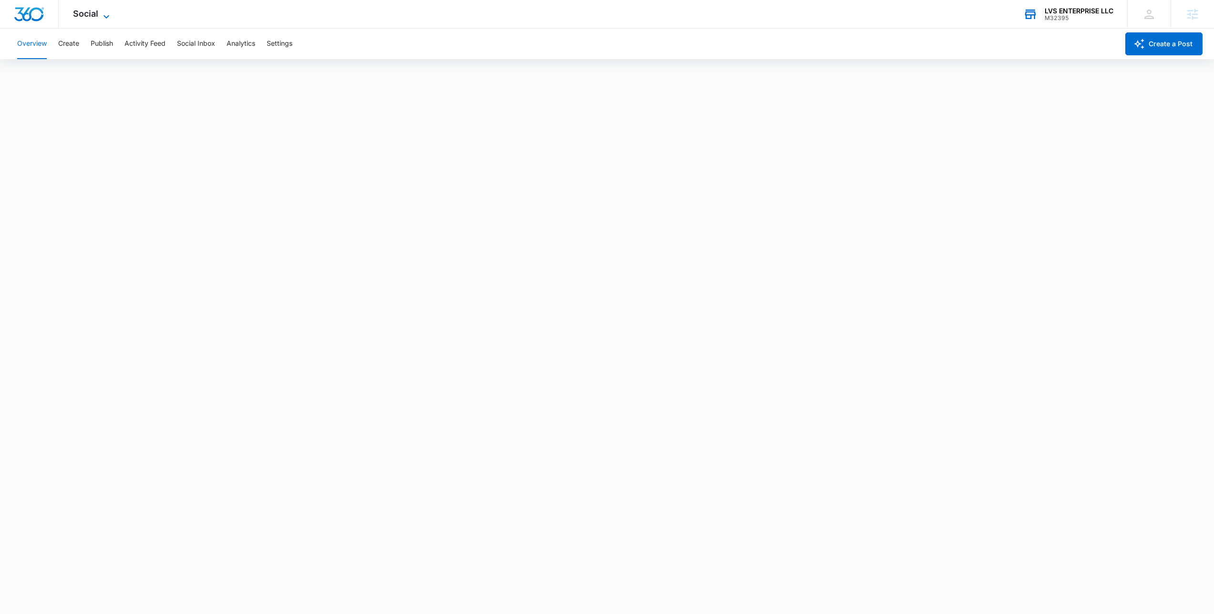
click at [103, 13] on icon at bounding box center [106, 16] width 11 height 11
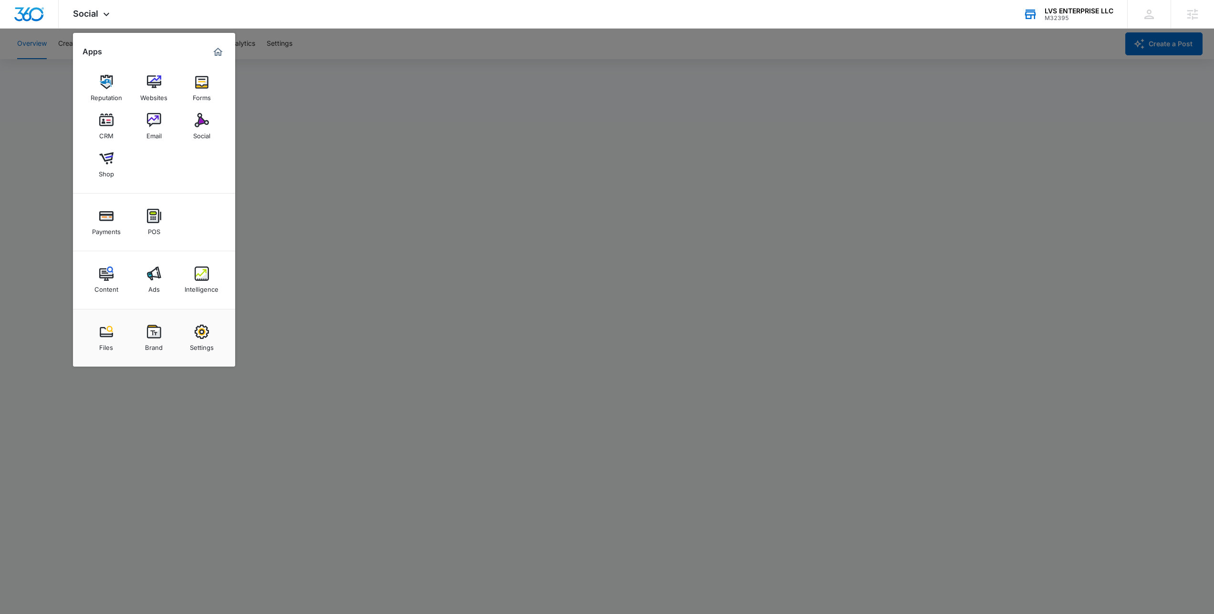
click at [283, 124] on div at bounding box center [607, 307] width 1214 height 614
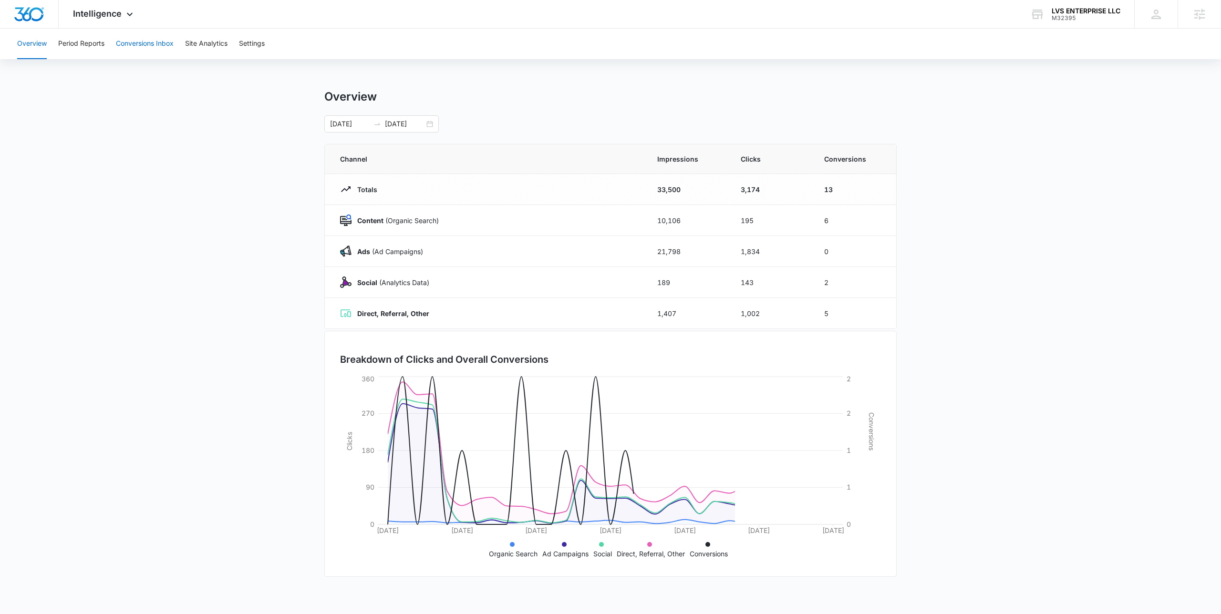
click at [154, 45] on button "Conversions Inbox" at bounding box center [145, 44] width 58 height 31
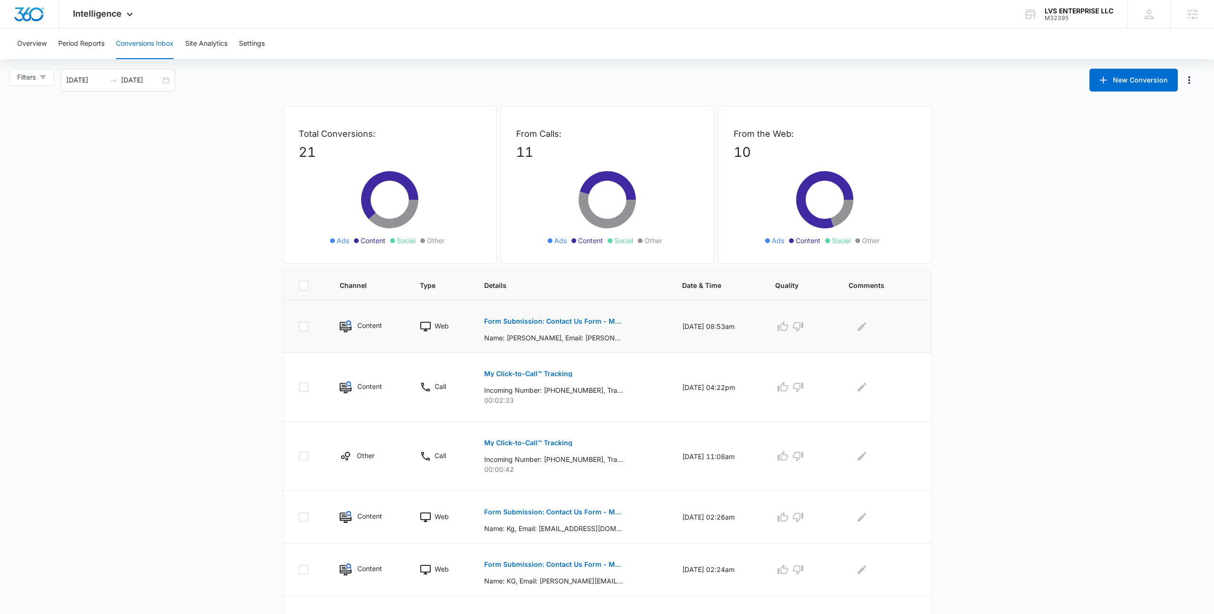
click at [577, 321] on p "Form Submission: Contact Us Form - Motown Extreme" at bounding box center [553, 321] width 139 height 7
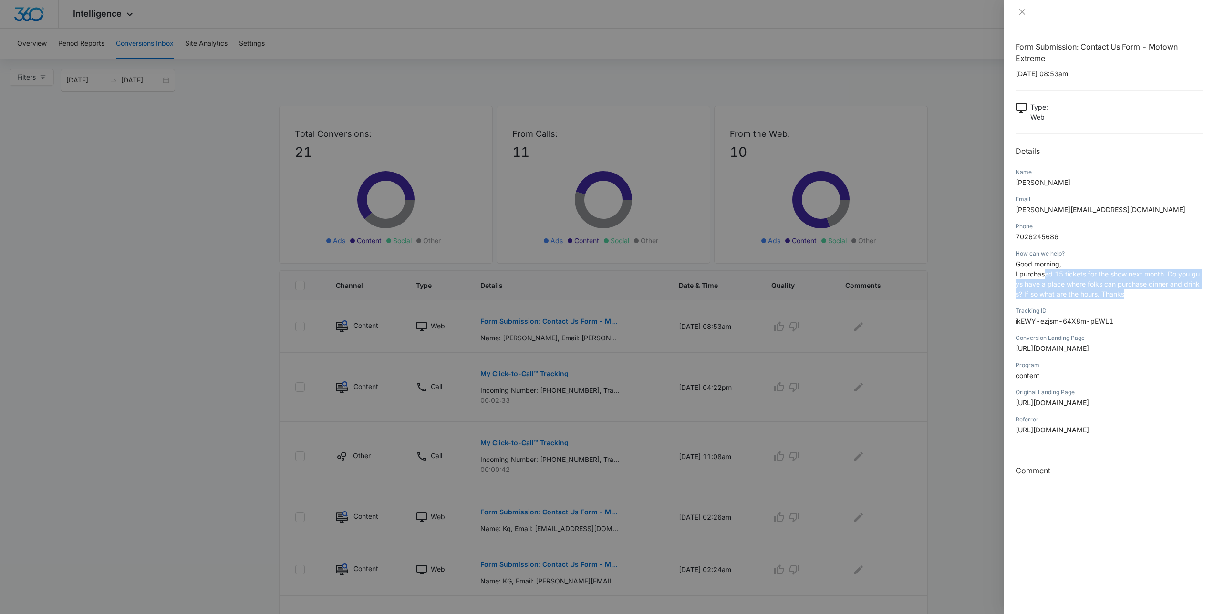
drag, startPoint x: 1110, startPoint y: 285, endPoint x: 1044, endPoint y: 269, distance: 68.0
click at [1044, 269] on p "Good morning, I purchased 15 tickets for the show next month. Do you guys have …" at bounding box center [1108, 279] width 187 height 40
click at [1044, 270] on span "I purchased 15 tickets for the show next month. Do you guys have a place where …" at bounding box center [1107, 284] width 184 height 28
click at [917, 225] on div at bounding box center [607, 307] width 1214 height 614
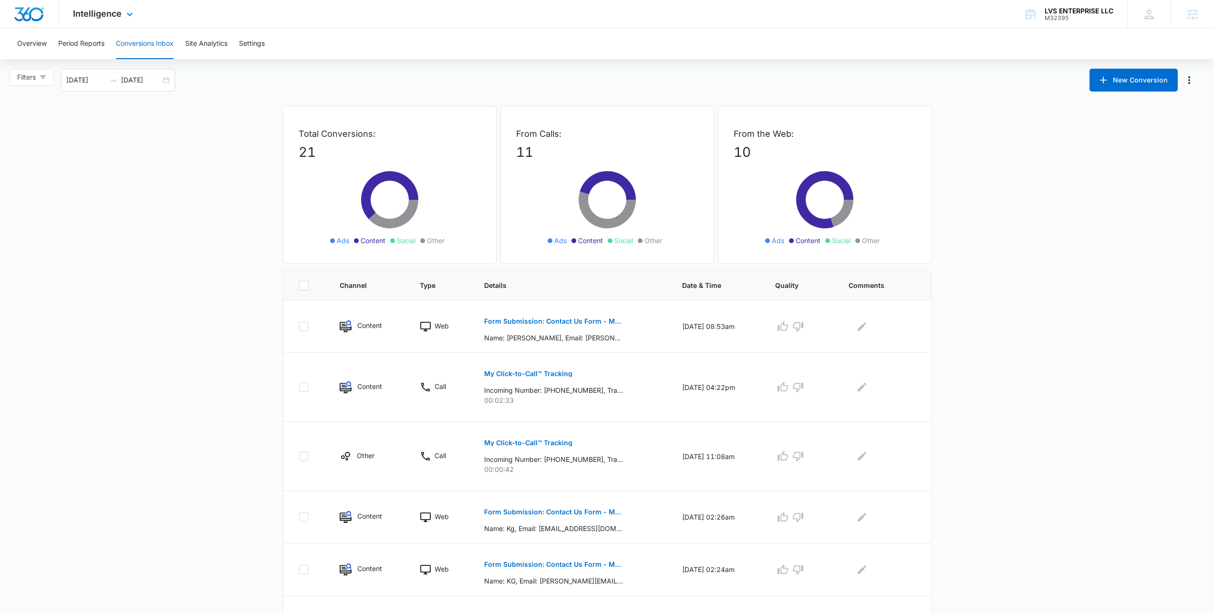
click at [609, 17] on div "Intelligence Apps Reputation Websites Forms CRM Email Social Shop Payments POS …" at bounding box center [607, 14] width 1214 height 29
click at [200, 109] on main "Filters [DATE] [DATE] New Conversion Total Conversions: 21 Ads Content Social O…" at bounding box center [607, 503] width 1214 height 869
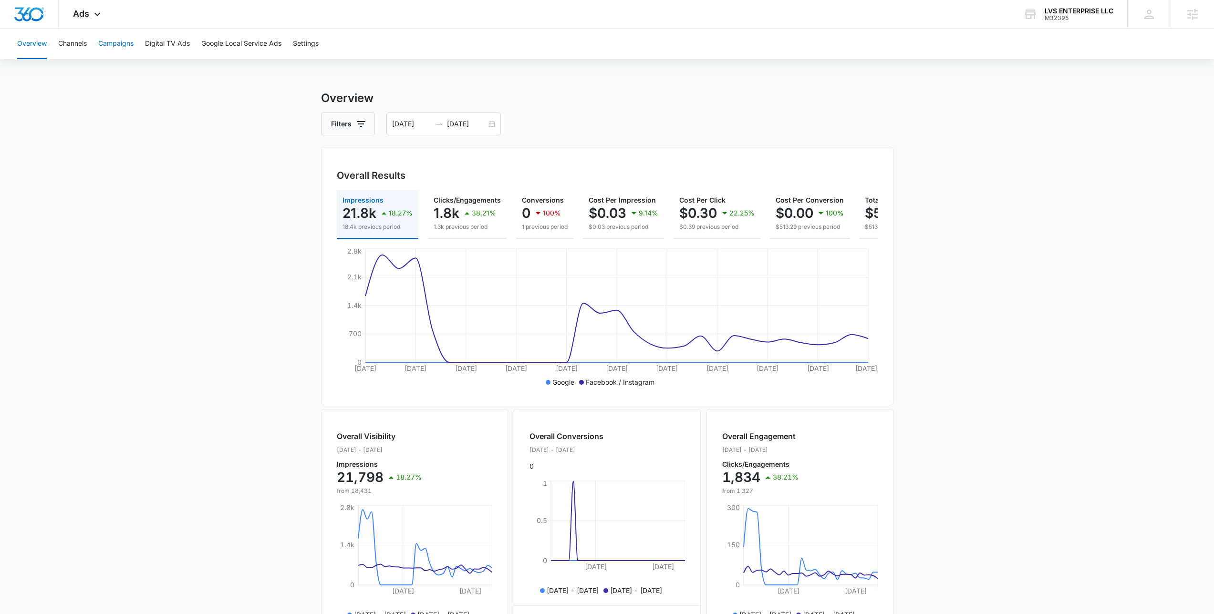
click at [120, 34] on button "Campaigns" at bounding box center [115, 44] width 35 height 31
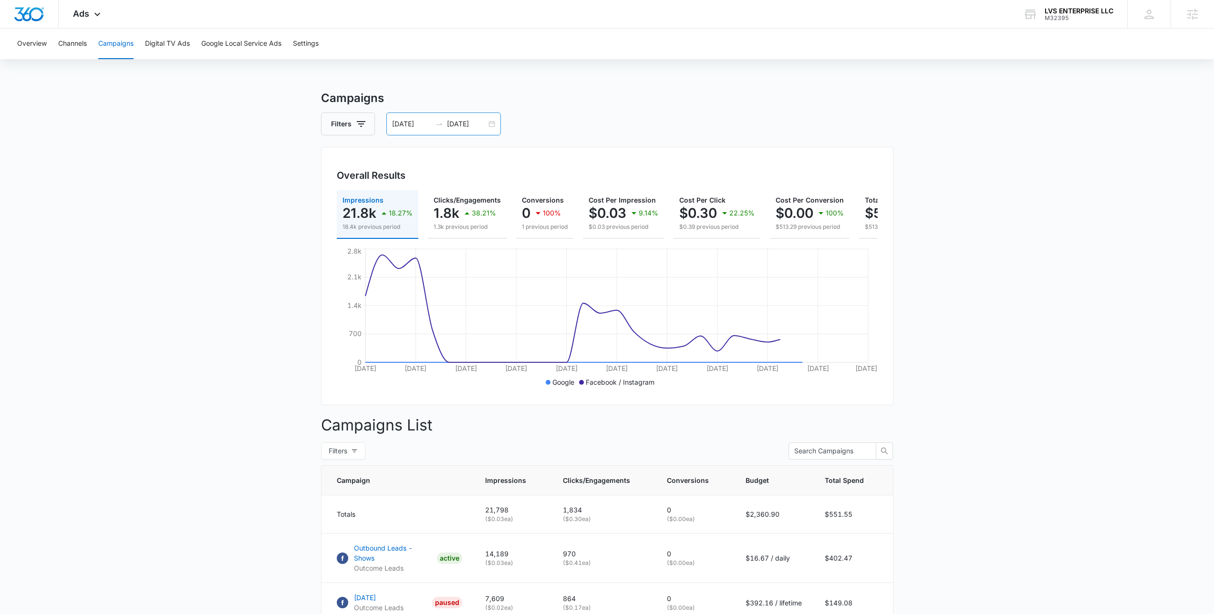
click at [492, 125] on div "[DATE] [DATE]" at bounding box center [443, 124] width 114 height 23
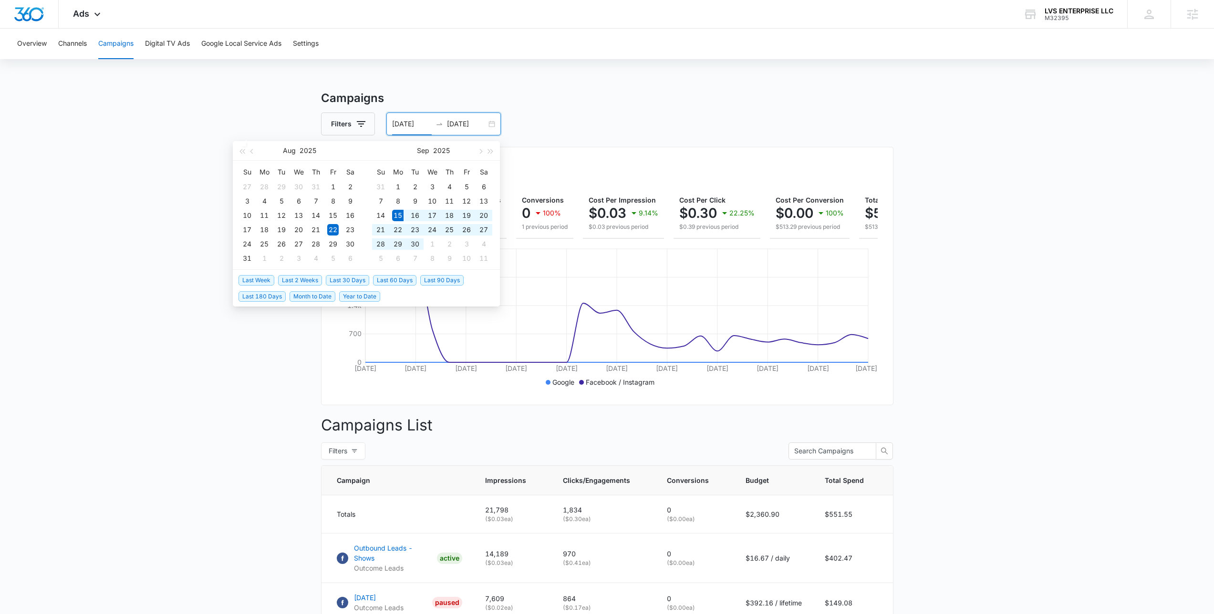
click at [333, 279] on span "Last 30 Days" at bounding box center [347, 280] width 43 height 10
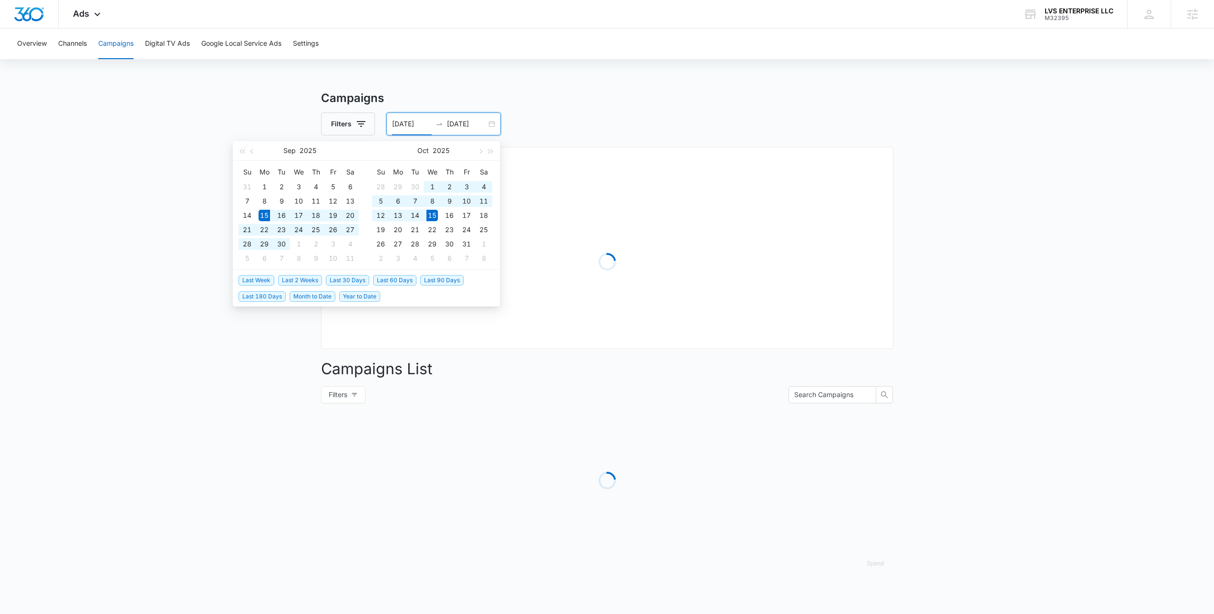
type input "[DATE]"
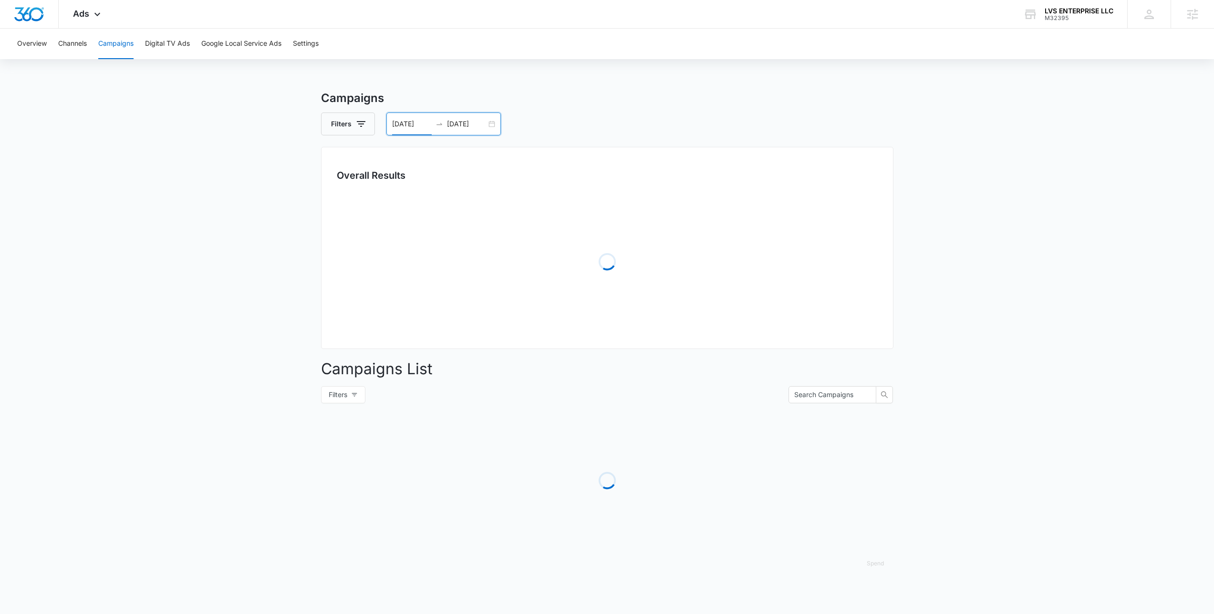
click at [246, 195] on main "Campaigns Filters [DATE] [DATE] Overall Results Loading Campaigns List Filters …" at bounding box center [607, 338] width 1214 height 497
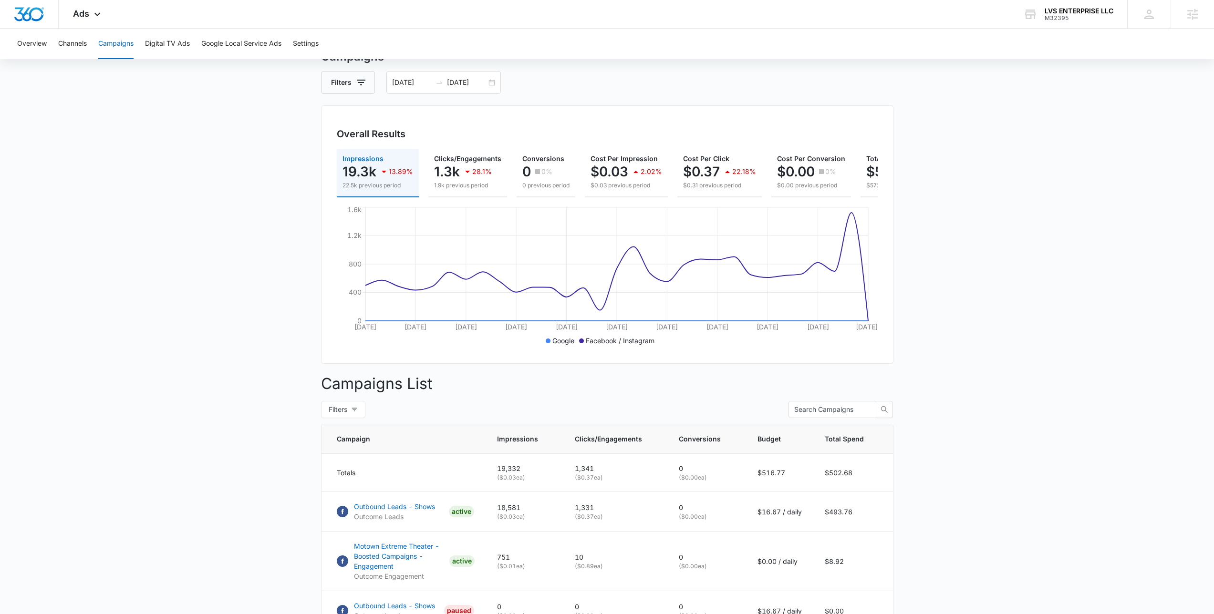
scroll to position [175, 0]
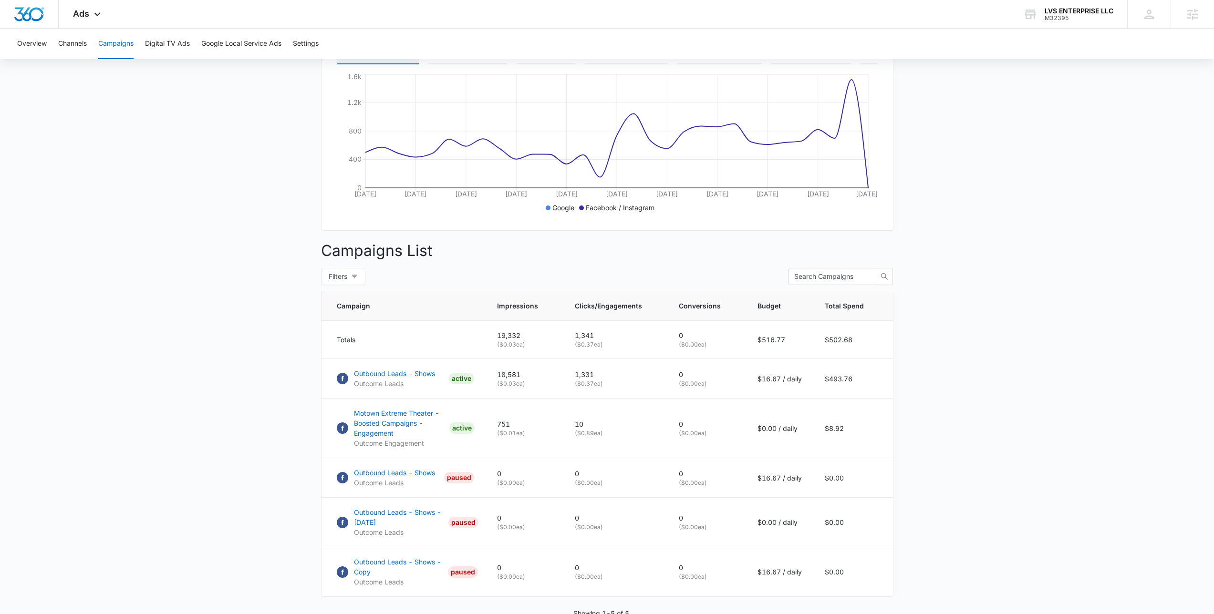
click at [167, 382] on main "Campaigns Filters [DATE] [DATE] Overall Results Impressions 19.3k 13.89% 22.5k …" at bounding box center [607, 289] width 1214 height 749
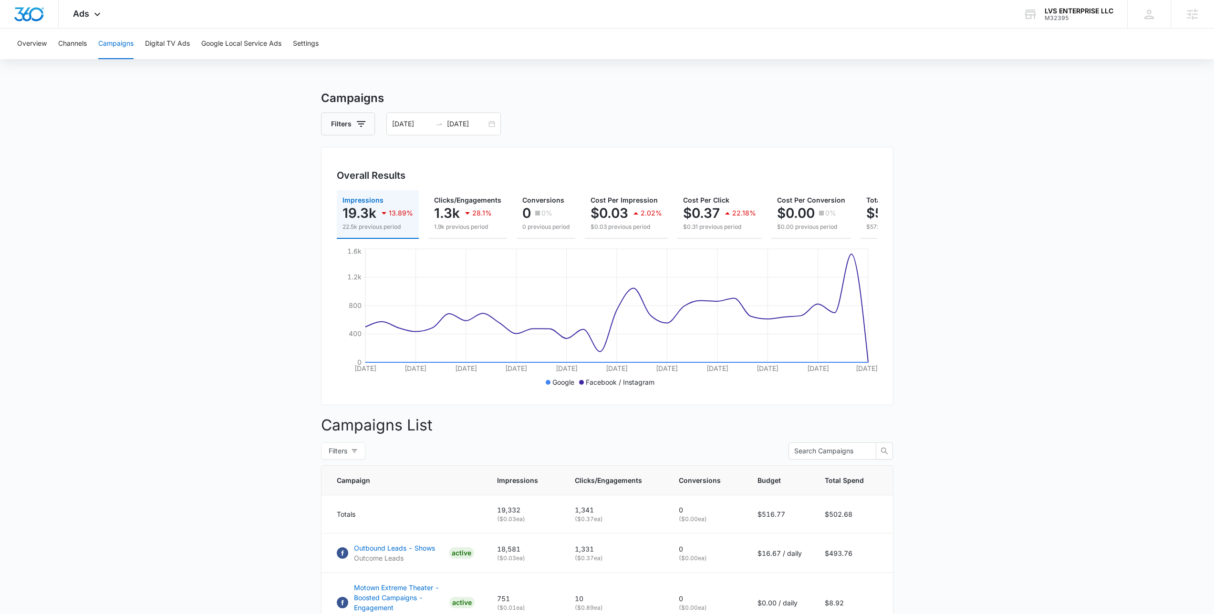
scroll to position [205, 0]
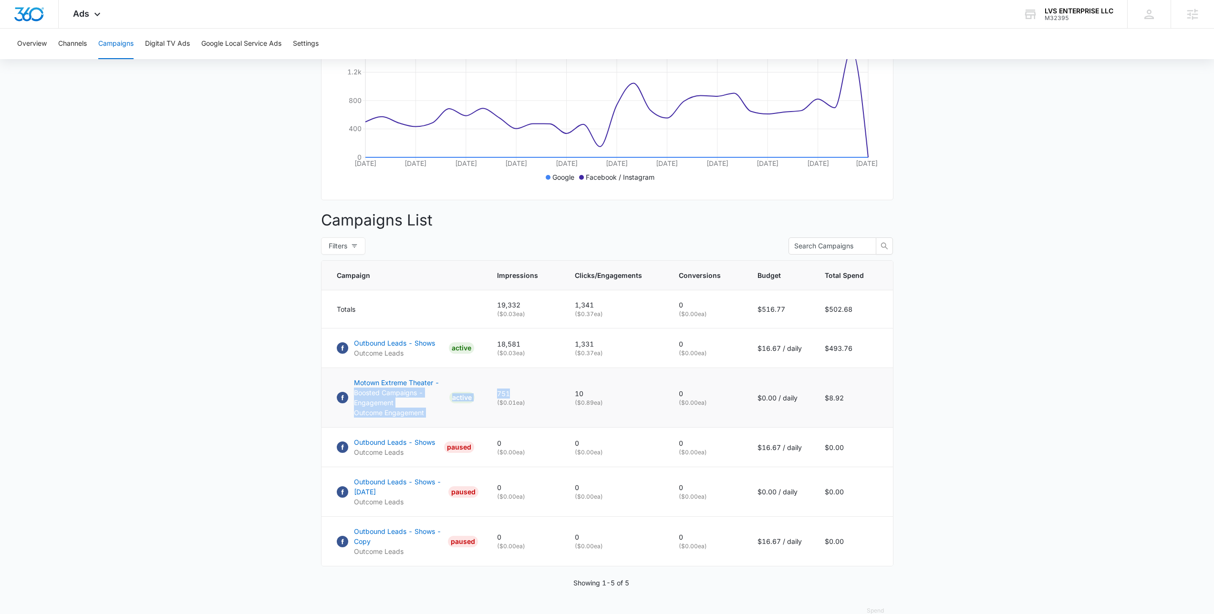
drag, startPoint x: 523, startPoint y: 403, endPoint x: 454, endPoint y: 394, distance: 69.7
click at [454, 394] on tr "Motown Extreme Theater - Boosted Campaigns - Engagement Outcome Engagement ACTI…" at bounding box center [606, 398] width 571 height 60
click at [548, 417] on td "751 ( $0.01 ea)" at bounding box center [525, 398] width 78 height 60
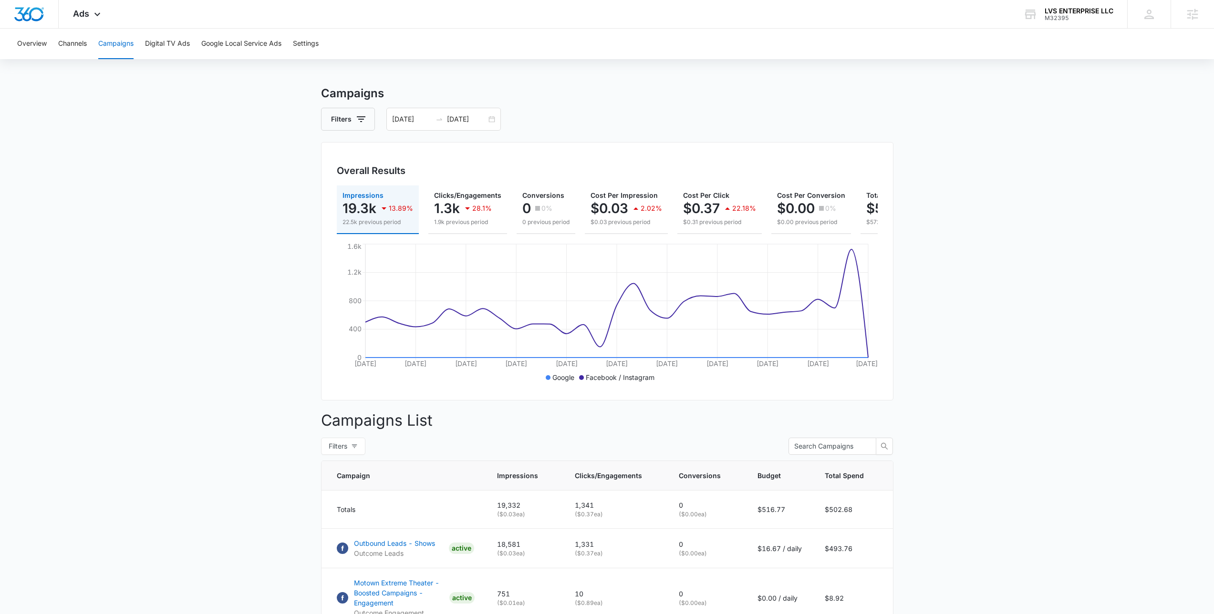
scroll to position [0, 0]
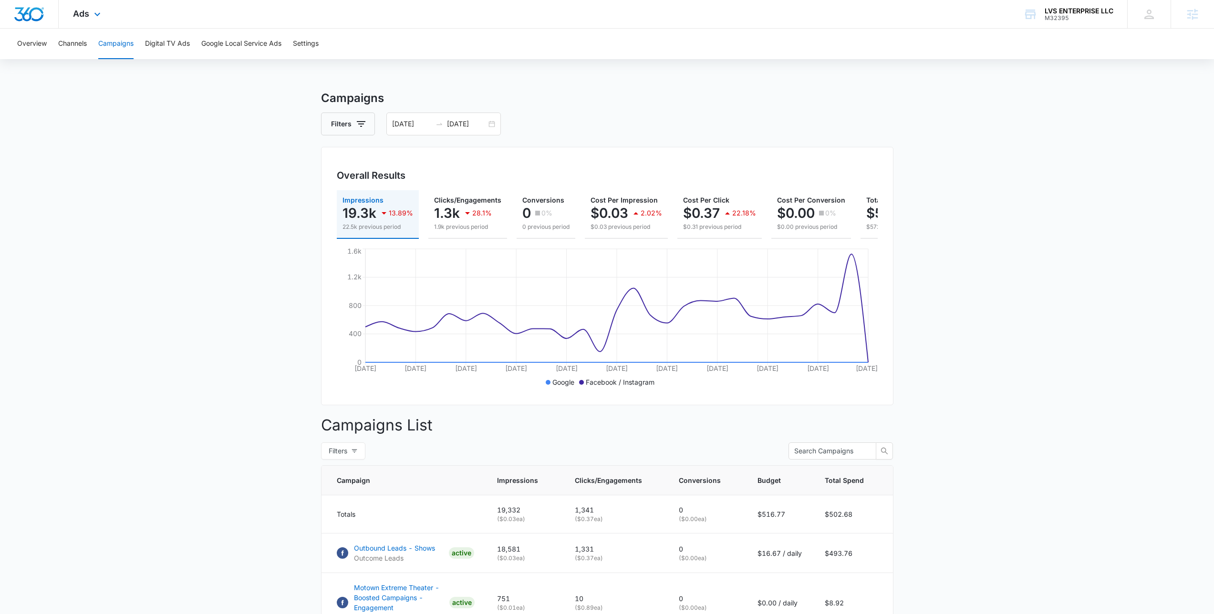
drag, startPoint x: 247, startPoint y: 104, endPoint x: 357, endPoint y: 5, distance: 148.3
click at [247, 104] on main "Campaigns Filters [DATE] [DATE] Overall Results Impressions 19.3k 13.89% 22.5k …" at bounding box center [607, 464] width 1214 height 749
